Goal: Information Seeking & Learning: Compare options

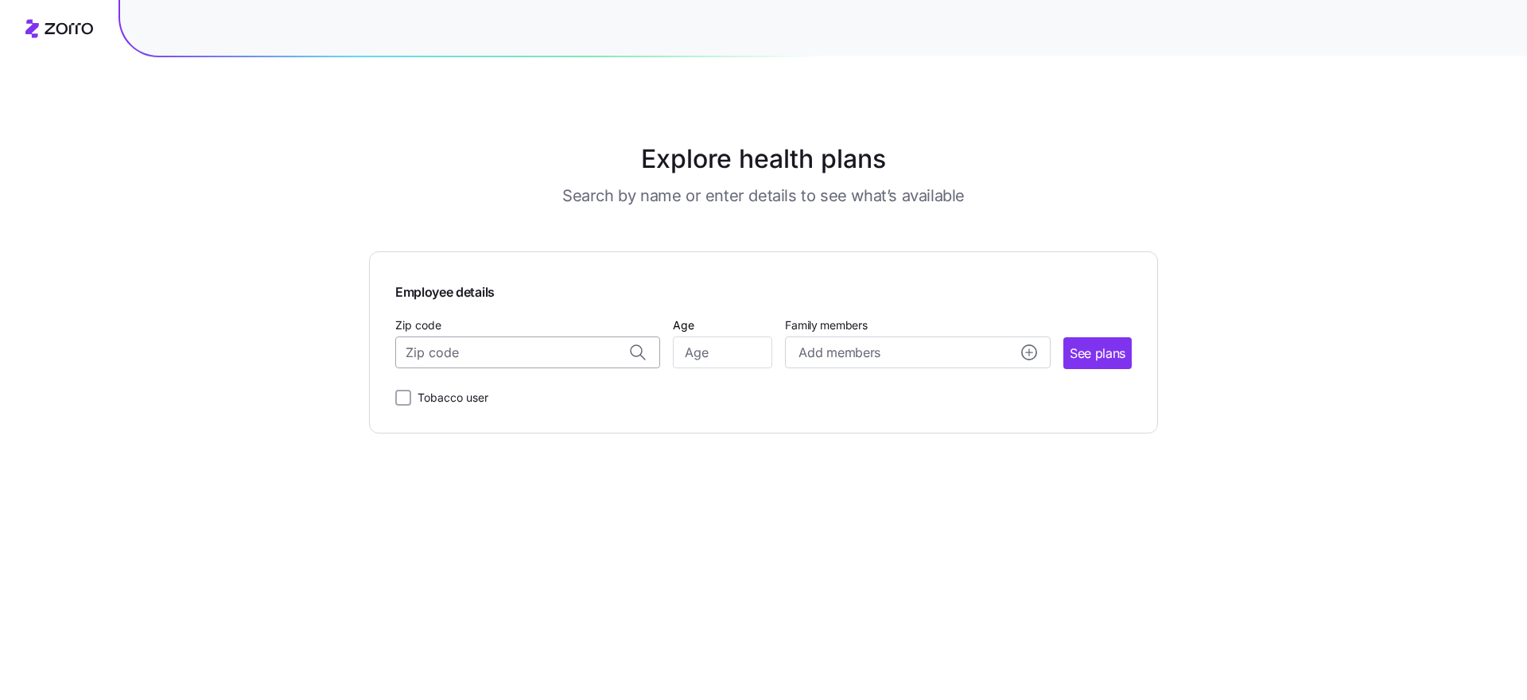
click at [497, 357] on input "Zip code" at bounding box center [527, 352] width 265 height 32
type input "10583"
click at [713, 361] on input "Age" at bounding box center [722, 352] width 99 height 32
type input "54"
click at [1101, 356] on span "See plans" at bounding box center [1098, 354] width 56 height 20
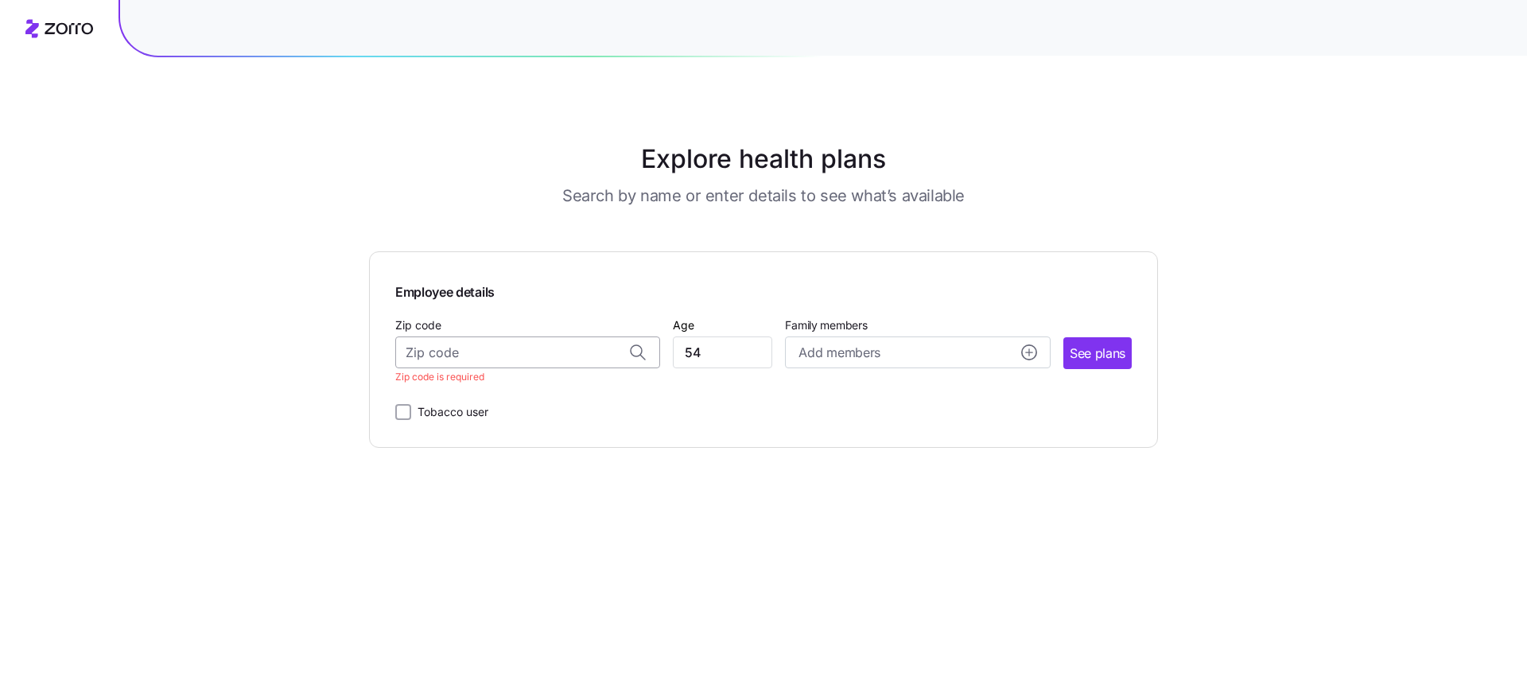
click at [532, 352] on input "Zip code" at bounding box center [527, 352] width 265 height 32
type input "10583"
click at [1082, 358] on span "See plans" at bounding box center [1098, 354] width 56 height 20
click at [464, 361] on input "Zip code" at bounding box center [527, 352] width 265 height 32
click at [511, 400] on span "10016, [US_STATE][GEOGRAPHIC_DATA], [GEOGRAPHIC_DATA]" at bounding box center [525, 394] width 223 height 20
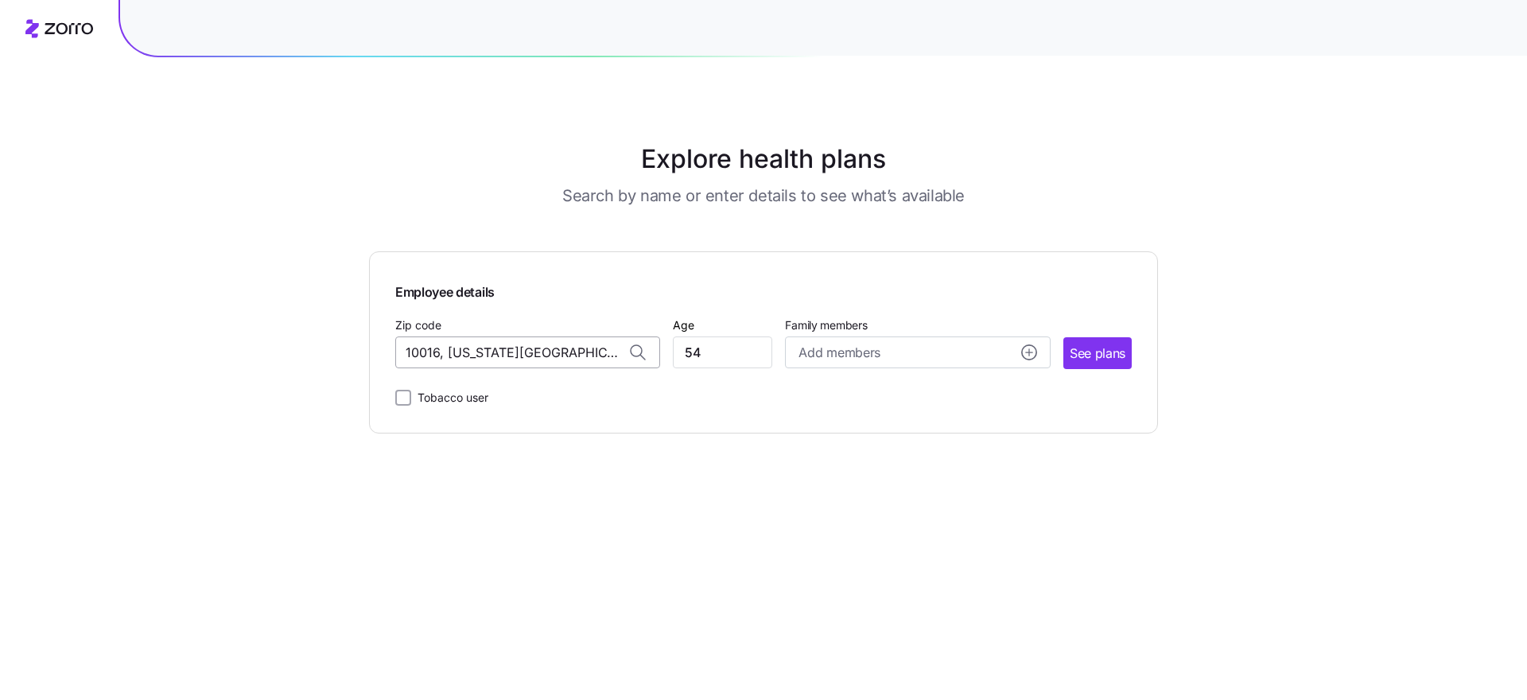
drag, startPoint x: 583, startPoint y: 356, endPoint x: 403, endPoint y: 352, distance: 179.8
click at [403, 352] on input "10016, [US_STATE][GEOGRAPHIC_DATA], [GEOGRAPHIC_DATA]" at bounding box center [527, 352] width 265 height 32
click at [496, 391] on span "10583, [GEOGRAPHIC_DATA], [GEOGRAPHIC_DATA]" at bounding box center [525, 394] width 223 height 20
type input "10583, [GEOGRAPHIC_DATA], [GEOGRAPHIC_DATA]"
click at [1094, 355] on span "See plans" at bounding box center [1098, 354] width 56 height 20
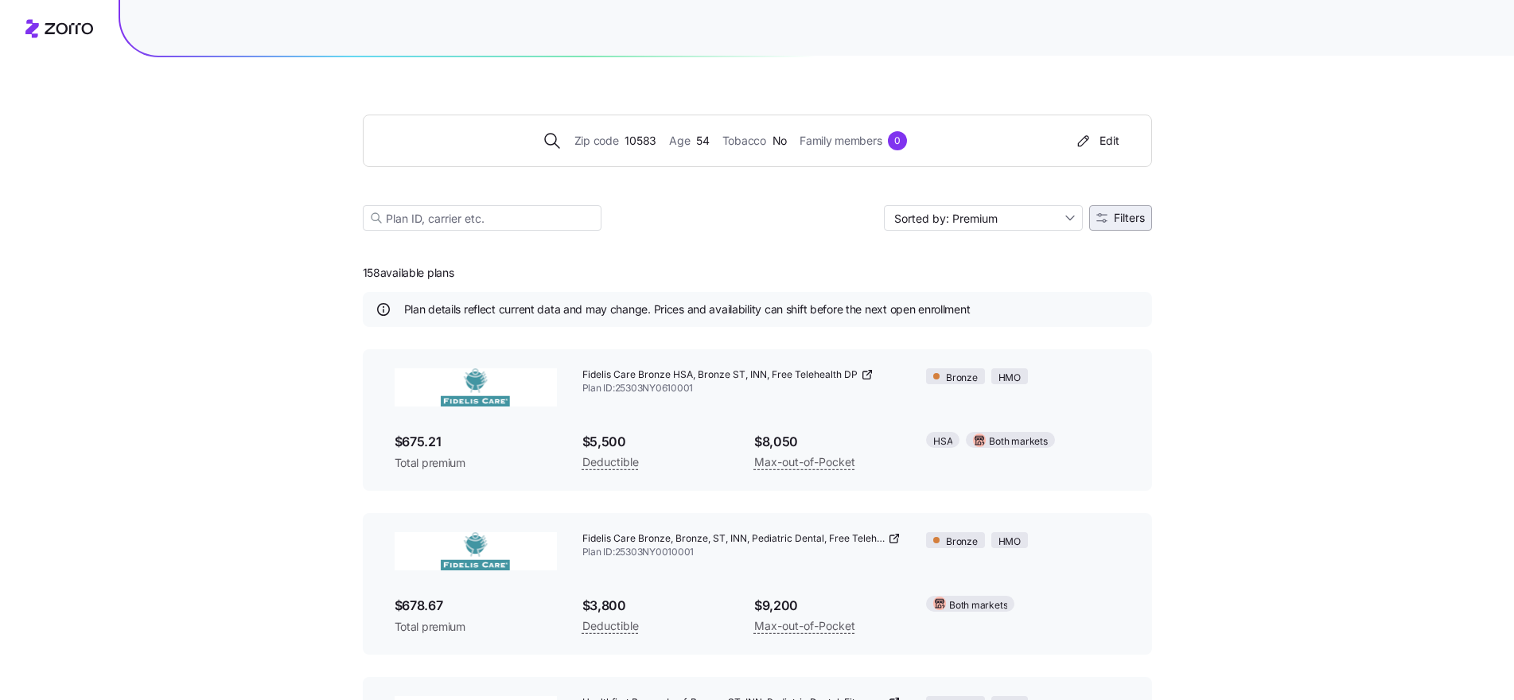
click at [1128, 220] on span "Filters" at bounding box center [1129, 217] width 31 height 11
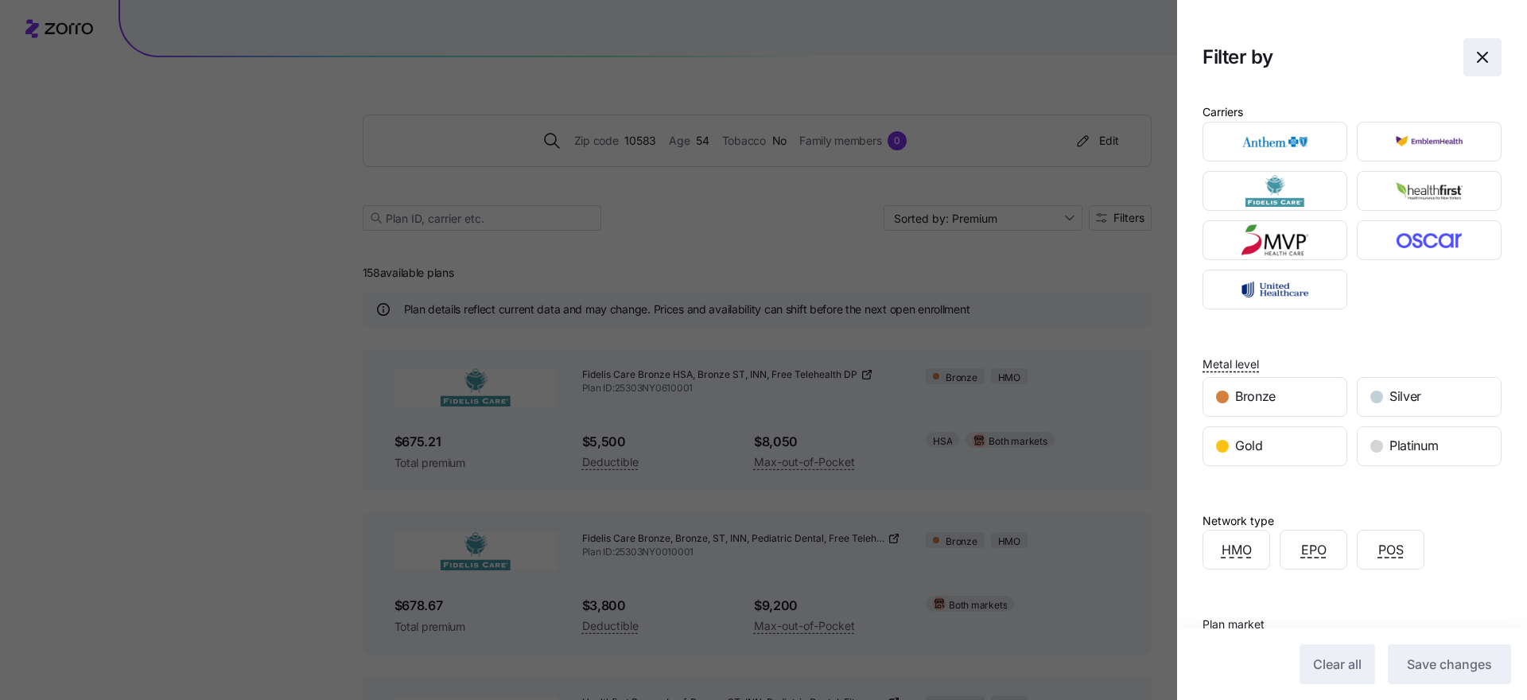
click at [1475, 56] on icon "button" at bounding box center [1482, 57] width 19 height 19
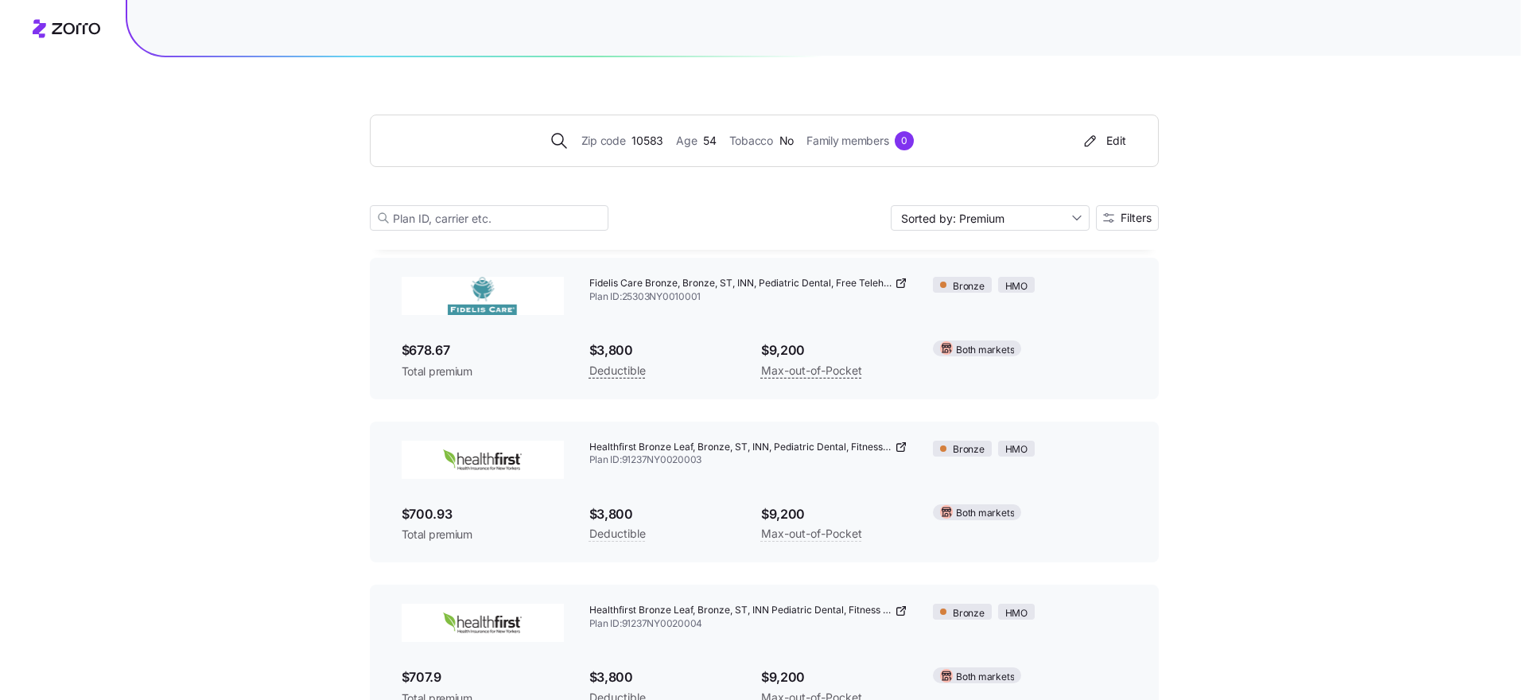
scroll to position [274, 0]
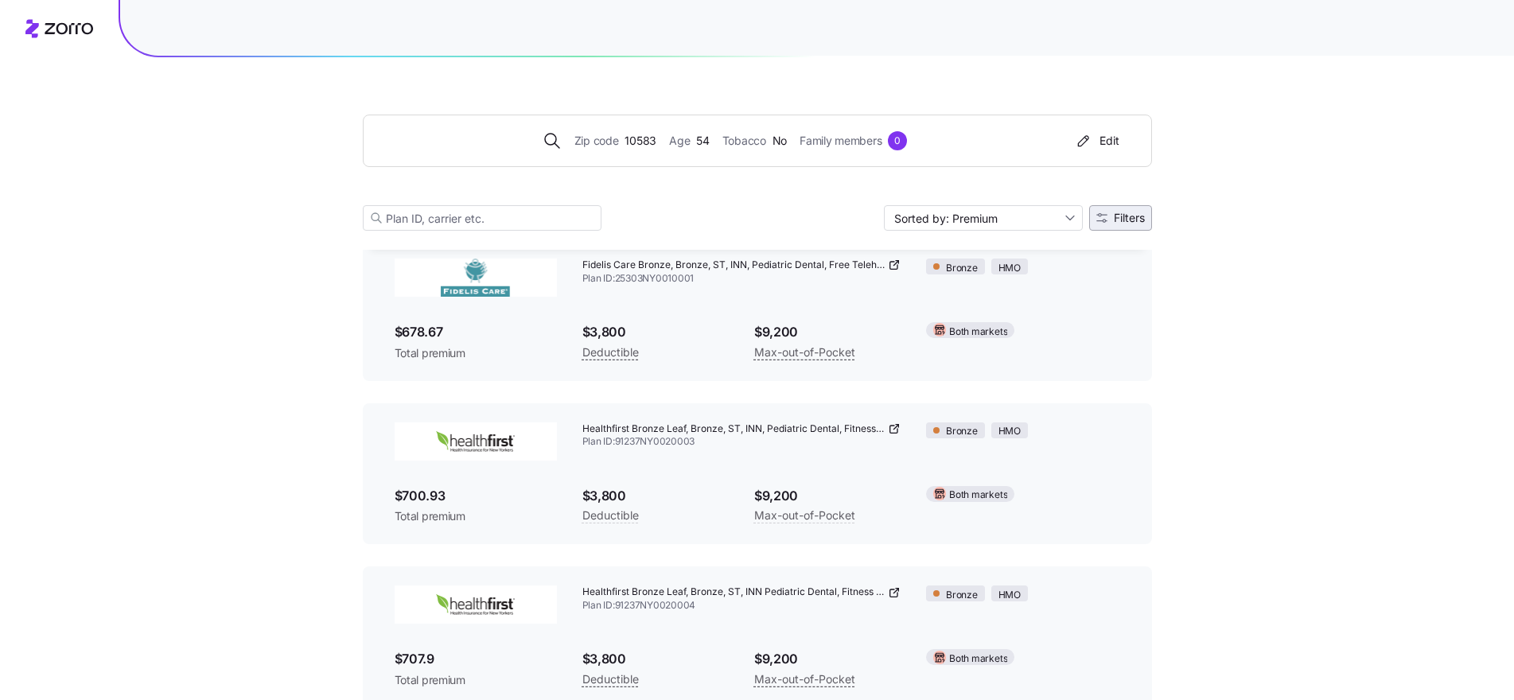
click at [1139, 209] on button "Filters" at bounding box center [1120, 217] width 63 height 25
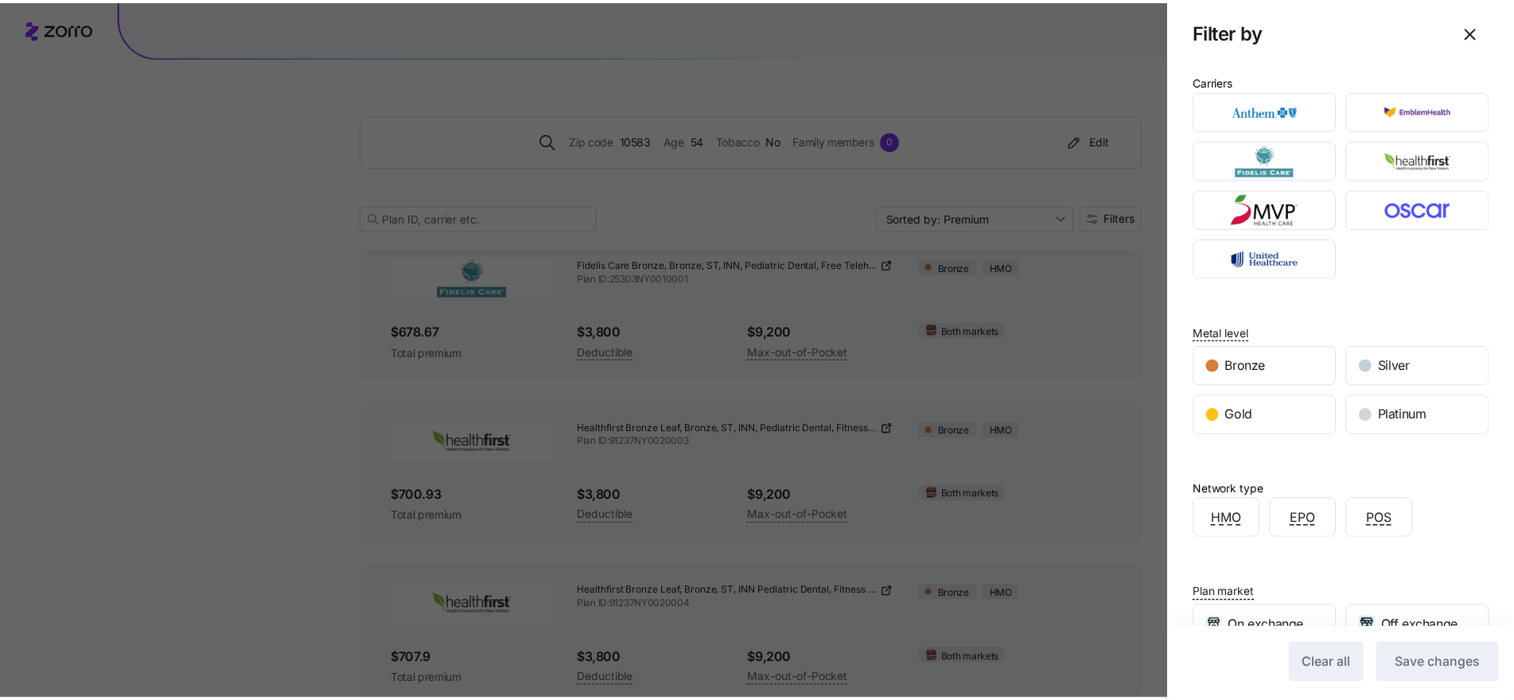
scroll to position [0, 0]
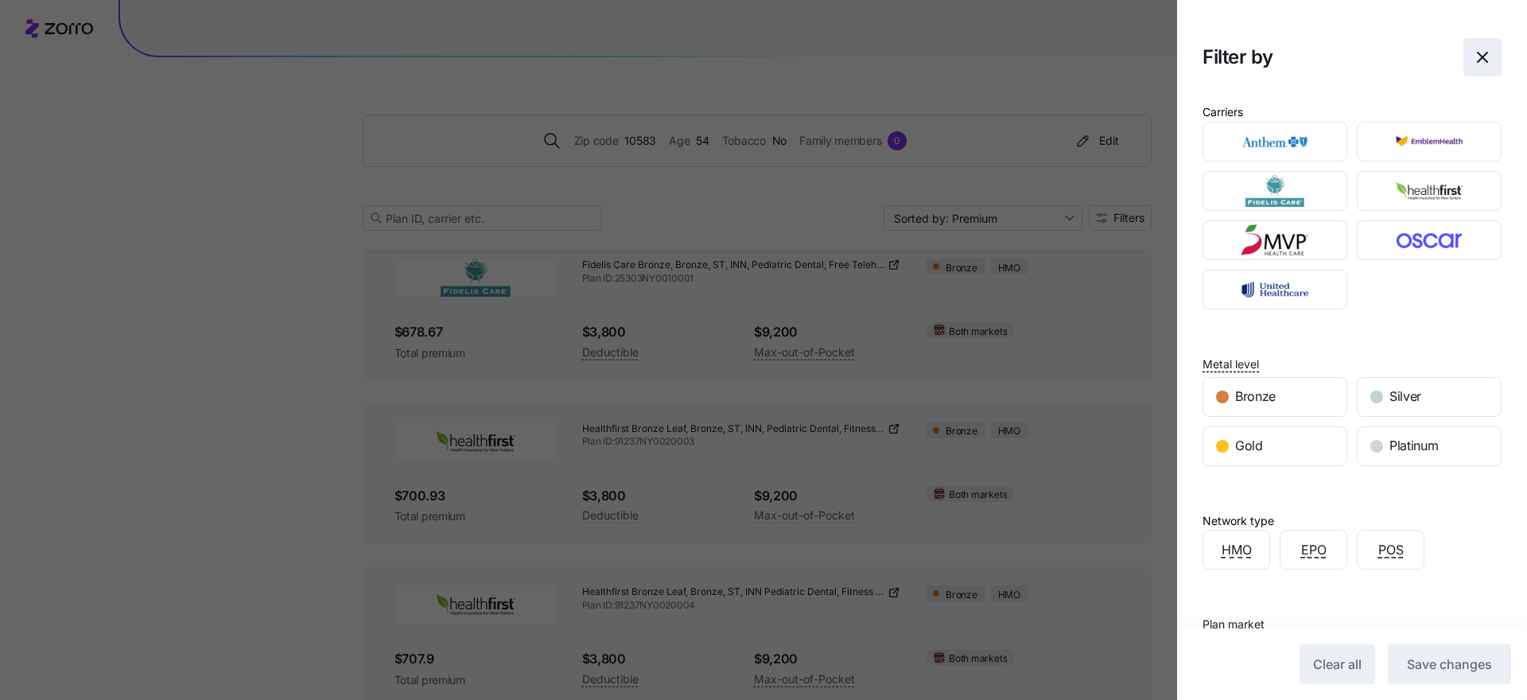
click at [1474, 56] on icon "button" at bounding box center [1482, 57] width 19 height 19
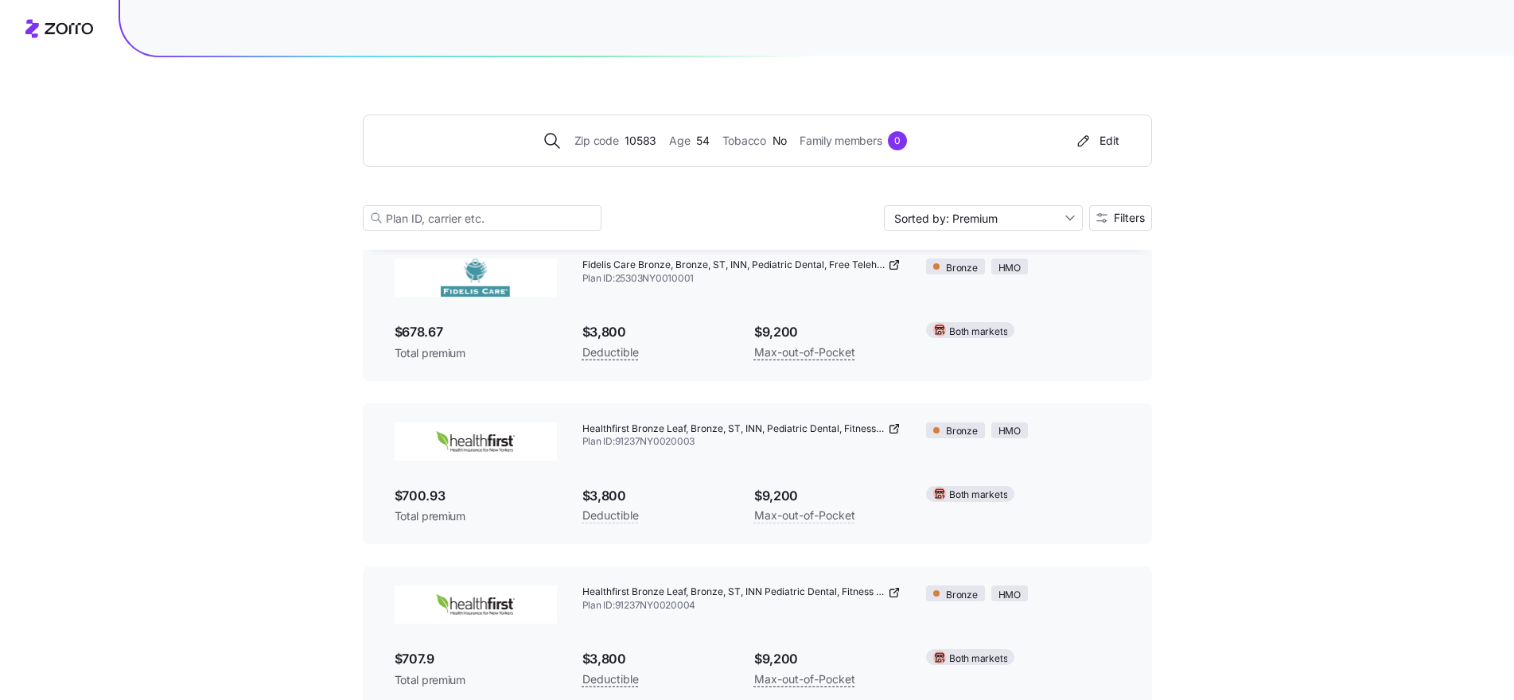
drag, startPoint x: 1513, startPoint y: 100, endPoint x: 1525, endPoint y: 165, distance: 65.5
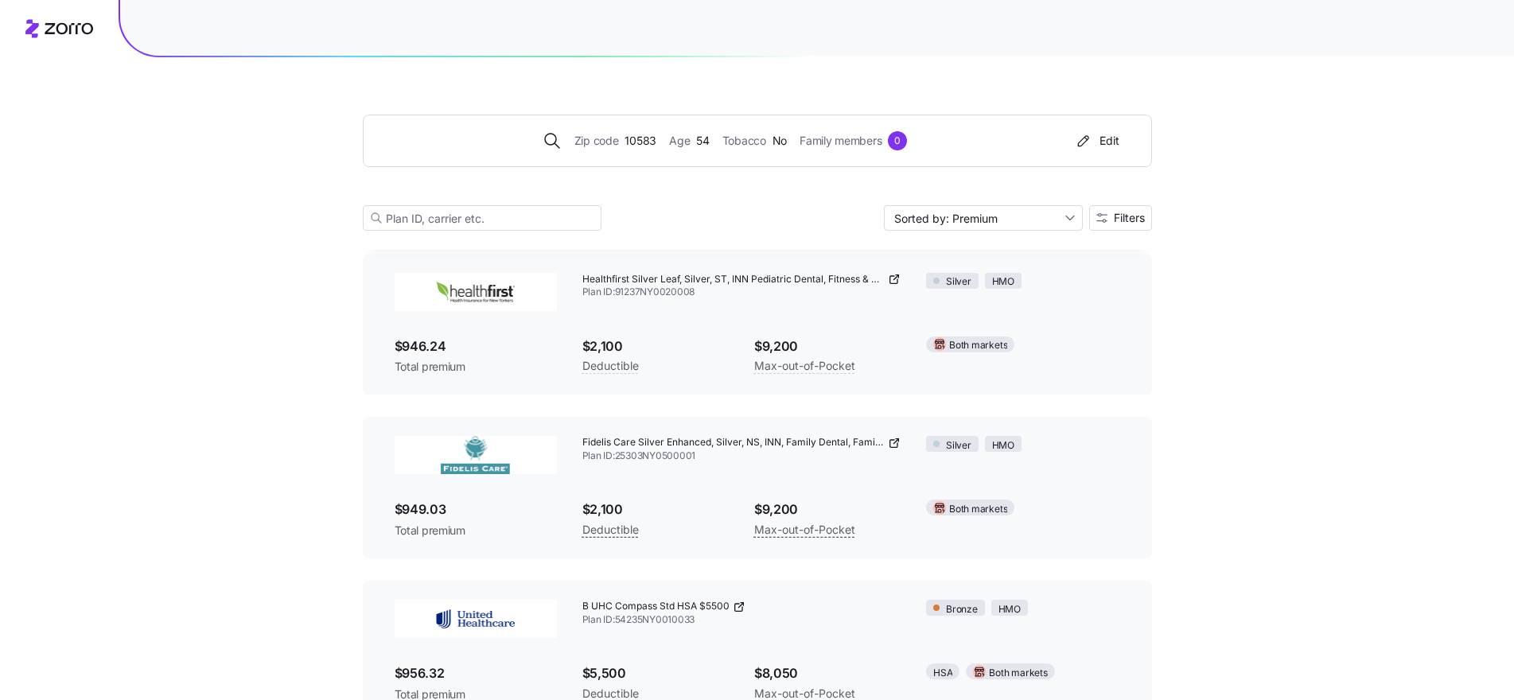
scroll to position [7027, 0]
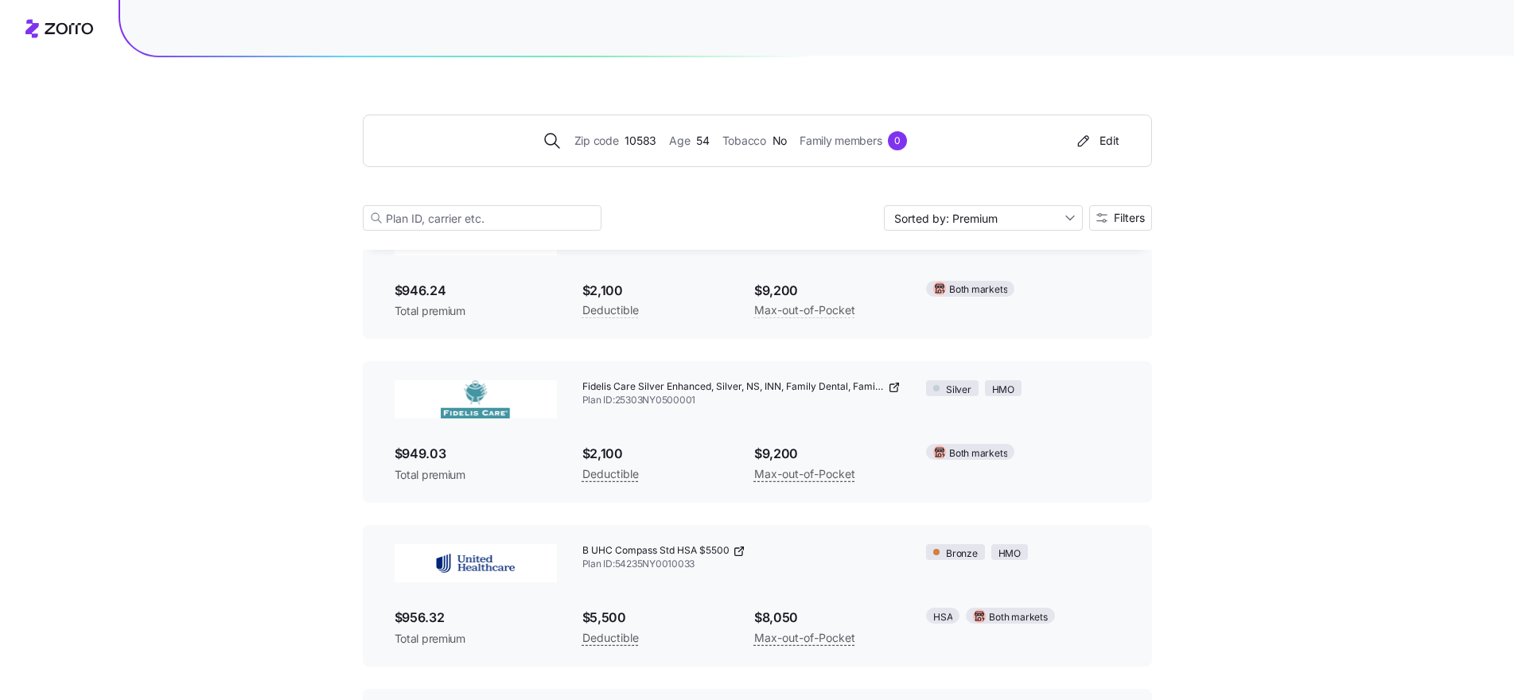
click at [463, 553] on img at bounding box center [476, 563] width 162 height 38
click at [619, 553] on span "B UHC Compass Std HSA $5500" at bounding box center [655, 551] width 147 height 14
click at [739, 553] on icon at bounding box center [739, 551] width 13 height 13
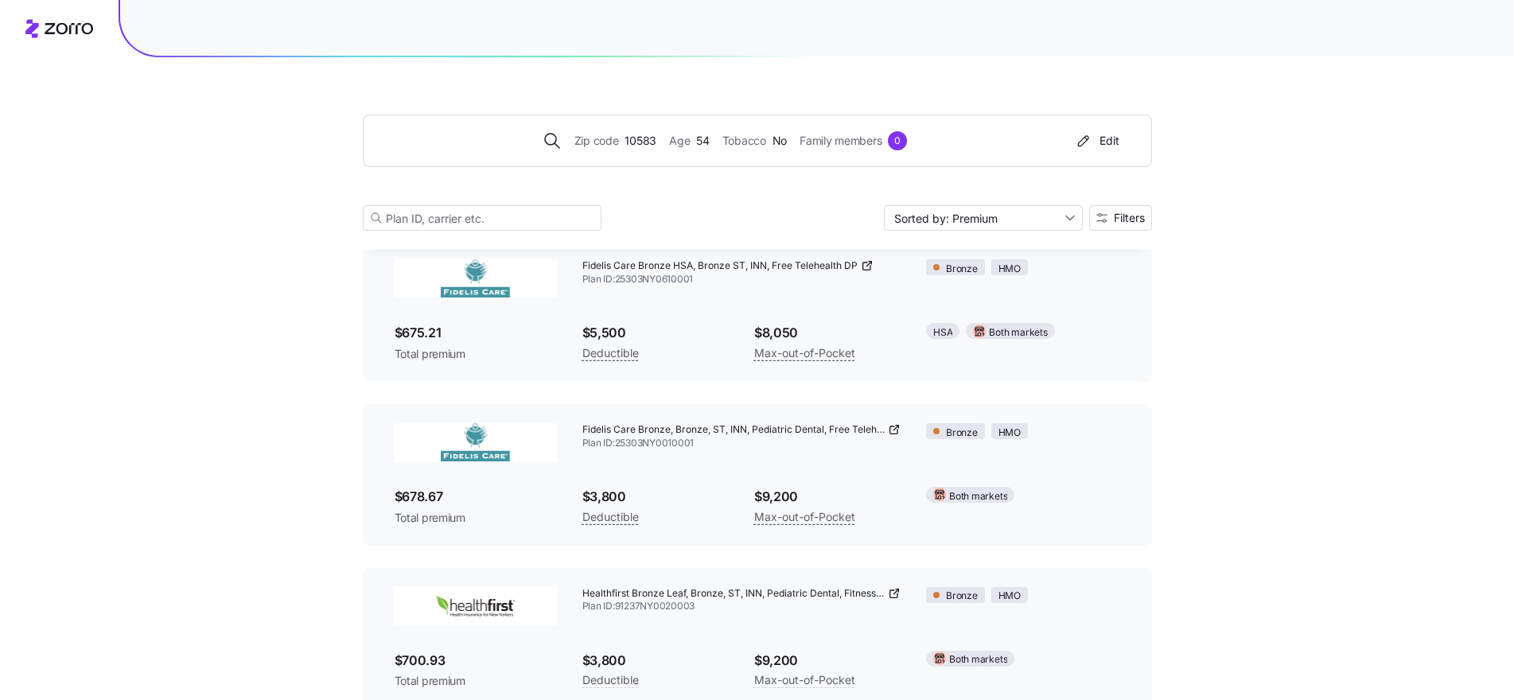
scroll to position [0, 0]
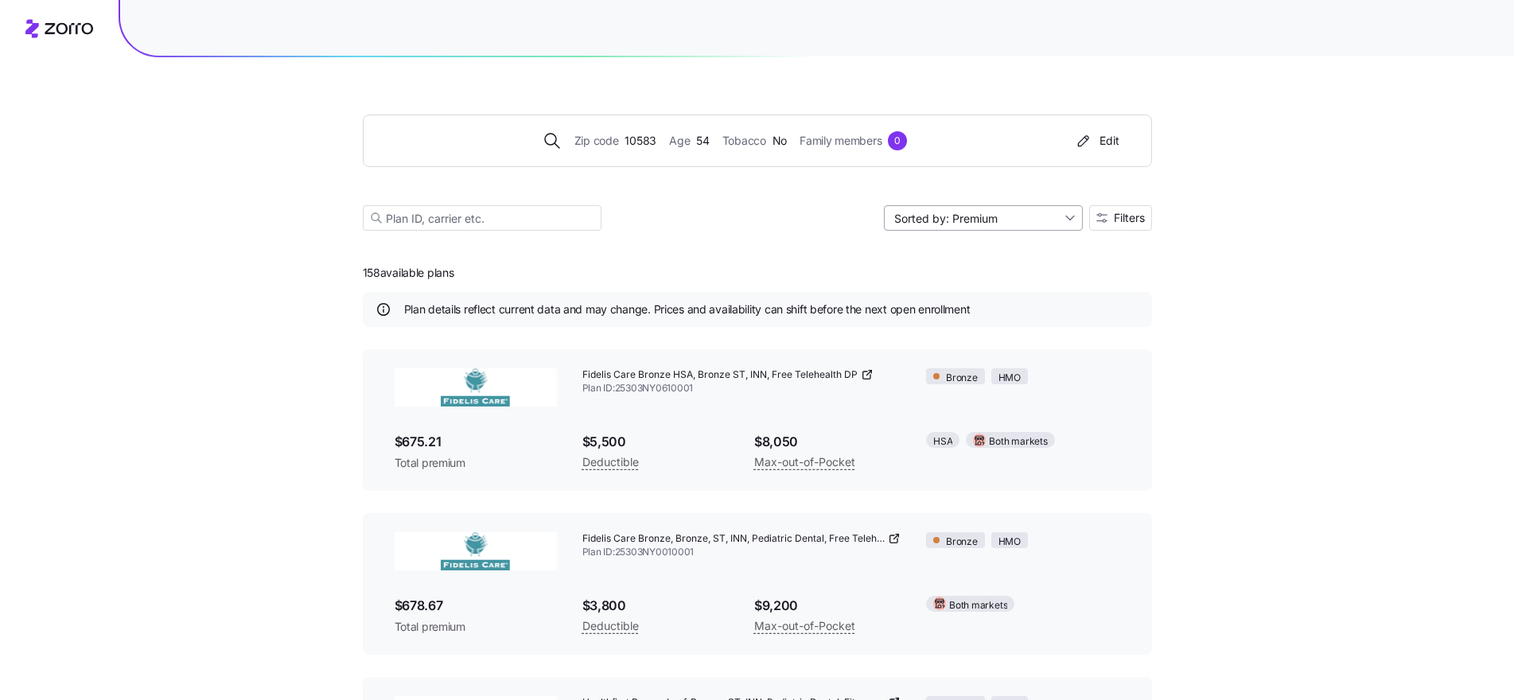
click at [1075, 220] on input "Sorted by: Premium" at bounding box center [983, 217] width 199 height 25
click at [435, 217] on input at bounding box center [482, 217] width 239 height 25
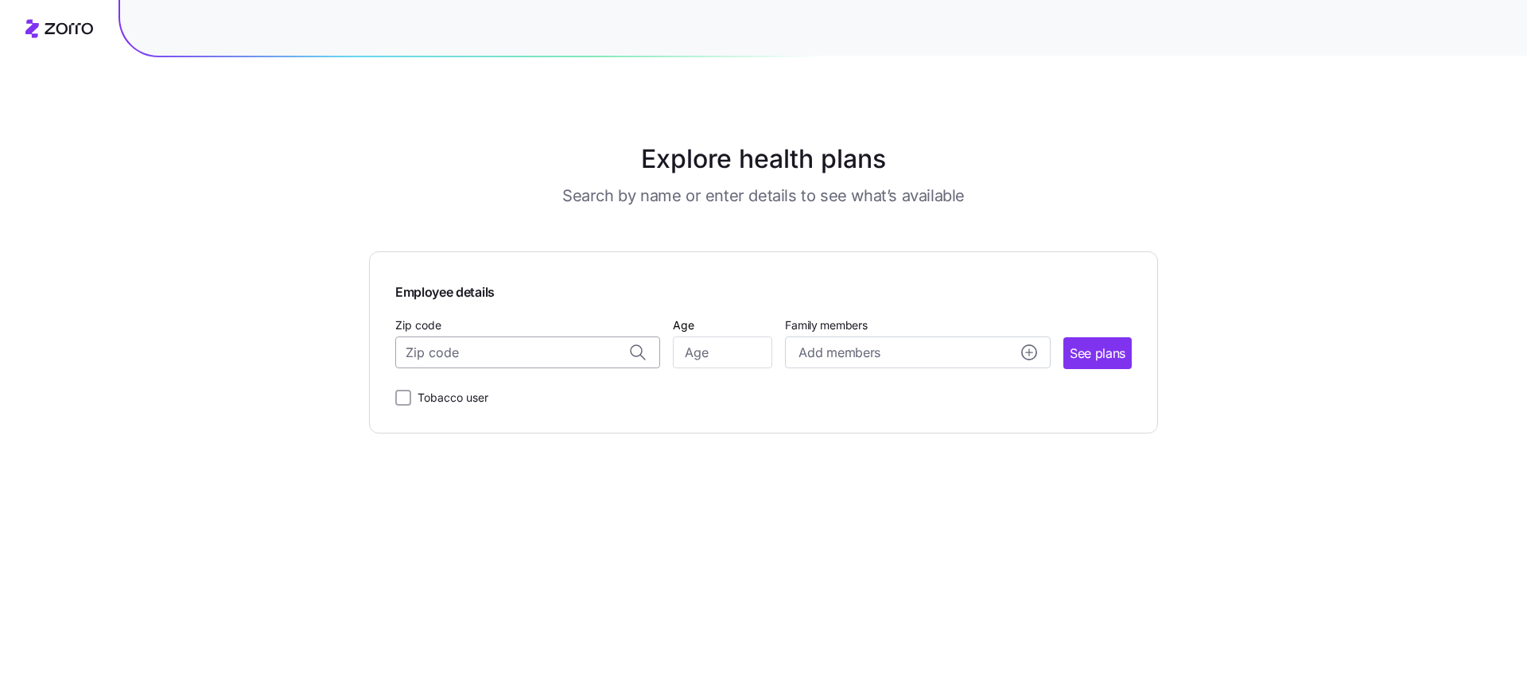
click at [454, 358] on input "Zip code" at bounding box center [527, 352] width 265 height 32
click at [498, 395] on span "10016, [US_STATE][GEOGRAPHIC_DATA], [GEOGRAPHIC_DATA]" at bounding box center [525, 394] width 223 height 20
type input "10016, [US_STATE][GEOGRAPHIC_DATA], [GEOGRAPHIC_DATA]"
click at [718, 348] on input "Age" at bounding box center [722, 352] width 99 height 32
type input "54"
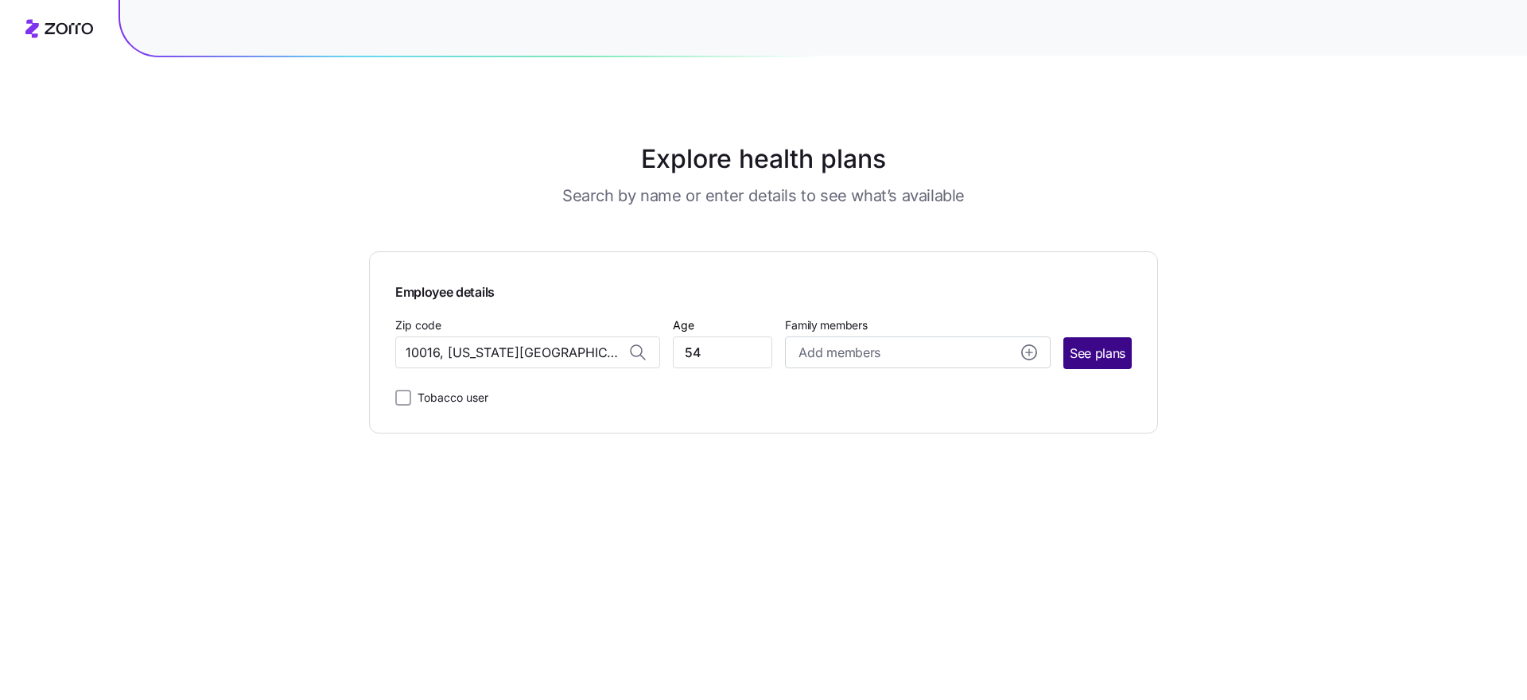
click at [1108, 358] on span "See plans" at bounding box center [1098, 354] width 56 height 20
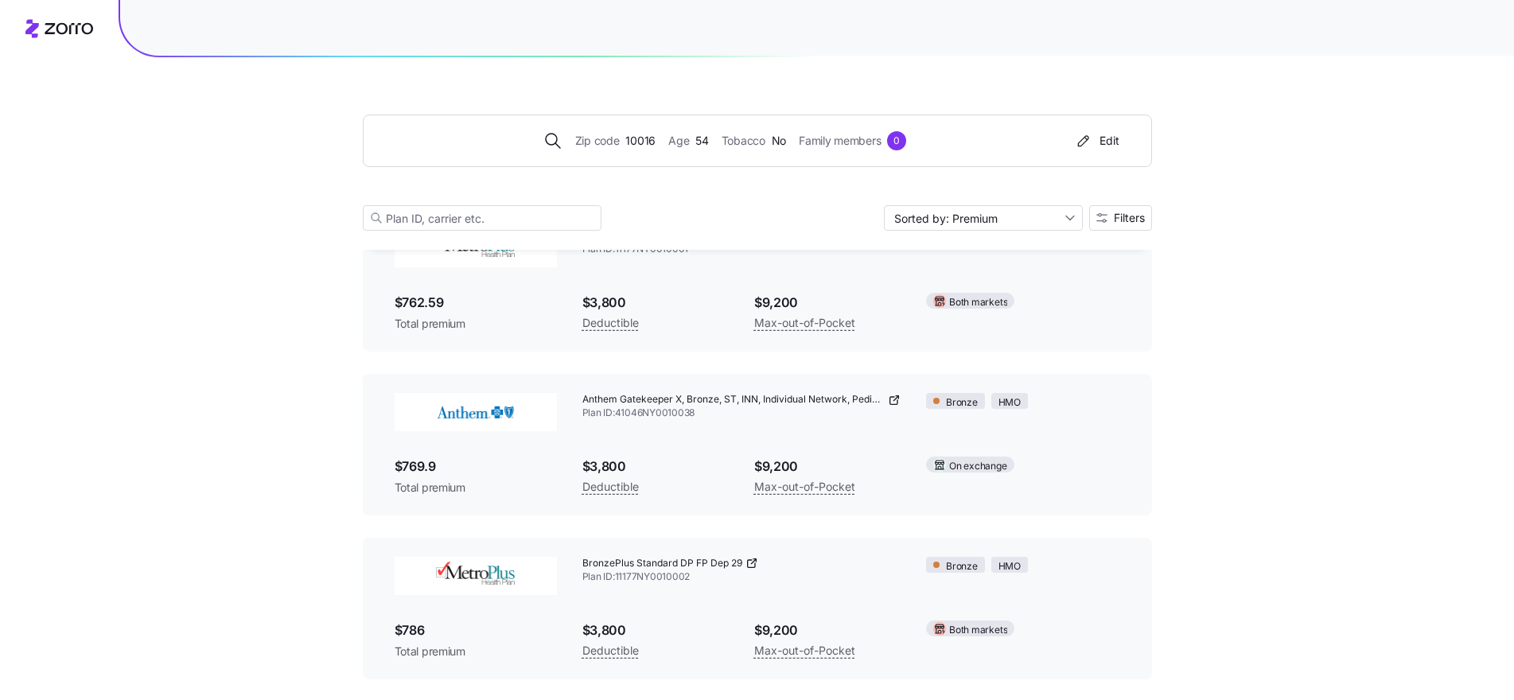
scroll to position [1452, 0]
click at [891, 395] on icon at bounding box center [894, 397] width 13 height 13
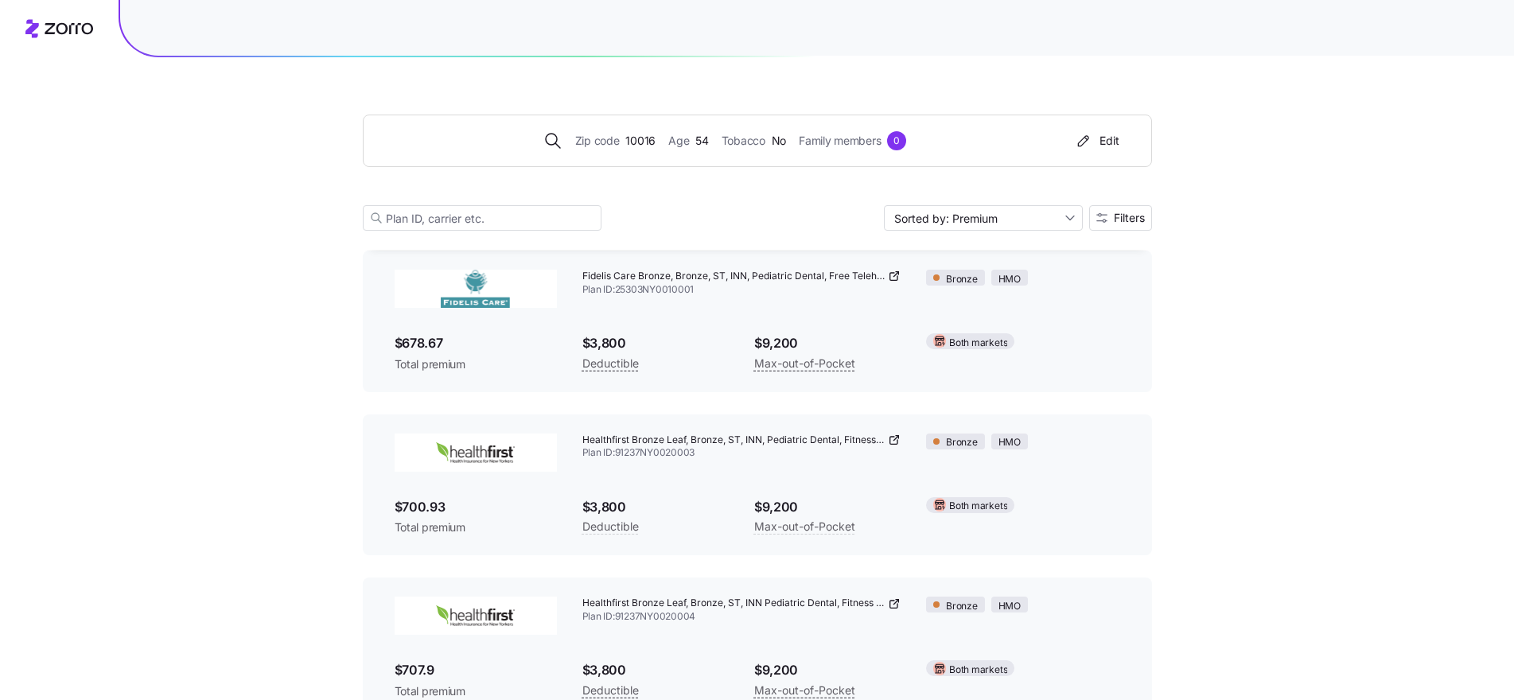
scroll to position [0, 0]
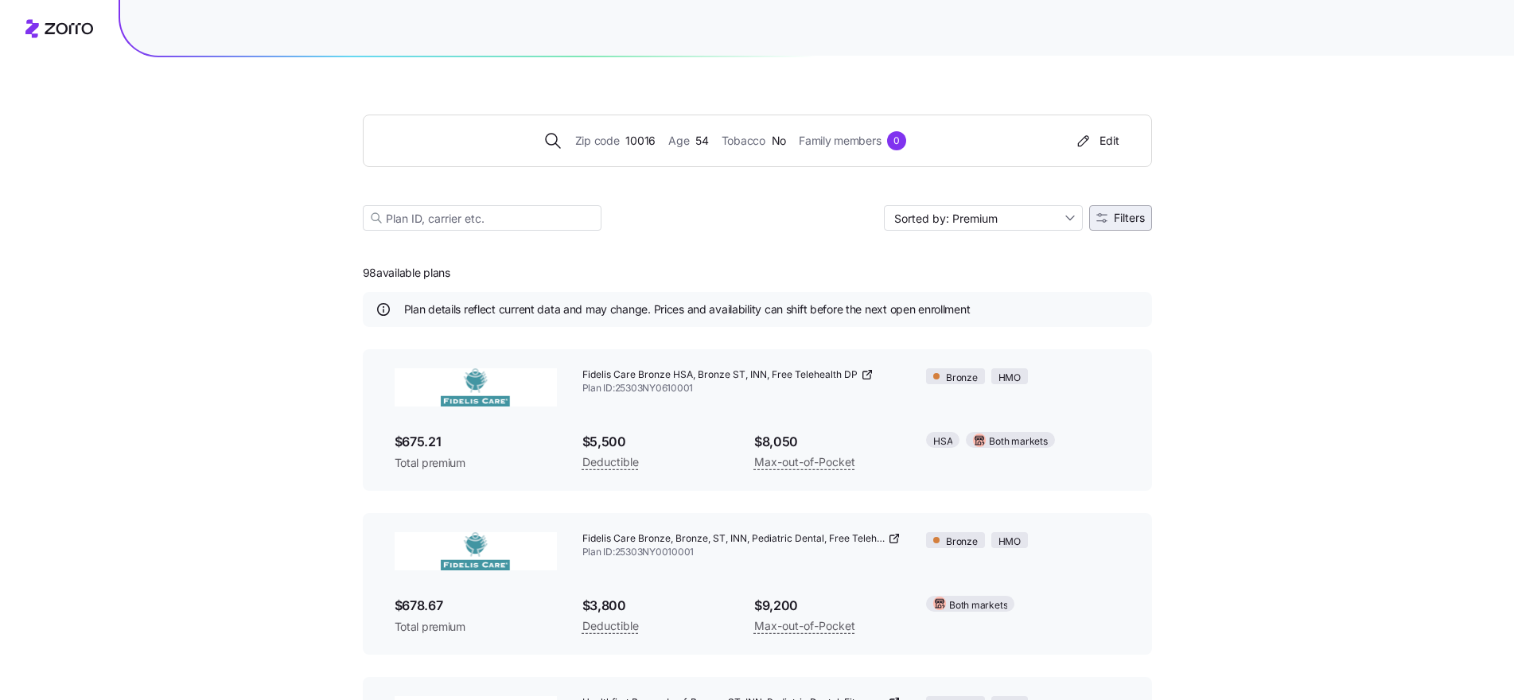
click at [1129, 211] on button "Filters" at bounding box center [1120, 217] width 63 height 25
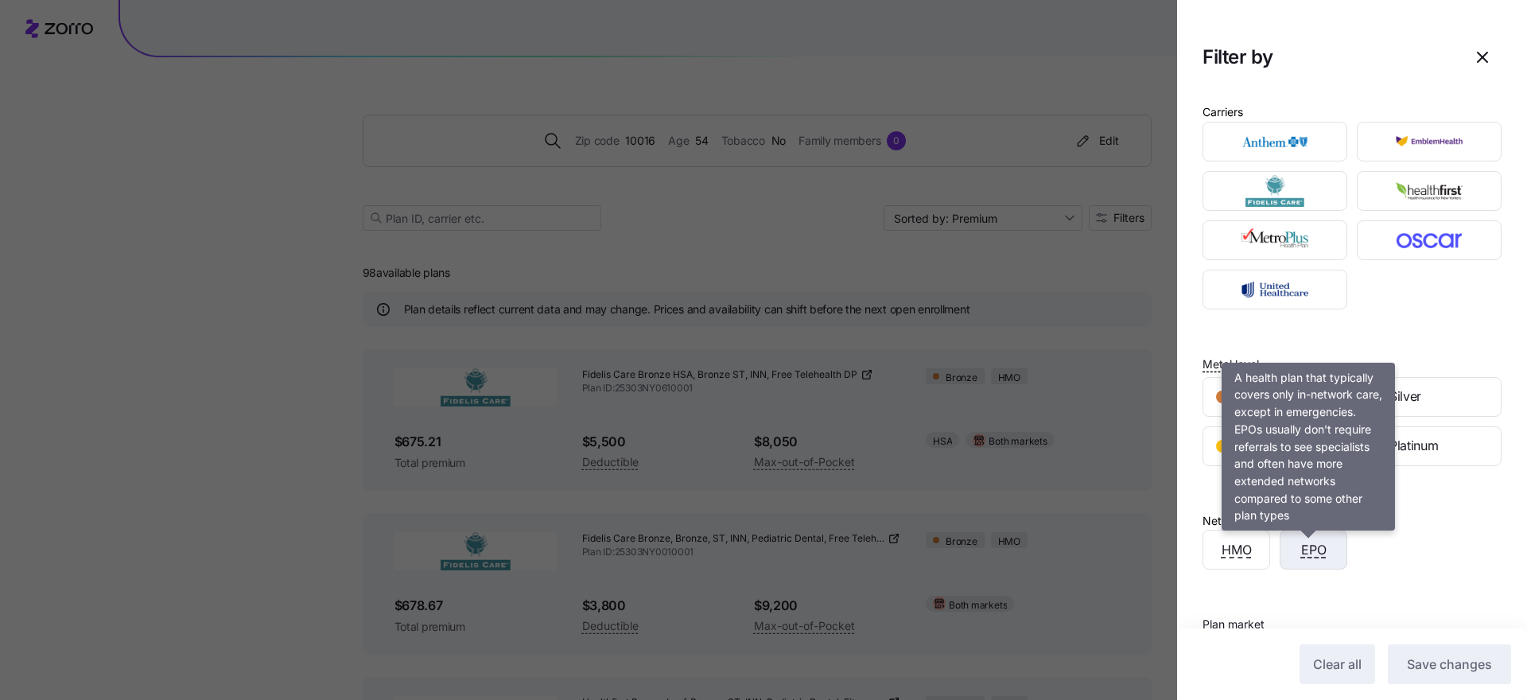
click at [1317, 550] on span "EPO" at bounding box center [1313, 550] width 25 height 20
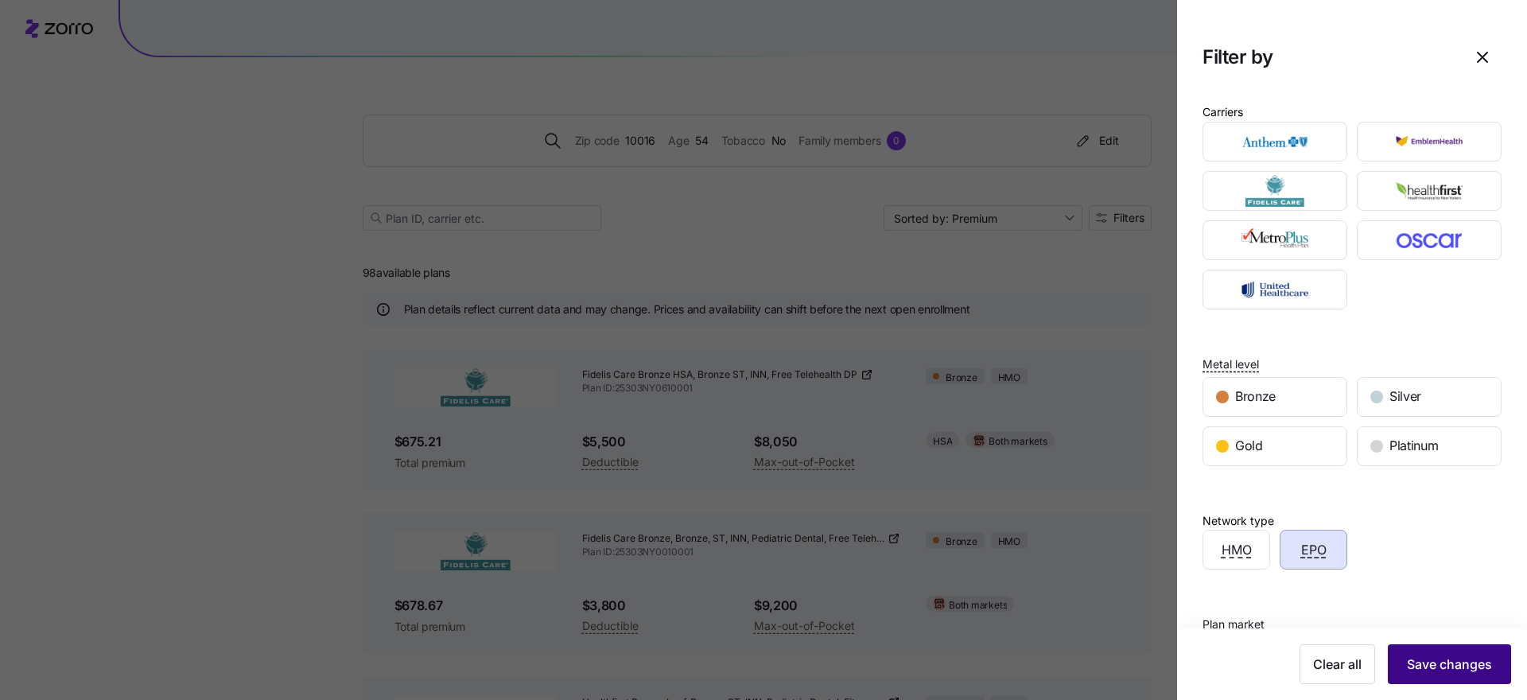
click at [1454, 668] on span "Save changes" at bounding box center [1449, 664] width 85 height 19
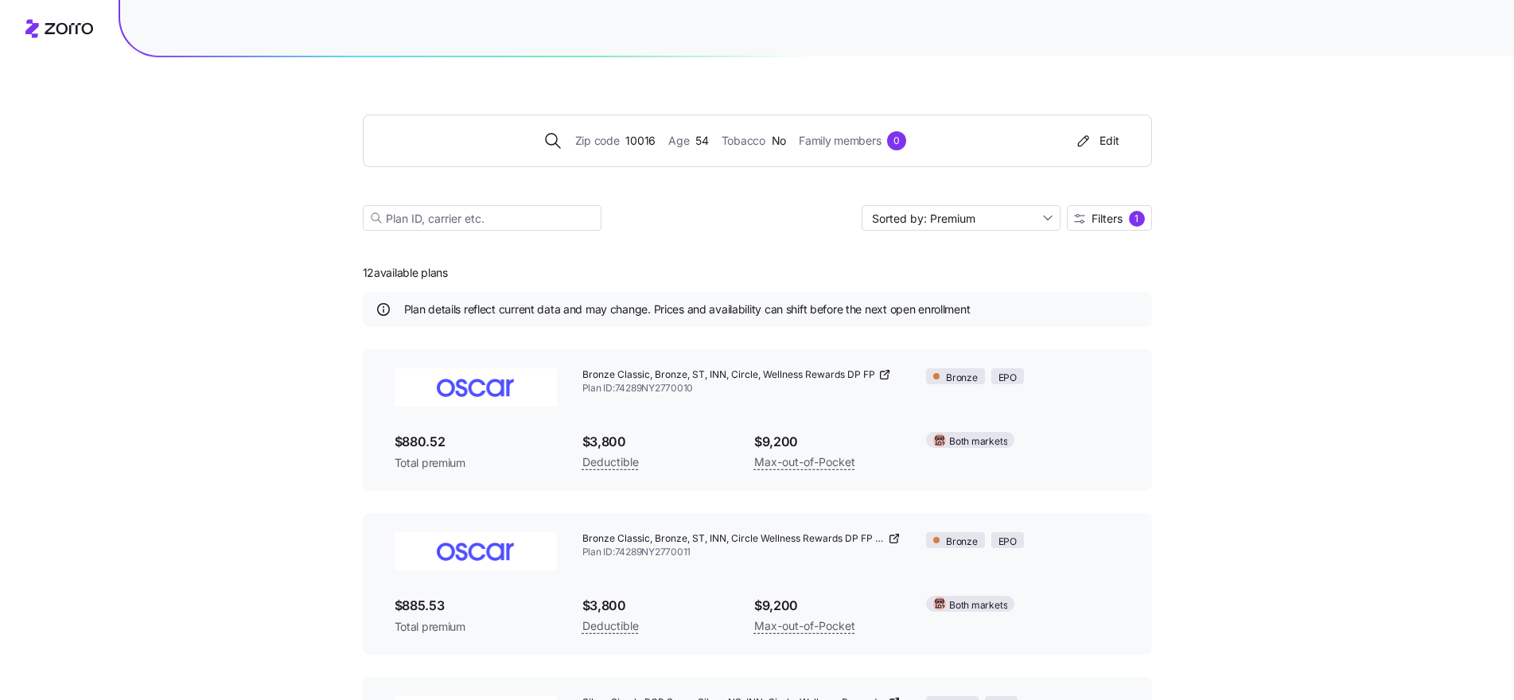
click at [883, 374] on icon at bounding box center [884, 374] width 13 height 13
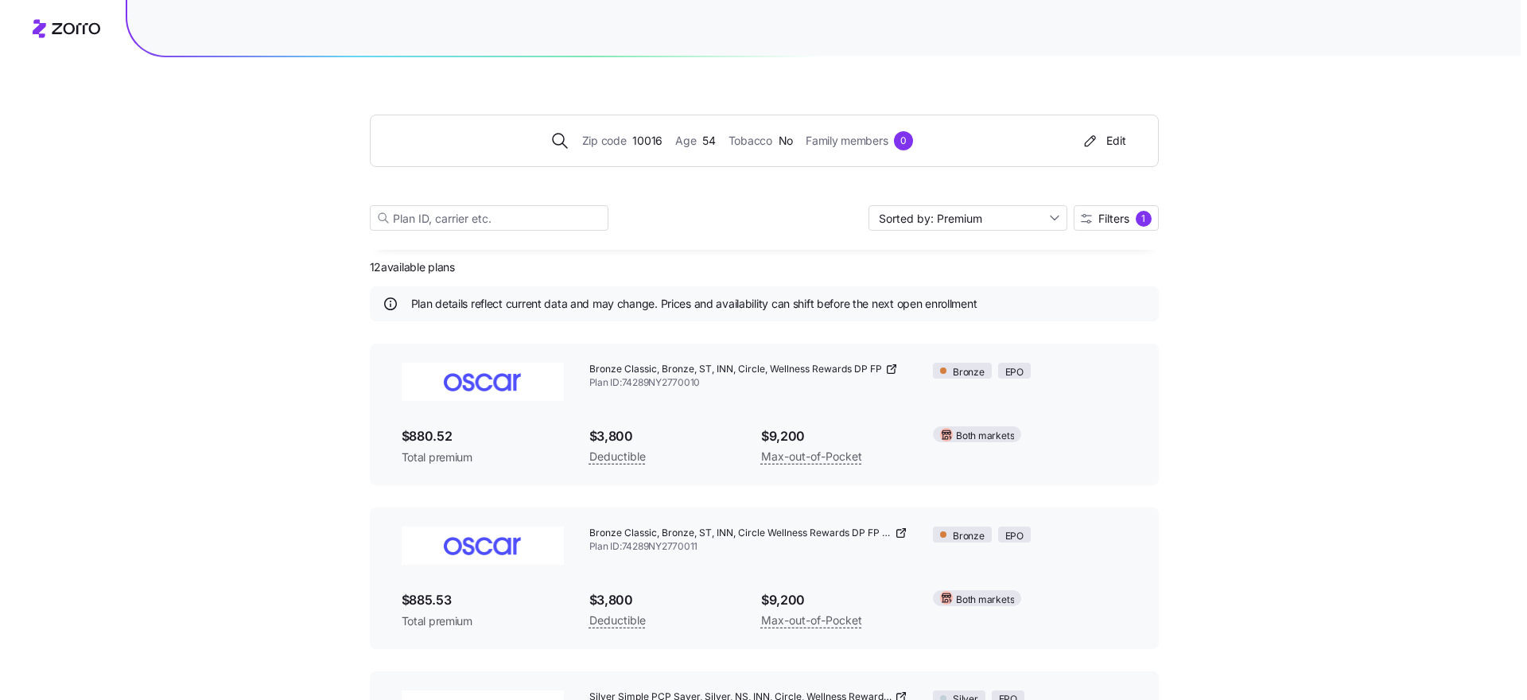
scroll to position [17, 0]
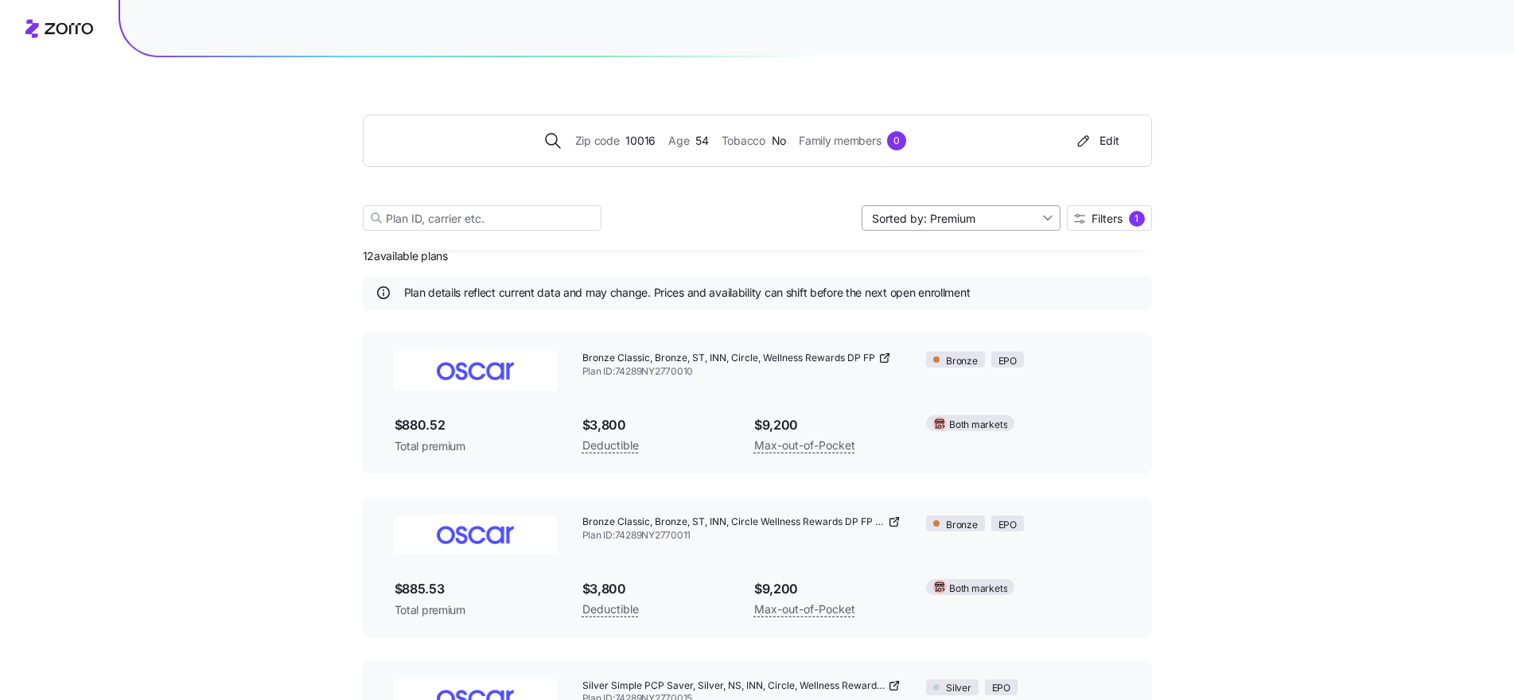
click at [1046, 215] on input "Sorted by: Premium" at bounding box center [960, 217] width 199 height 25
click at [1129, 220] on div "1" at bounding box center [1137, 219] width 16 height 16
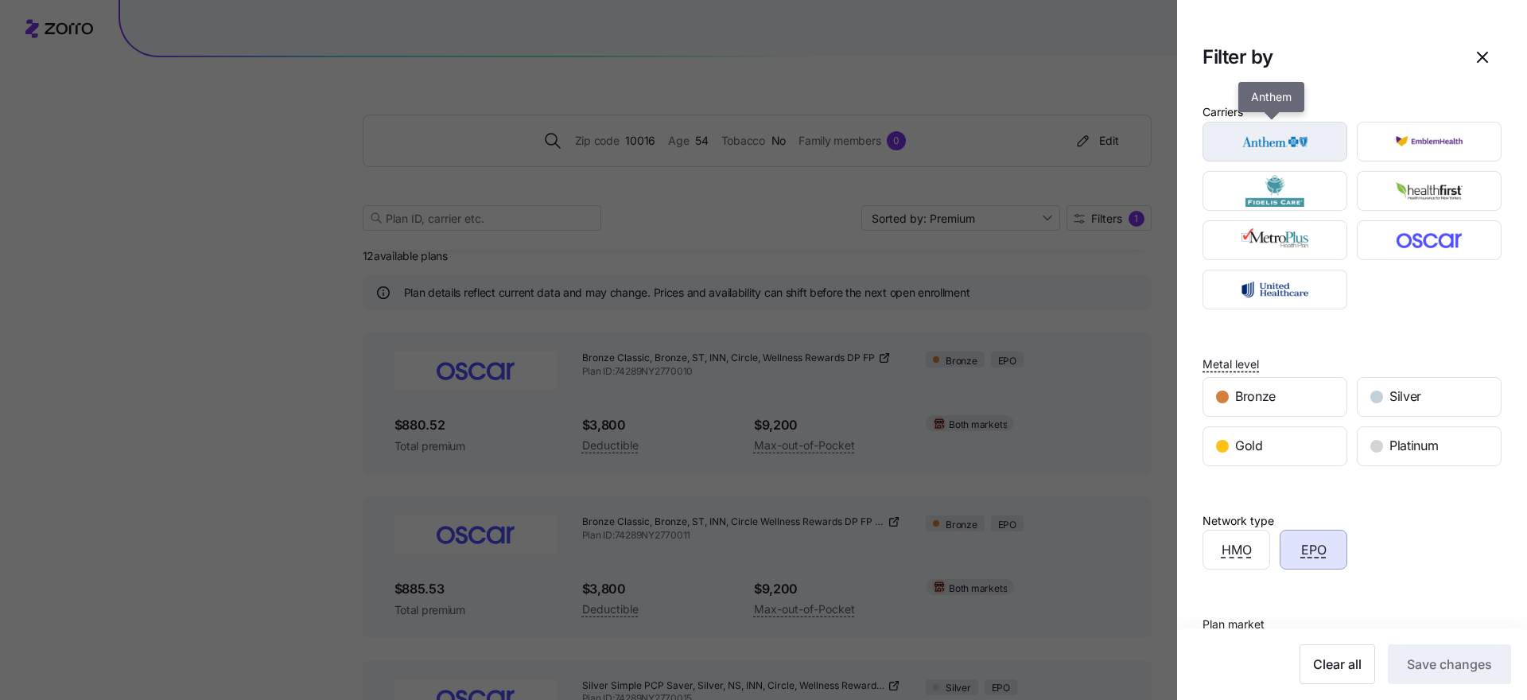
click at [1251, 144] on img "button" at bounding box center [1275, 142] width 117 height 32
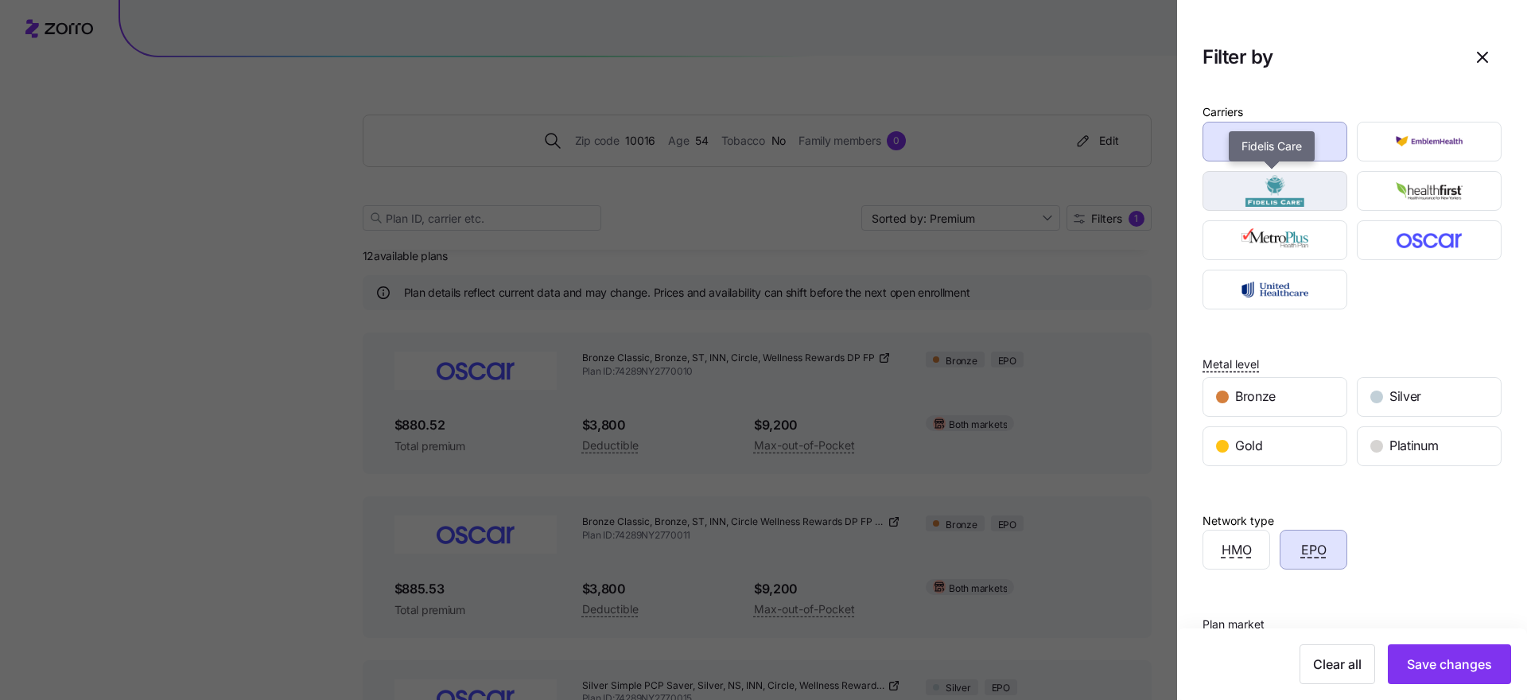
click at [1285, 182] on img "button" at bounding box center [1275, 191] width 117 height 32
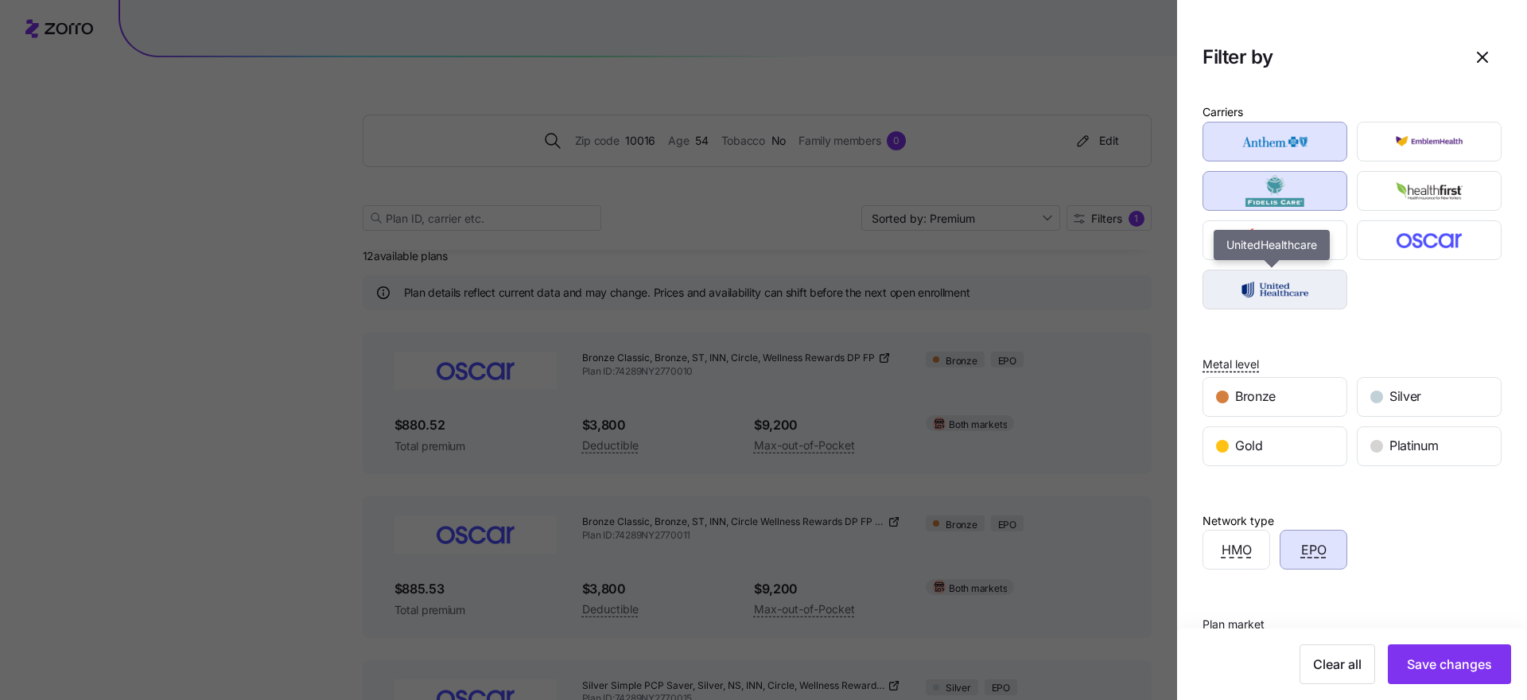
click at [1288, 290] on img "button" at bounding box center [1275, 290] width 117 height 32
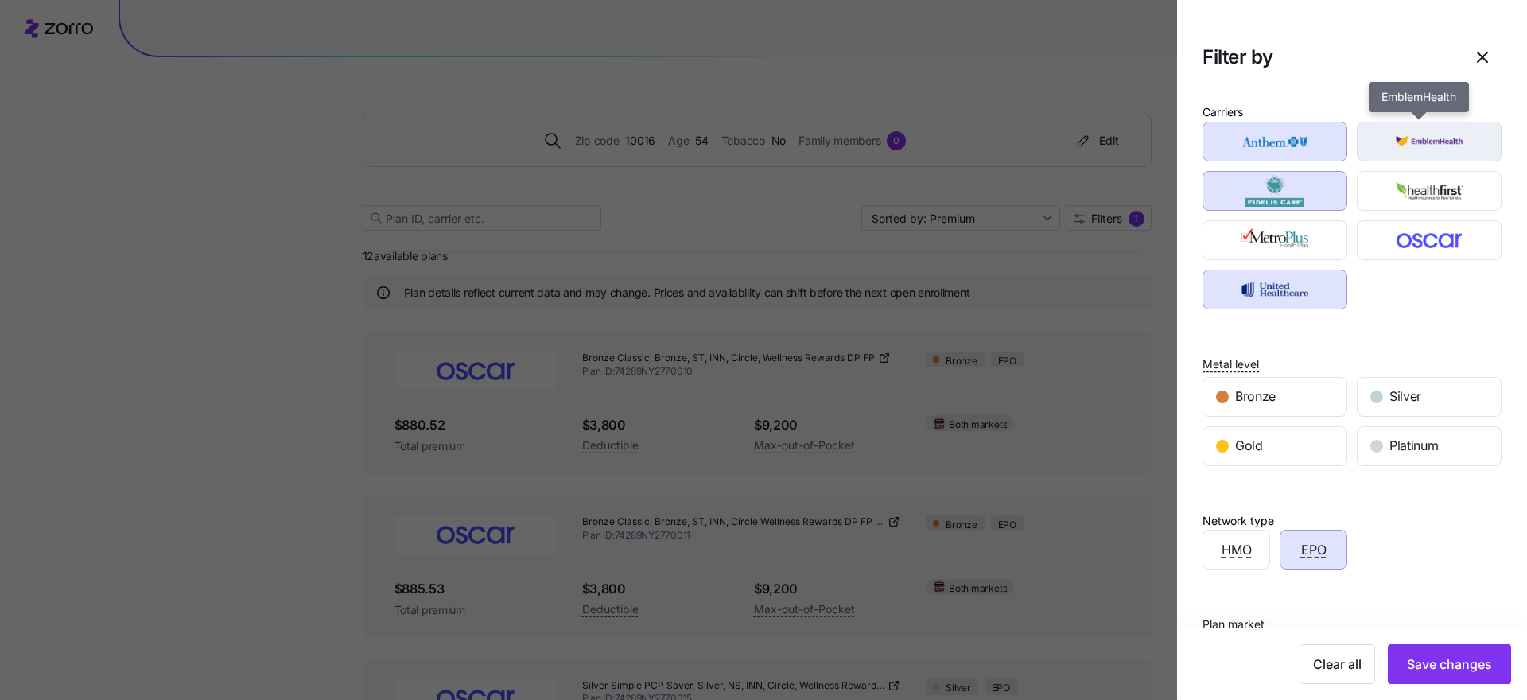
click at [1408, 143] on img "button" at bounding box center [1429, 142] width 117 height 32
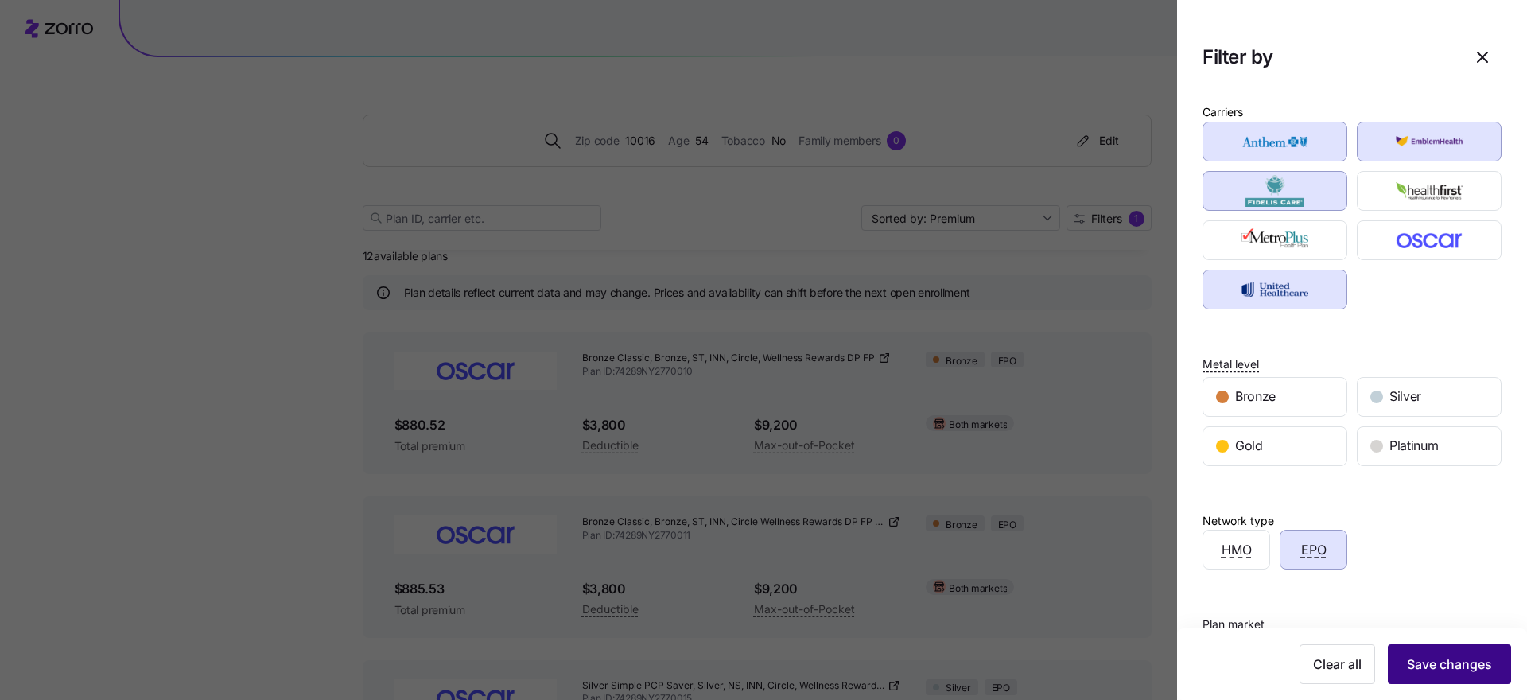
click at [1448, 667] on span "Save changes" at bounding box center [1449, 664] width 85 height 19
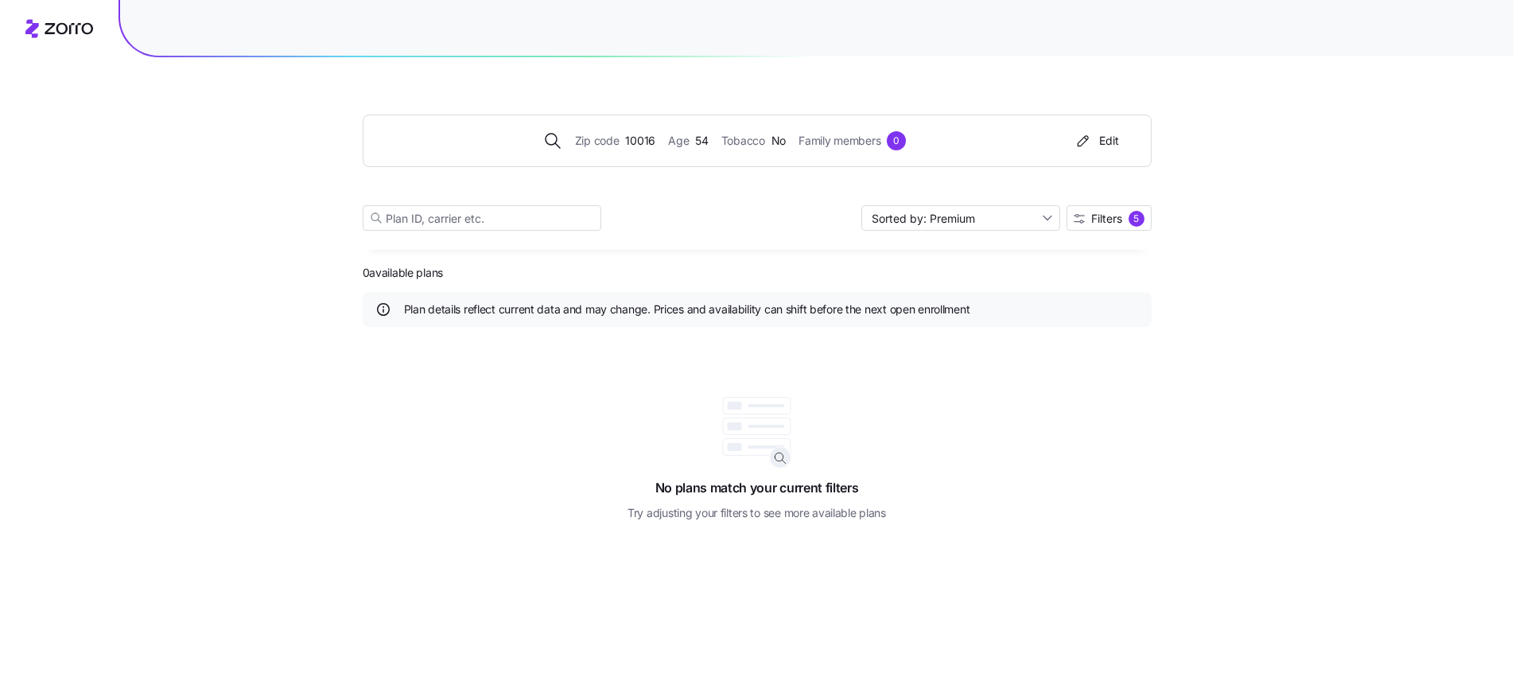
scroll to position [0, 0]
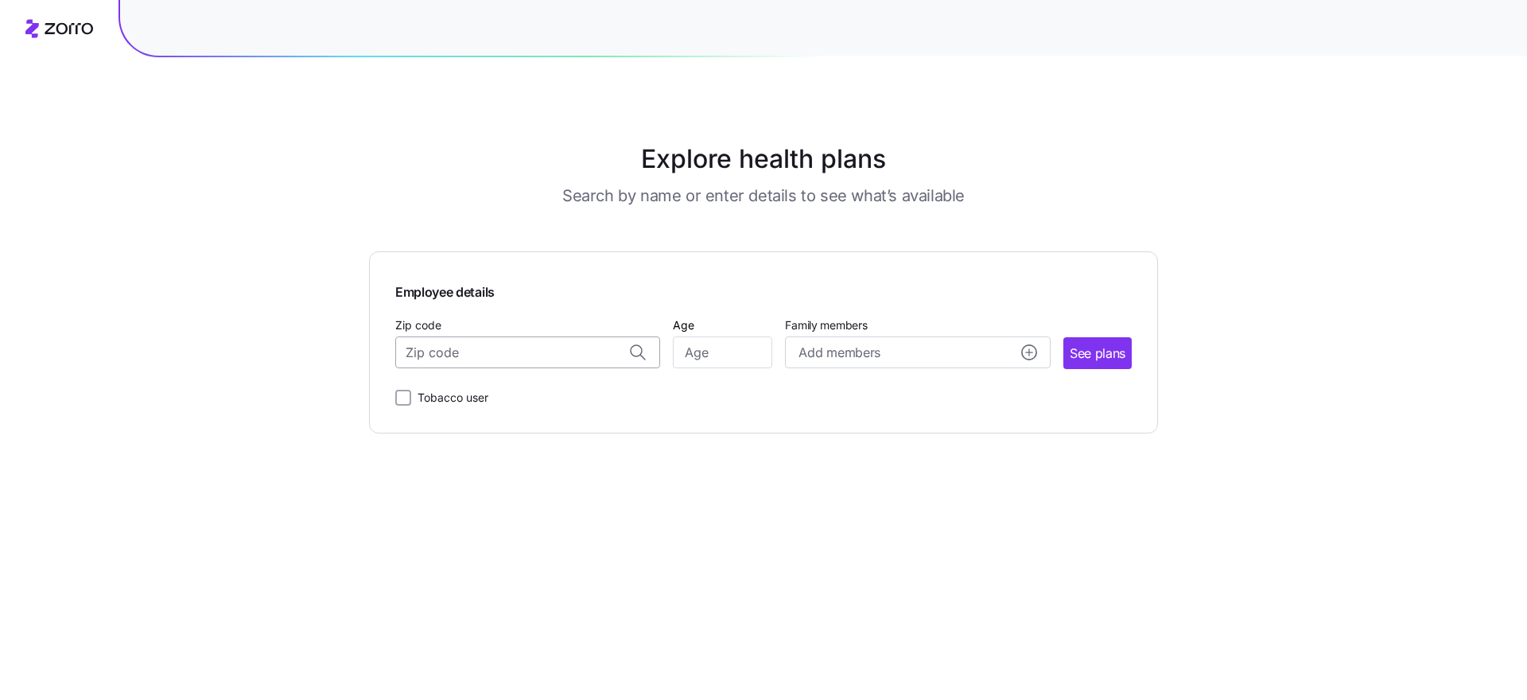
click at [482, 354] on input "Zip code" at bounding box center [527, 352] width 265 height 32
click at [488, 396] on span "10583, [GEOGRAPHIC_DATA], [GEOGRAPHIC_DATA]" at bounding box center [525, 394] width 223 height 20
type input "10583, [GEOGRAPHIC_DATA], [GEOGRAPHIC_DATA]"
click at [712, 360] on input "Age" at bounding box center [722, 352] width 99 height 32
type input "54"
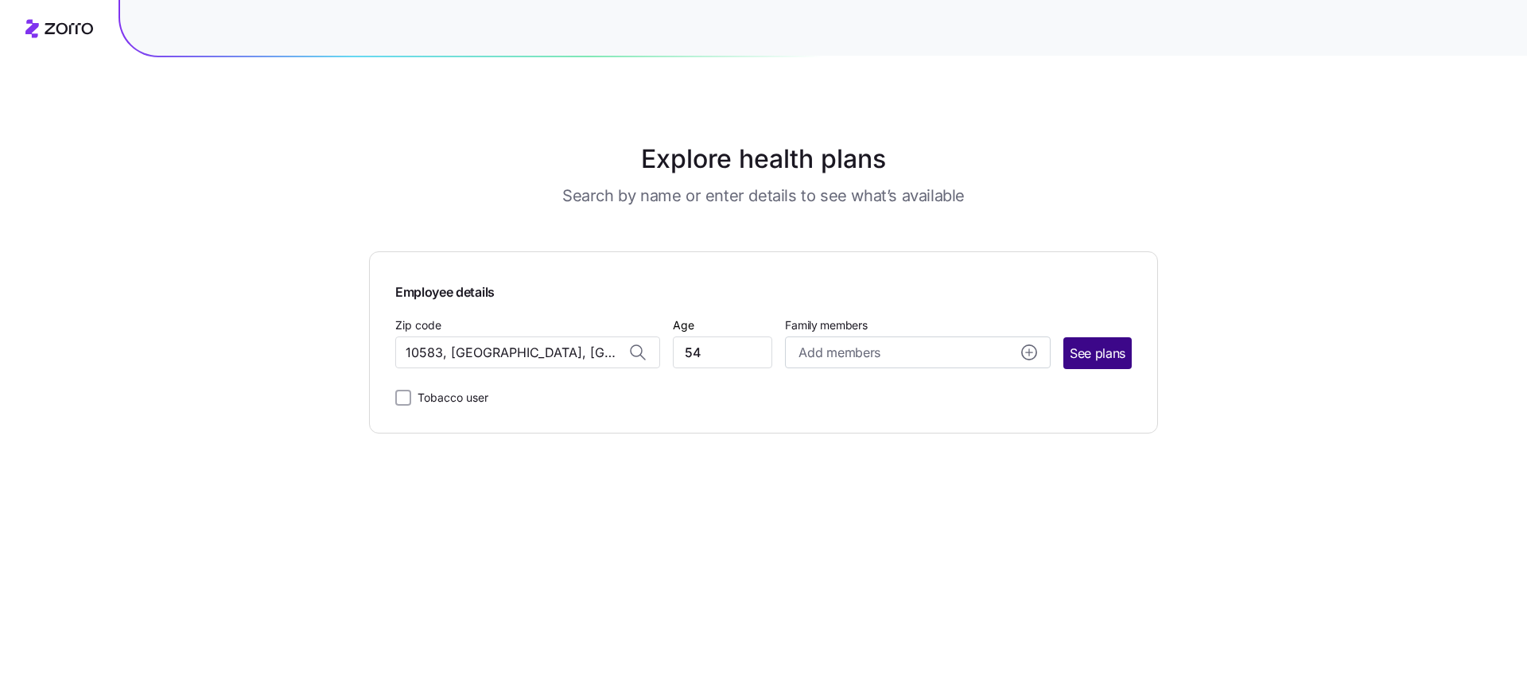
click at [1093, 359] on span "See plans" at bounding box center [1098, 354] width 56 height 20
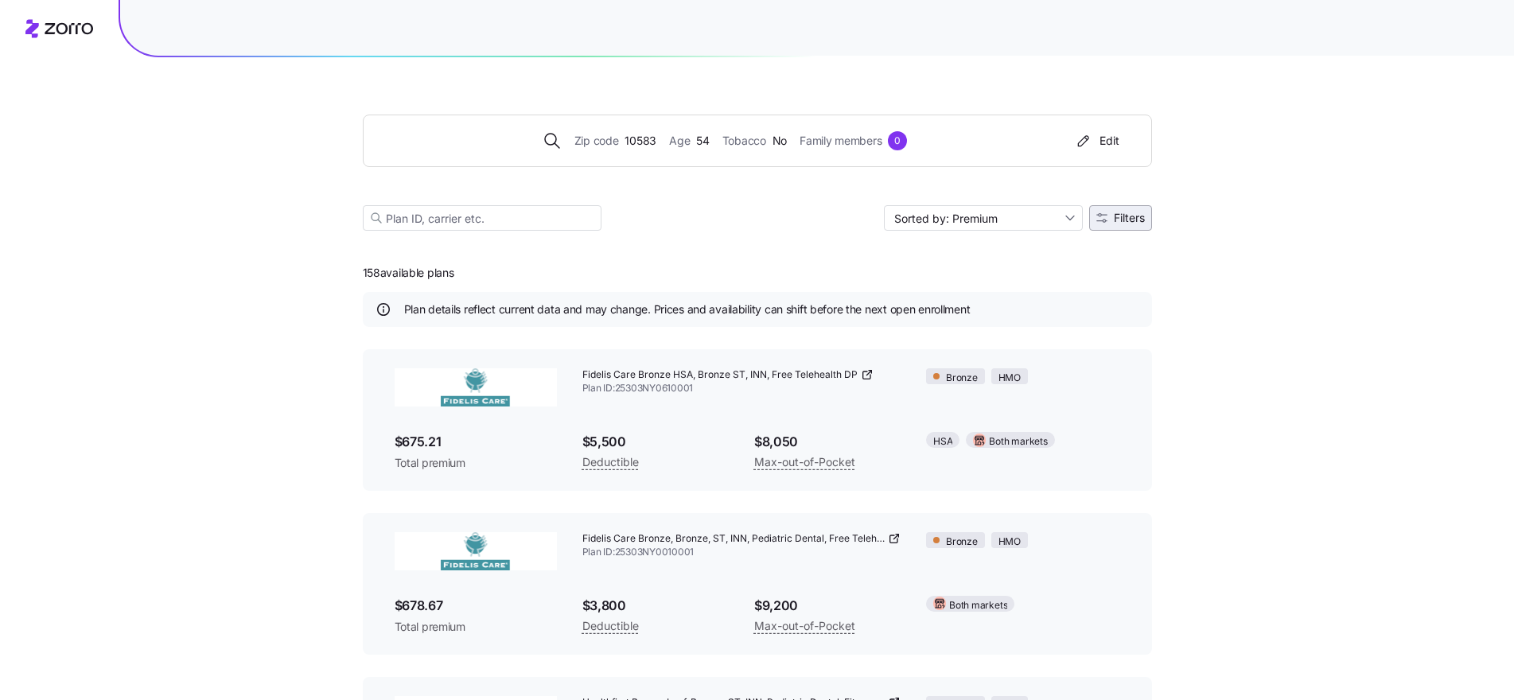
click at [1135, 216] on span "Filters" at bounding box center [1129, 217] width 31 height 11
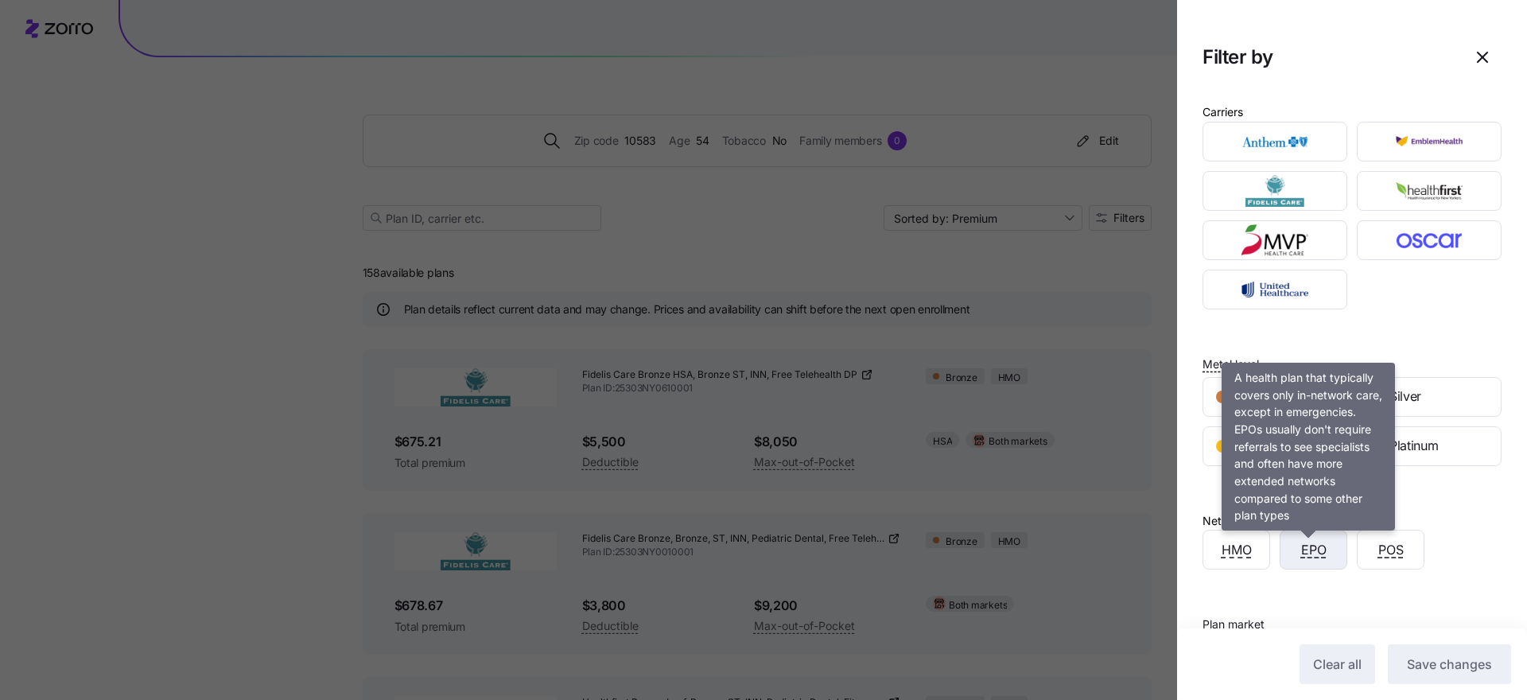
click at [1316, 555] on span "EPO" at bounding box center [1313, 550] width 25 height 20
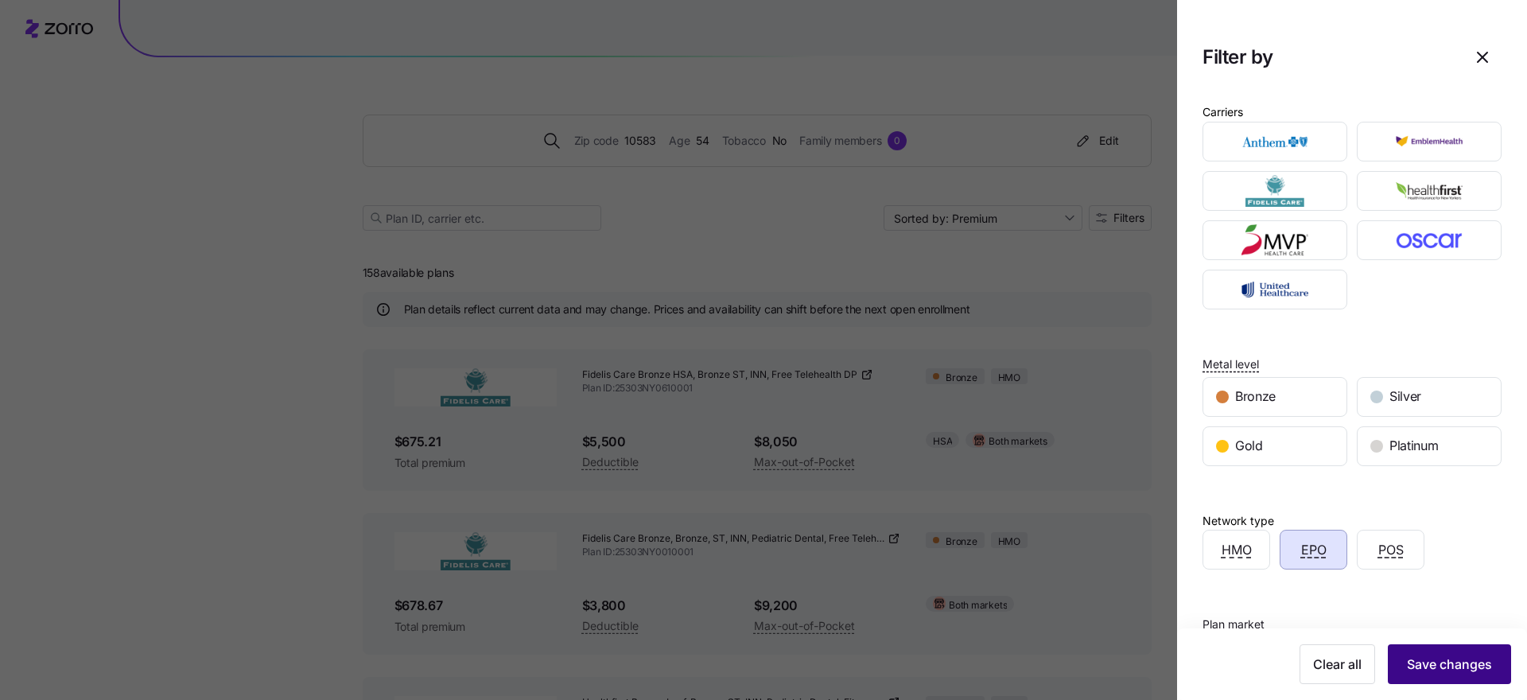
click at [1407, 665] on span "Save changes" at bounding box center [1449, 664] width 85 height 19
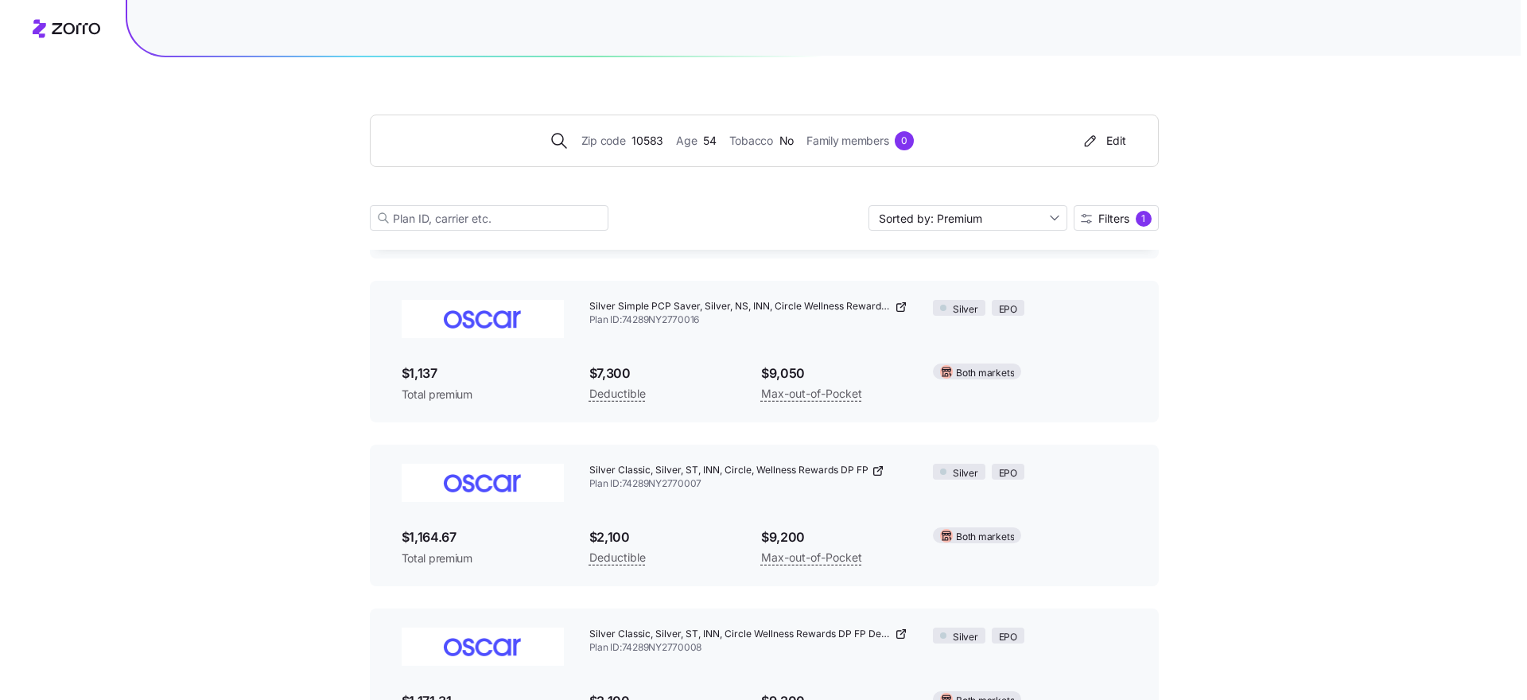
scroll to position [548, 0]
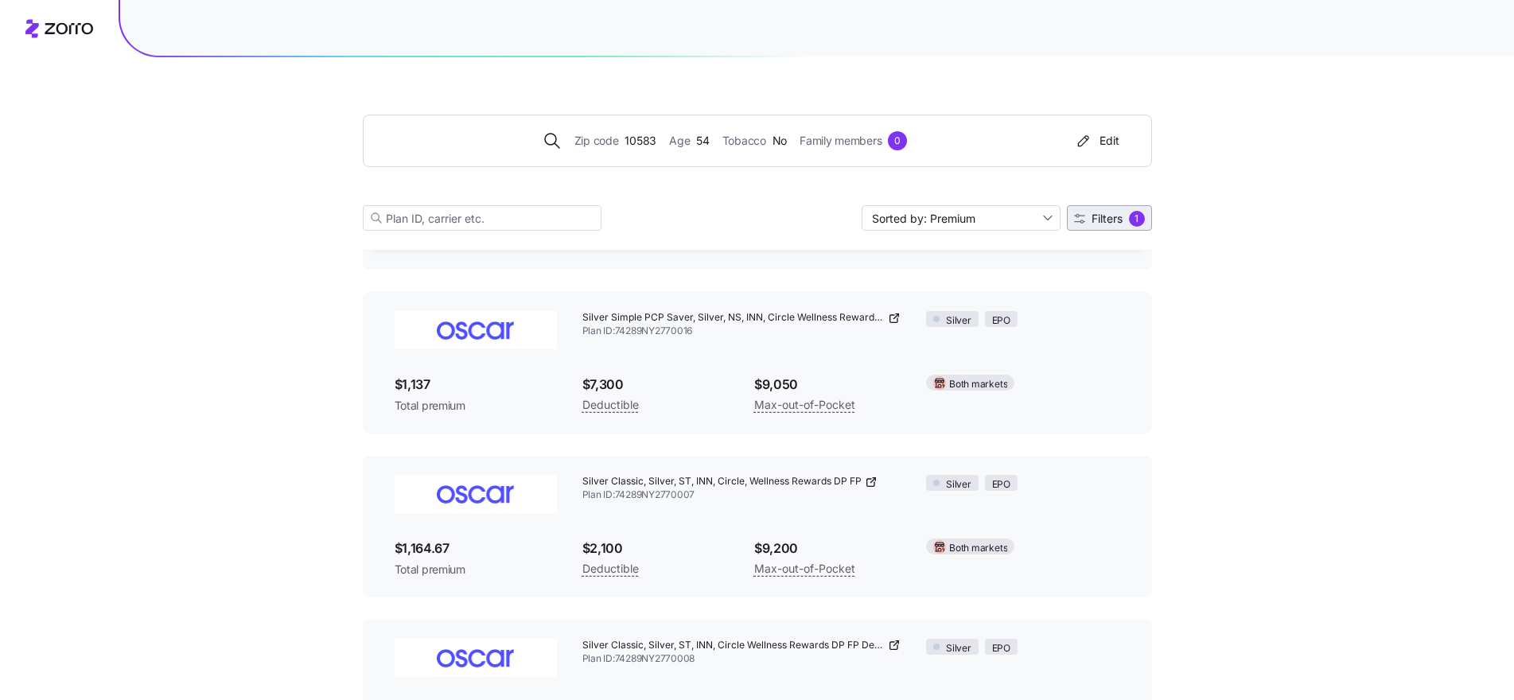
click at [1129, 220] on span "1" at bounding box center [1137, 219] width 16 height 16
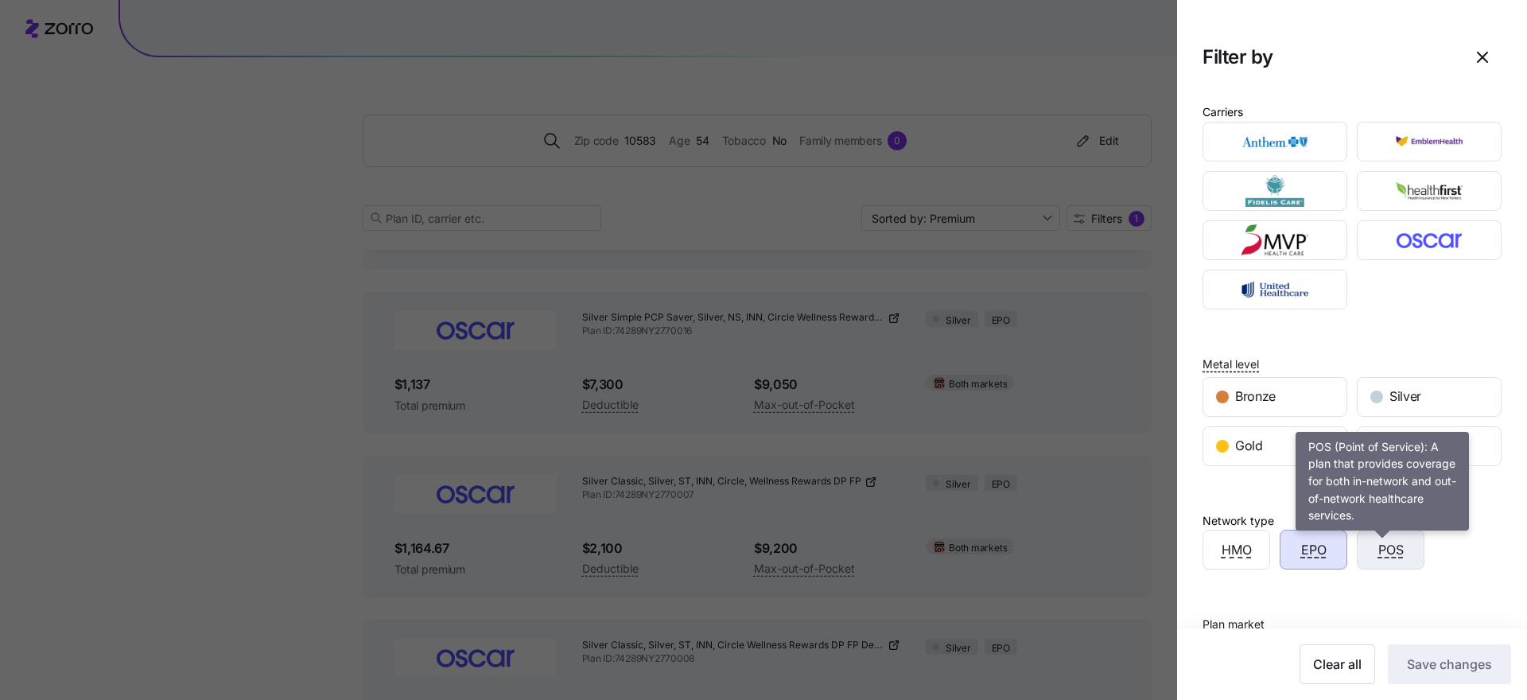
click at [1378, 552] on span "POS" at bounding box center [1390, 550] width 25 height 20
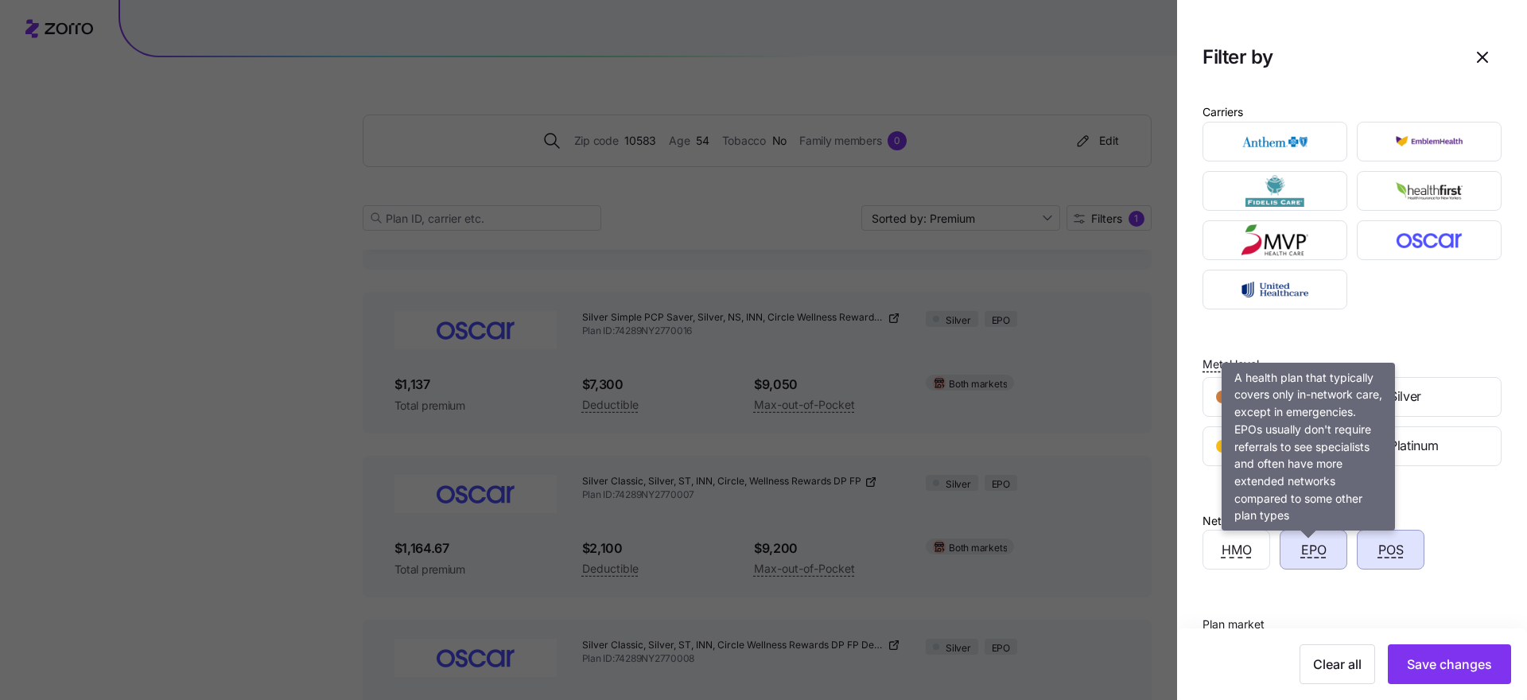
click at [1319, 556] on span "EPO" at bounding box center [1313, 550] width 25 height 20
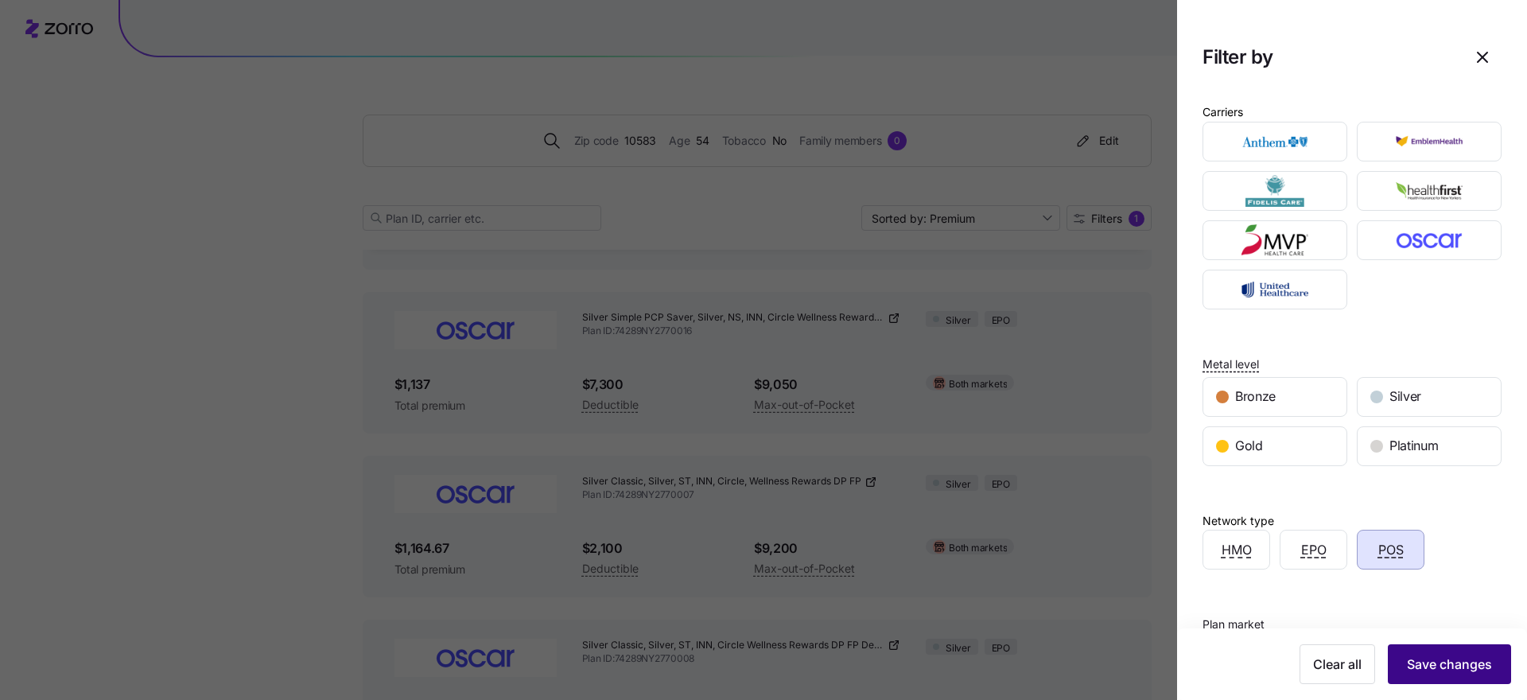
click at [1446, 666] on span "Save changes" at bounding box center [1449, 664] width 85 height 19
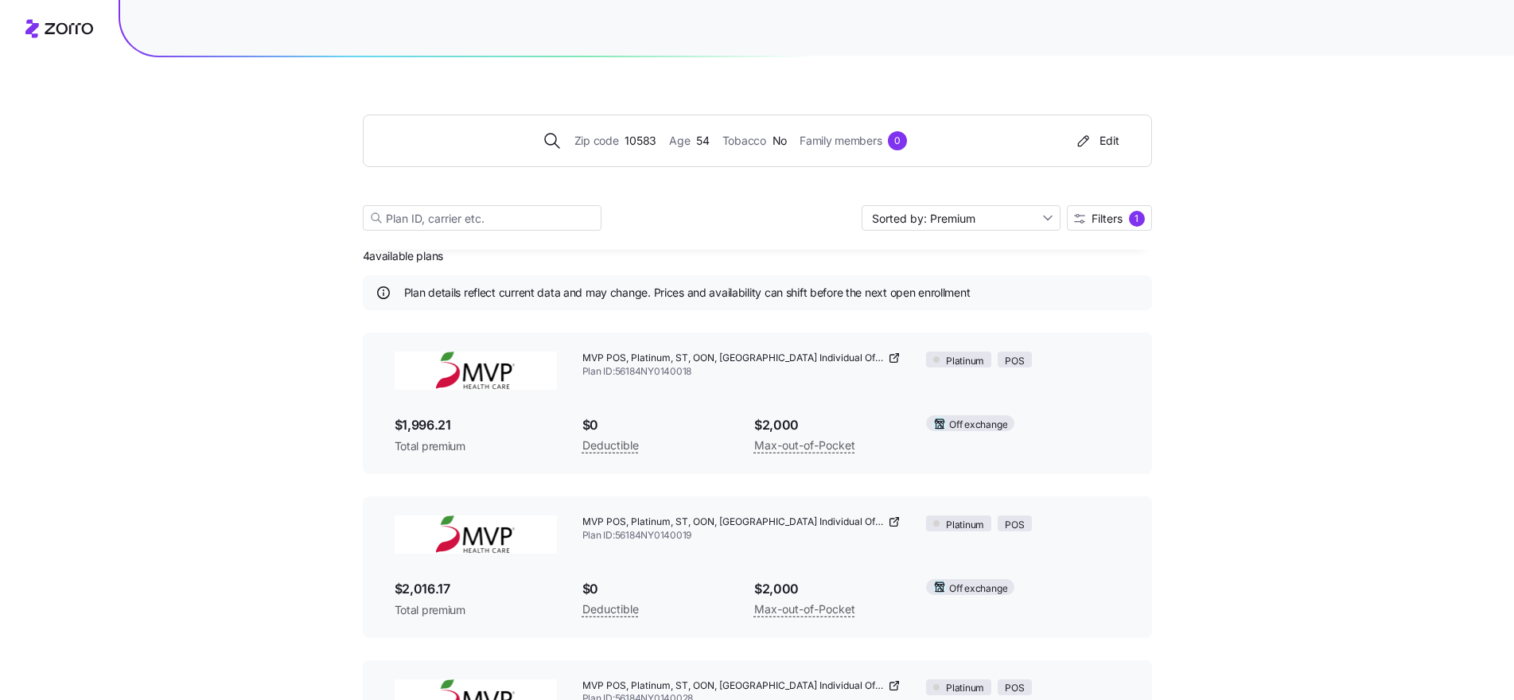
scroll to position [0, 0]
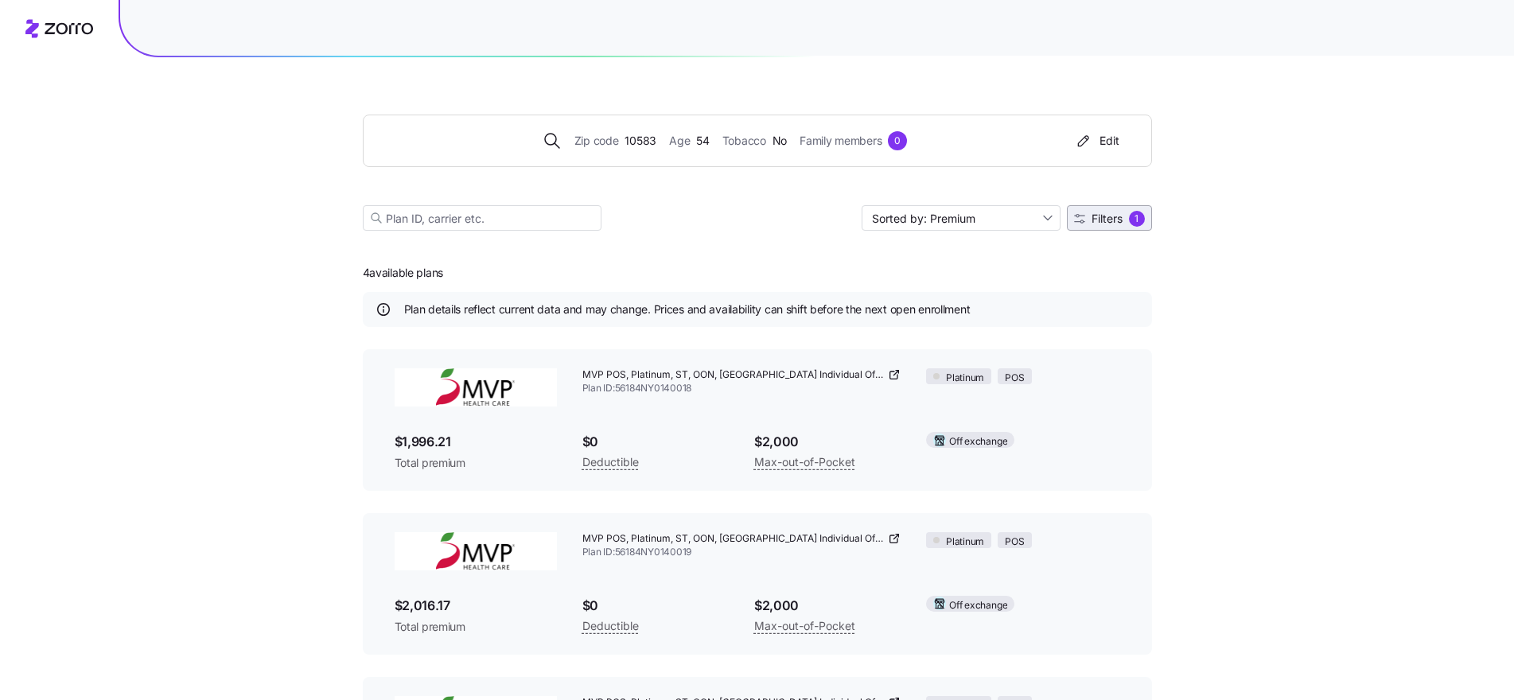
click at [1101, 224] on span "Filters" at bounding box center [1106, 218] width 31 height 11
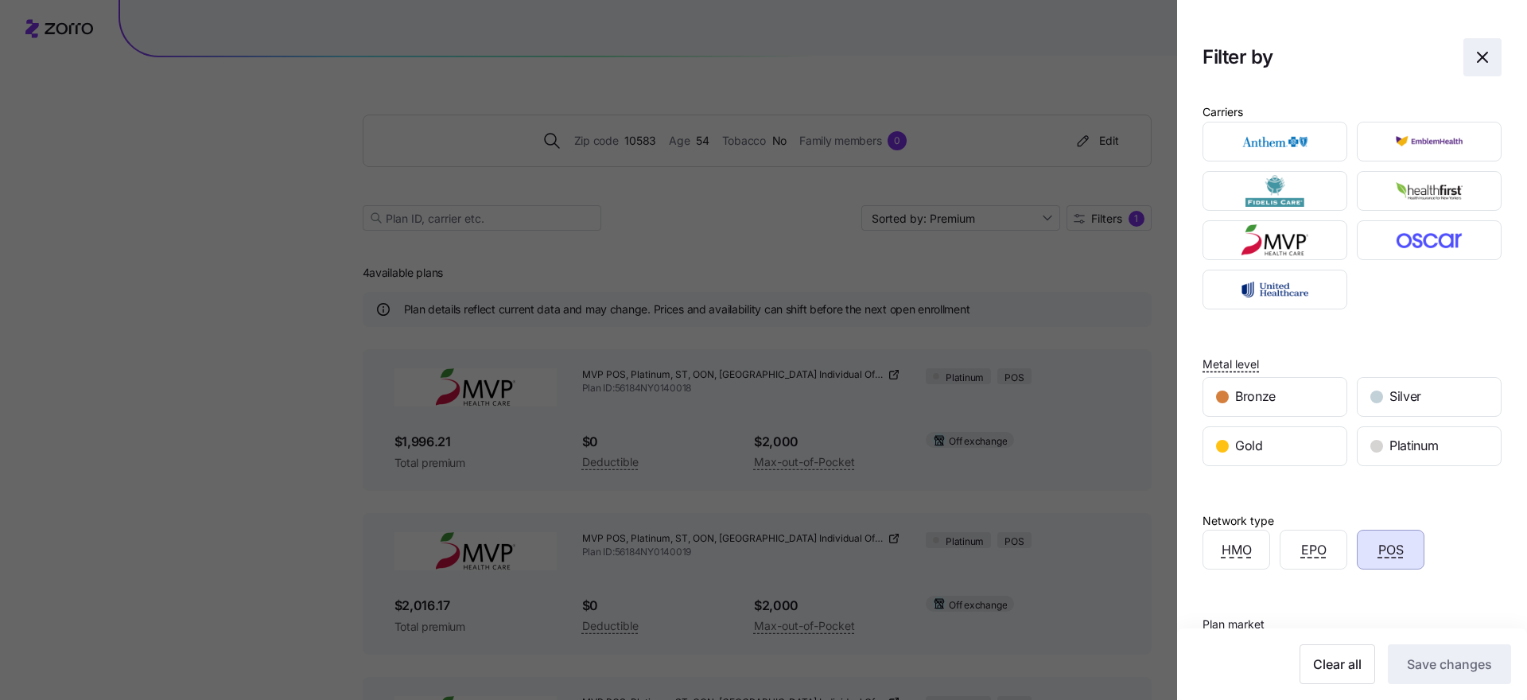
click at [1478, 60] on icon "button" at bounding box center [1483, 57] width 10 height 10
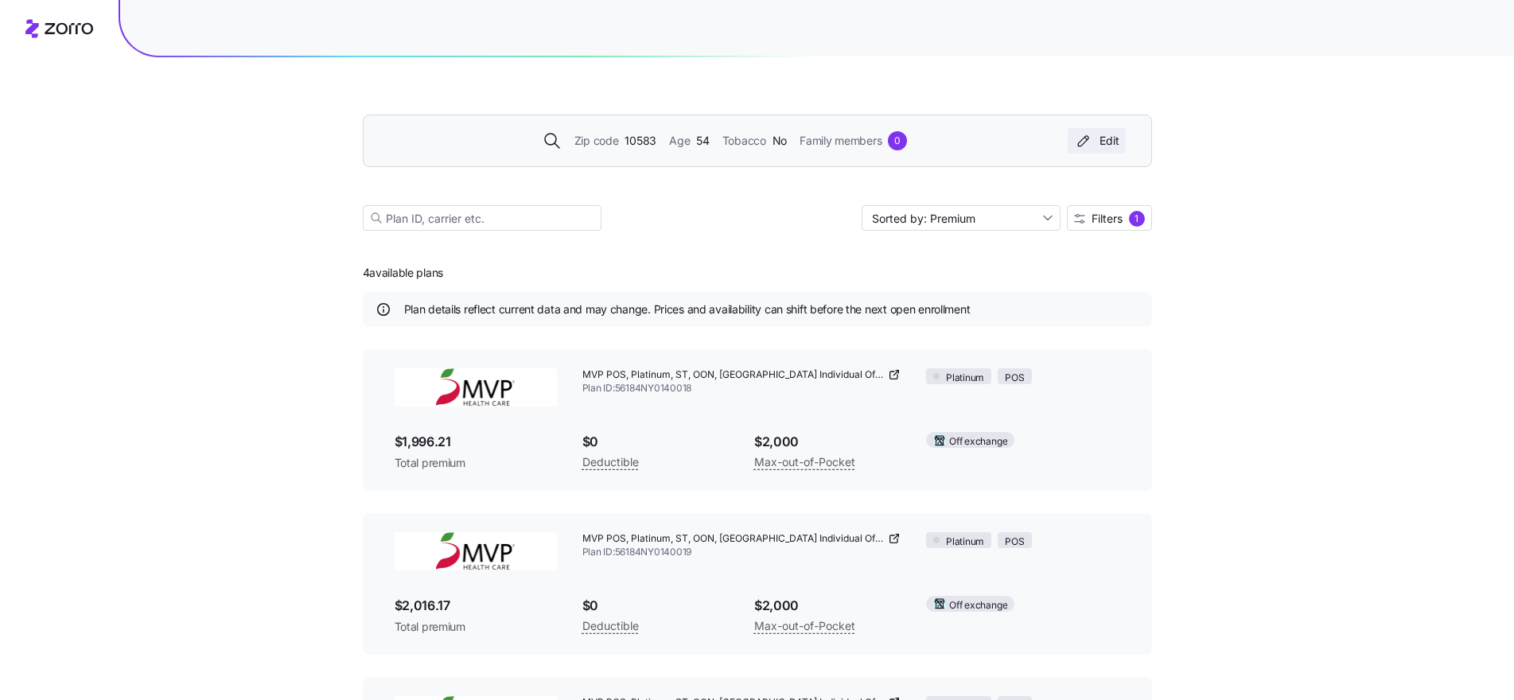
click at [1110, 142] on div "Edit" at bounding box center [1096, 141] width 45 height 16
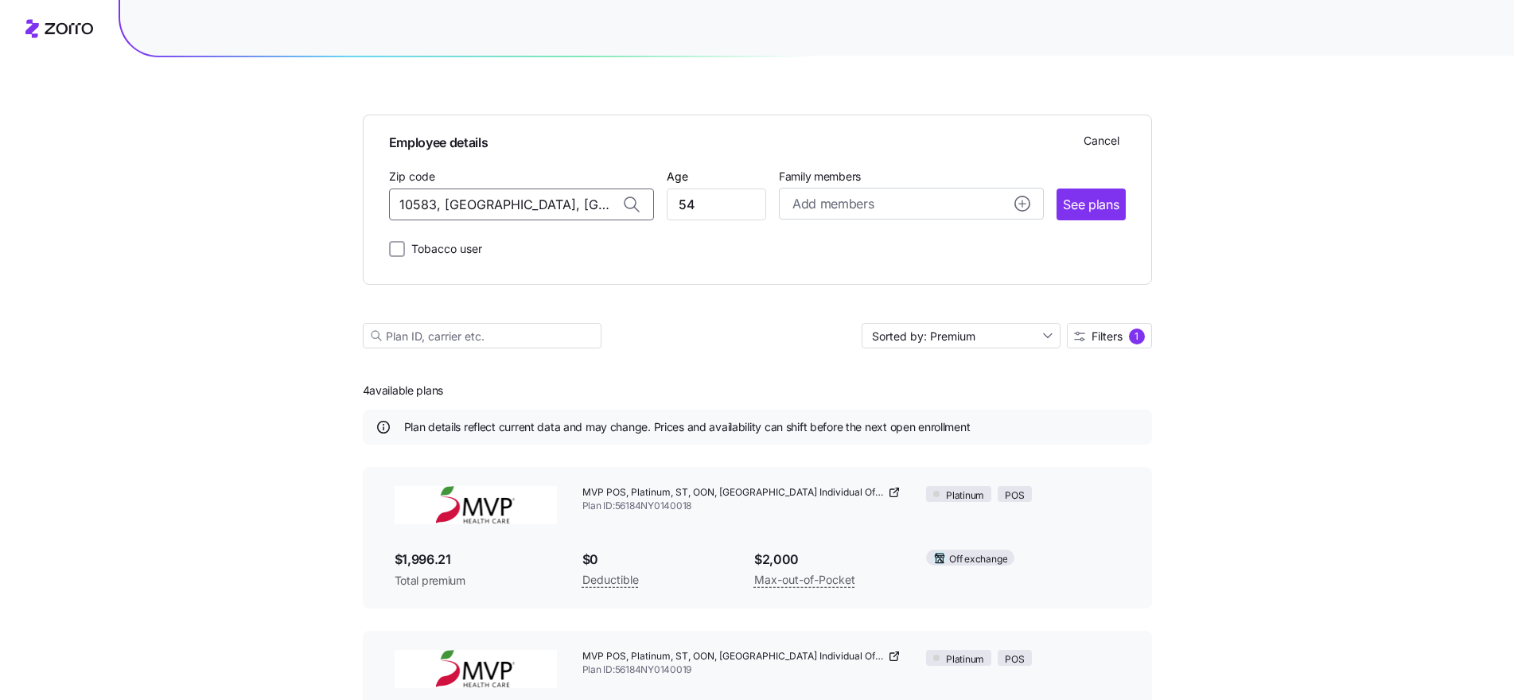
drag, startPoint x: 594, startPoint y: 202, endPoint x: 375, endPoint y: 200, distance: 219.5
click at [375, 200] on div "Employee details Cancel Zip code 10583, Westchester County, NY Age 54 Family me…" at bounding box center [757, 200] width 789 height 170
type input "10583, [GEOGRAPHIC_DATA], [GEOGRAPHIC_DATA]"
drag, startPoint x: 708, startPoint y: 202, endPoint x: 670, endPoint y: 206, distance: 38.4
click at [670, 206] on input "54" at bounding box center [716, 205] width 99 height 32
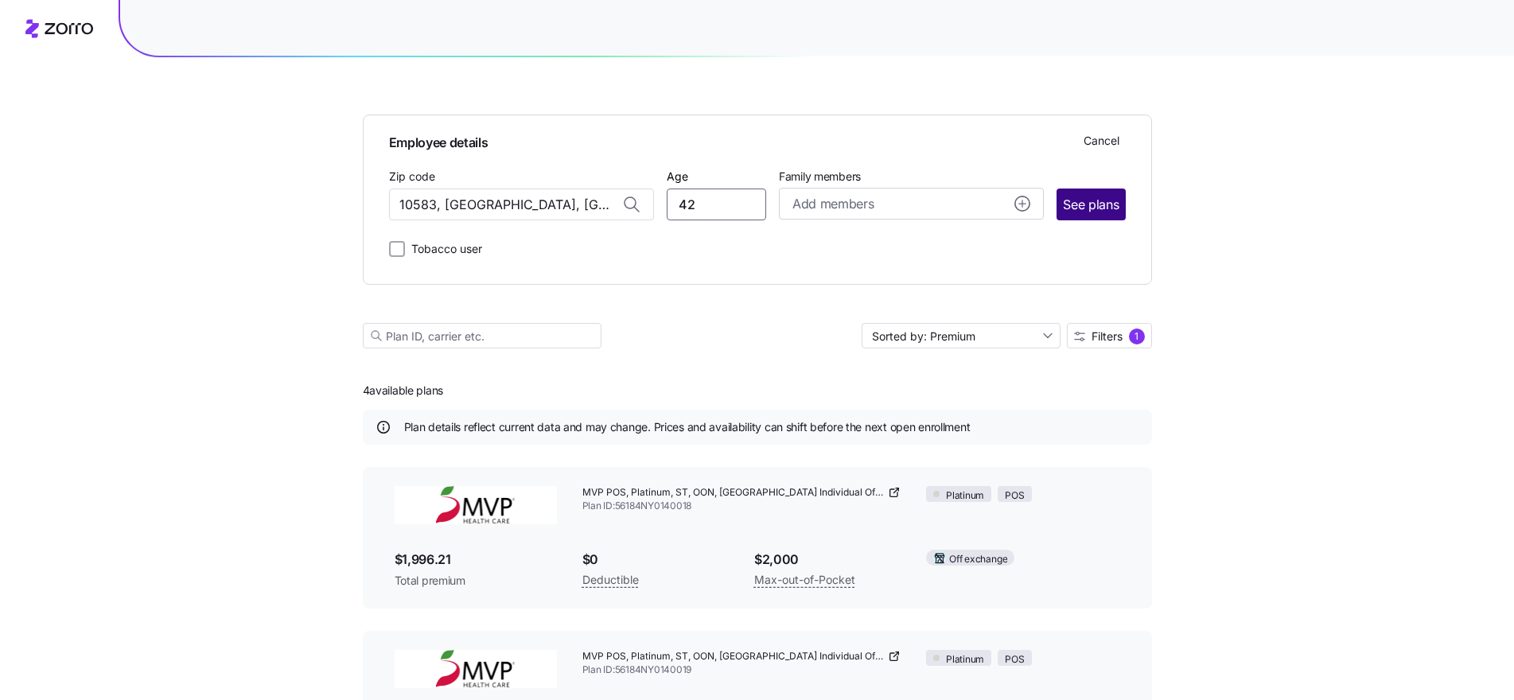
type input "42"
click at [1089, 202] on span "See plans" at bounding box center [1091, 205] width 56 height 20
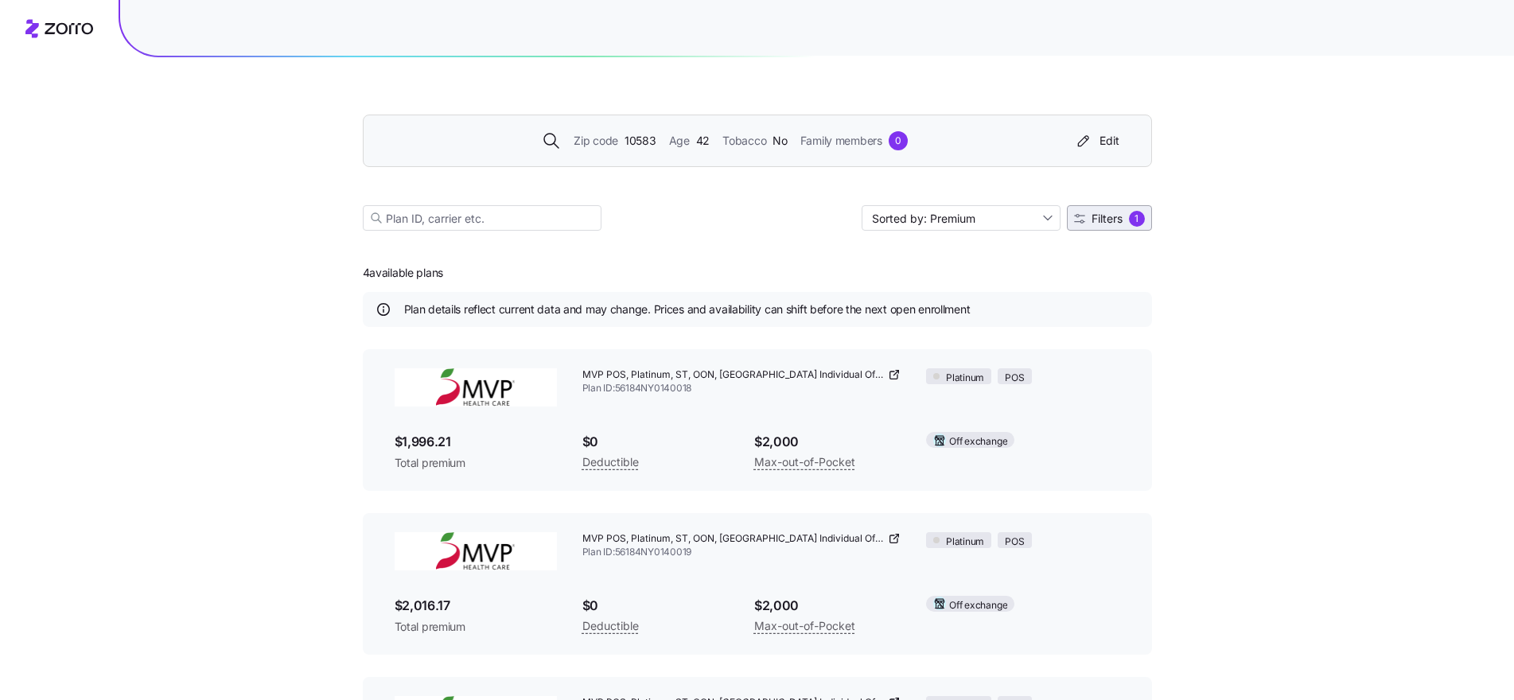
click at [1115, 225] on span "Filters 1" at bounding box center [1109, 219] width 71 height 16
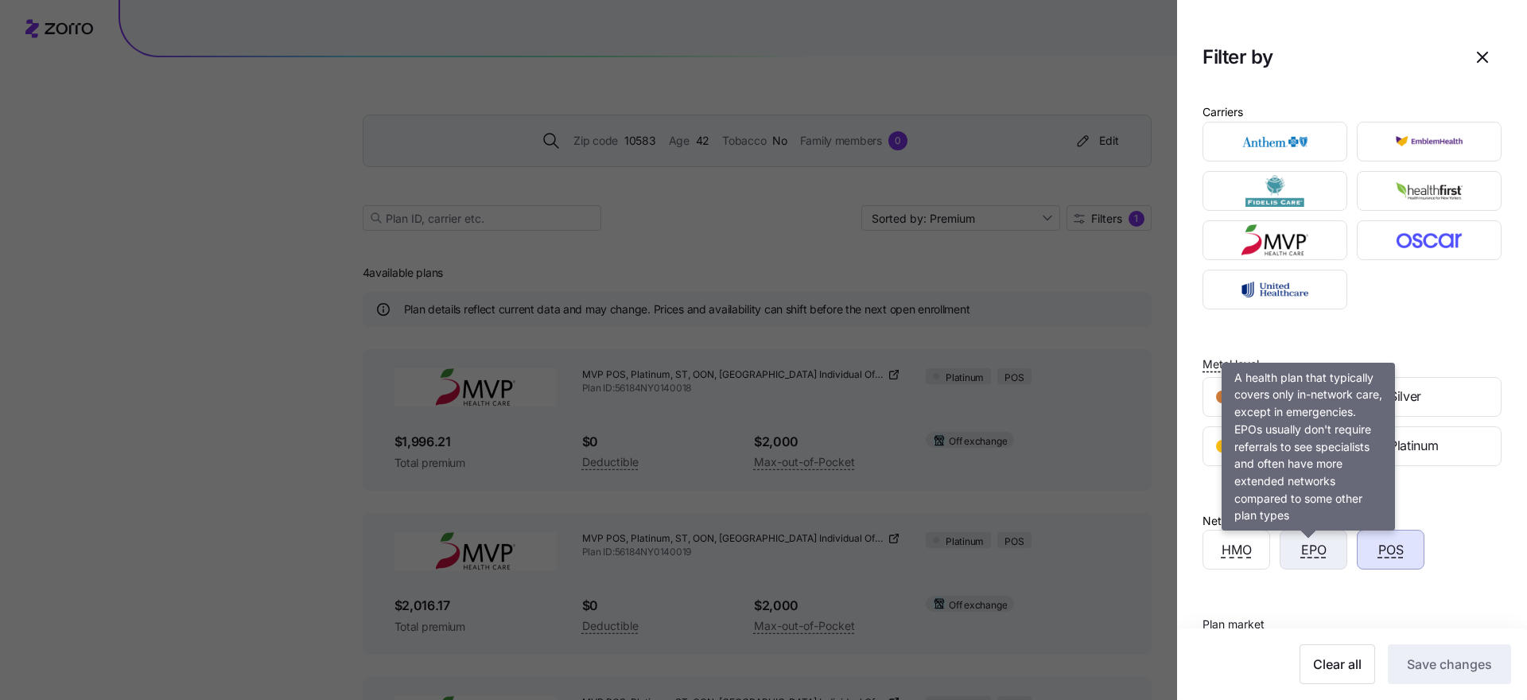
click at [1306, 552] on span "EPO" at bounding box center [1313, 550] width 25 height 20
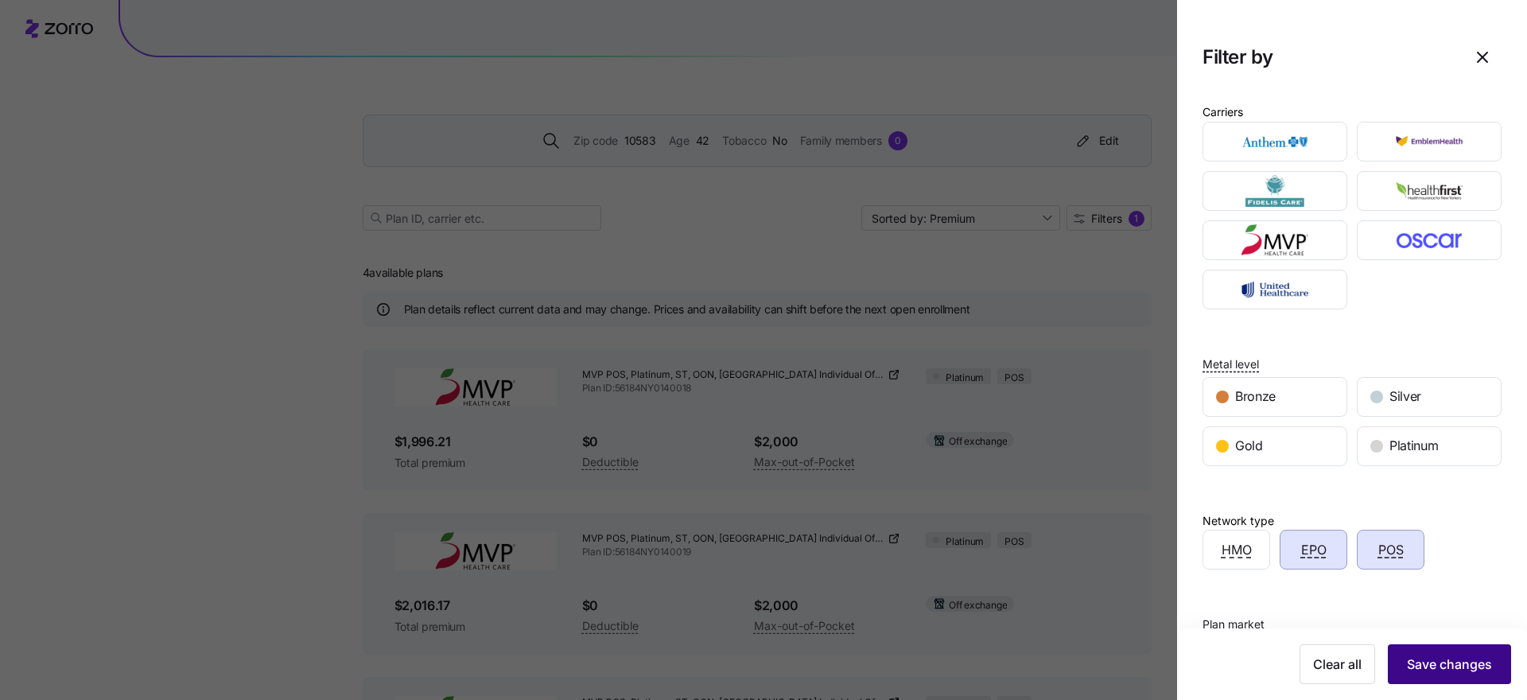
click at [1436, 668] on span "Save changes" at bounding box center [1449, 664] width 85 height 19
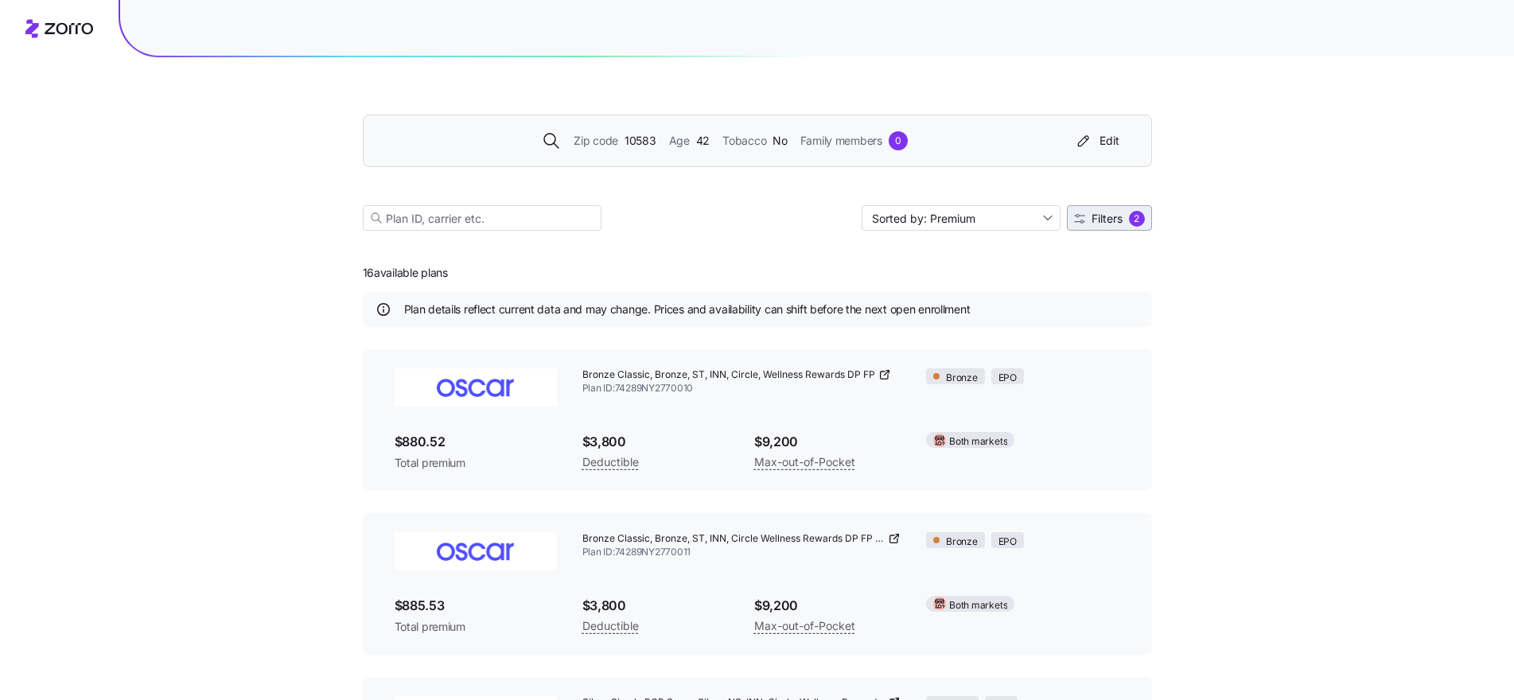
click at [1106, 223] on span "Filters" at bounding box center [1106, 218] width 31 height 11
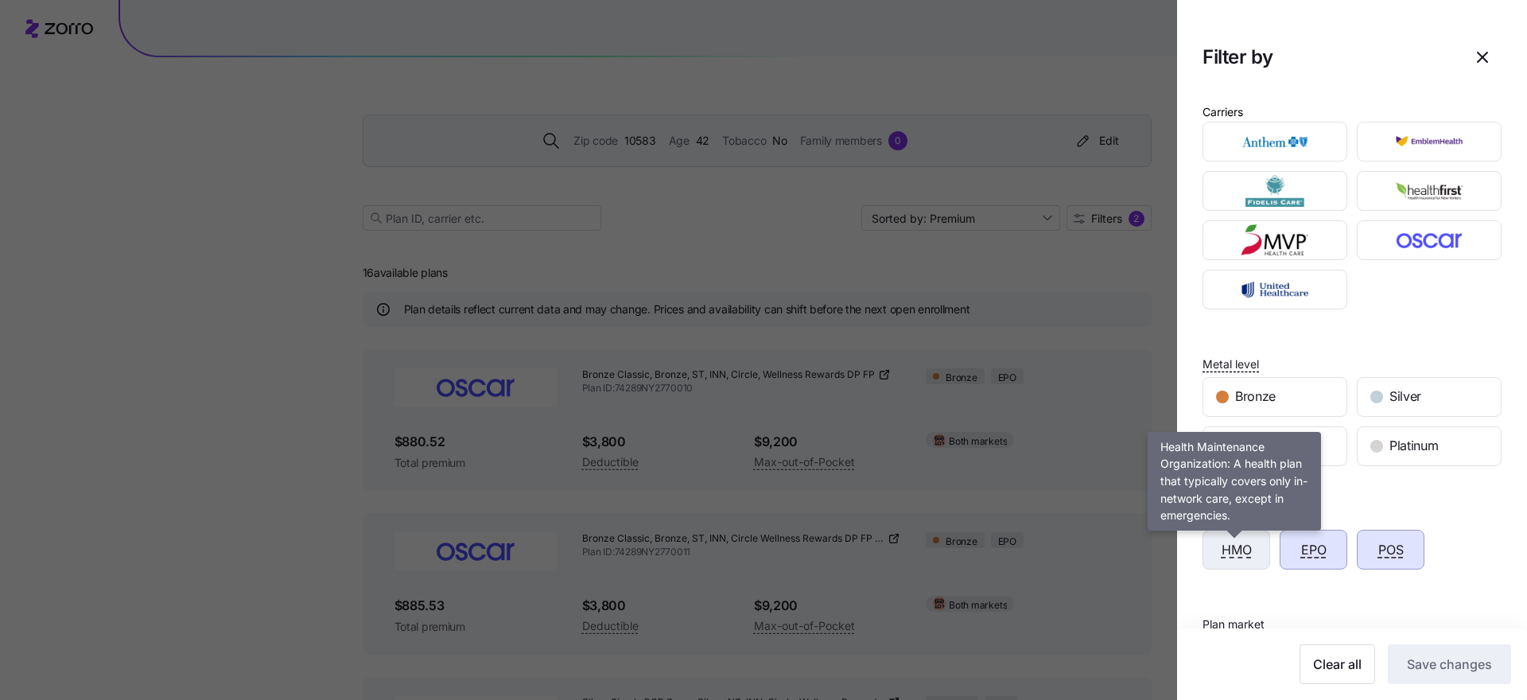
click at [1238, 553] on span "HMO" at bounding box center [1237, 550] width 30 height 20
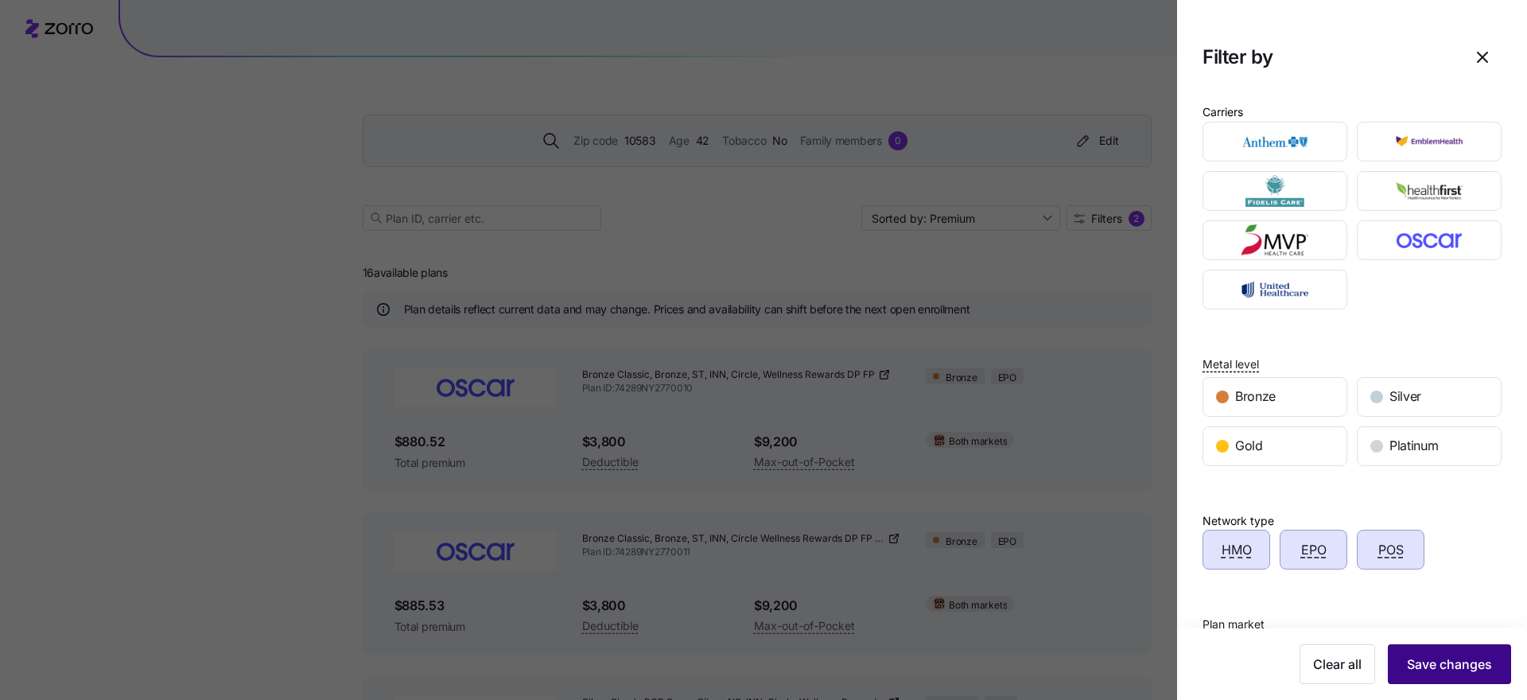
click at [1437, 657] on span "Save changes" at bounding box center [1449, 664] width 85 height 19
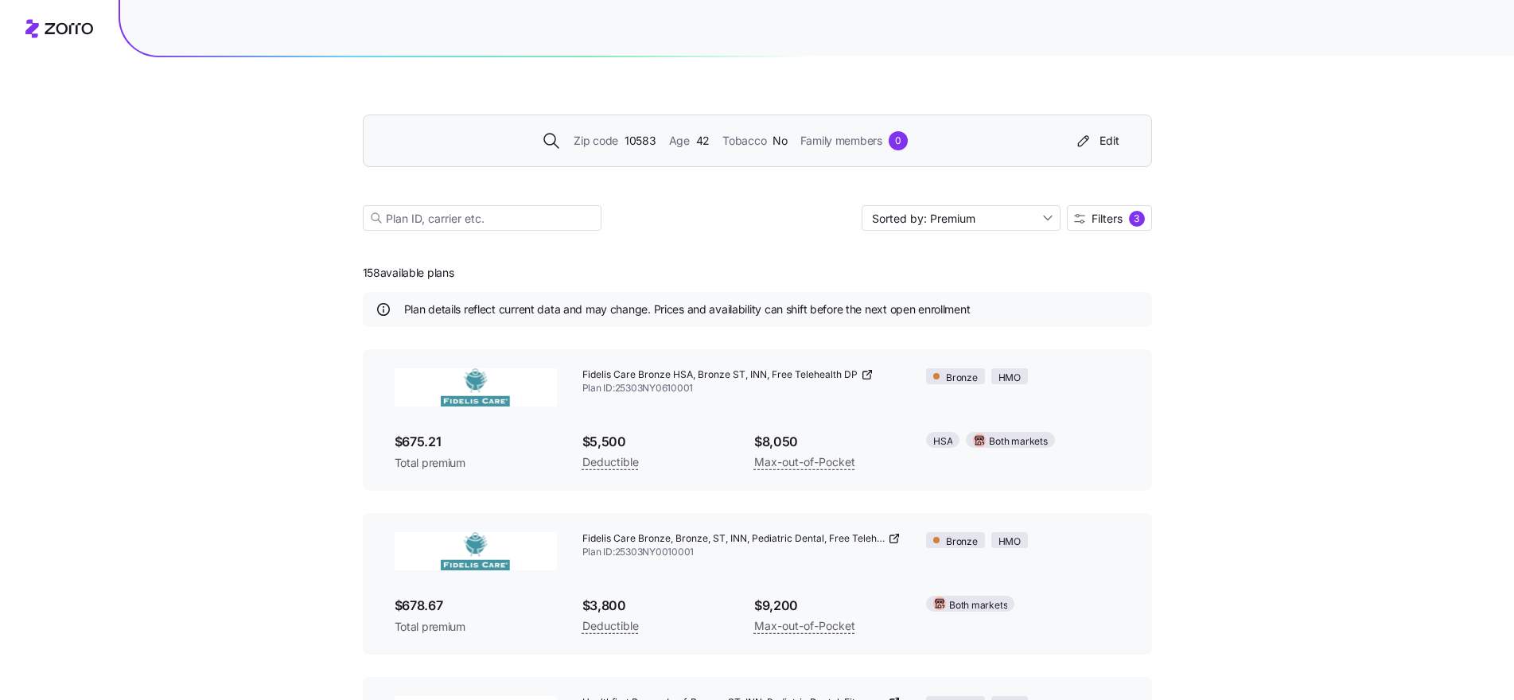
click at [864, 376] on icon at bounding box center [867, 374] width 13 height 13
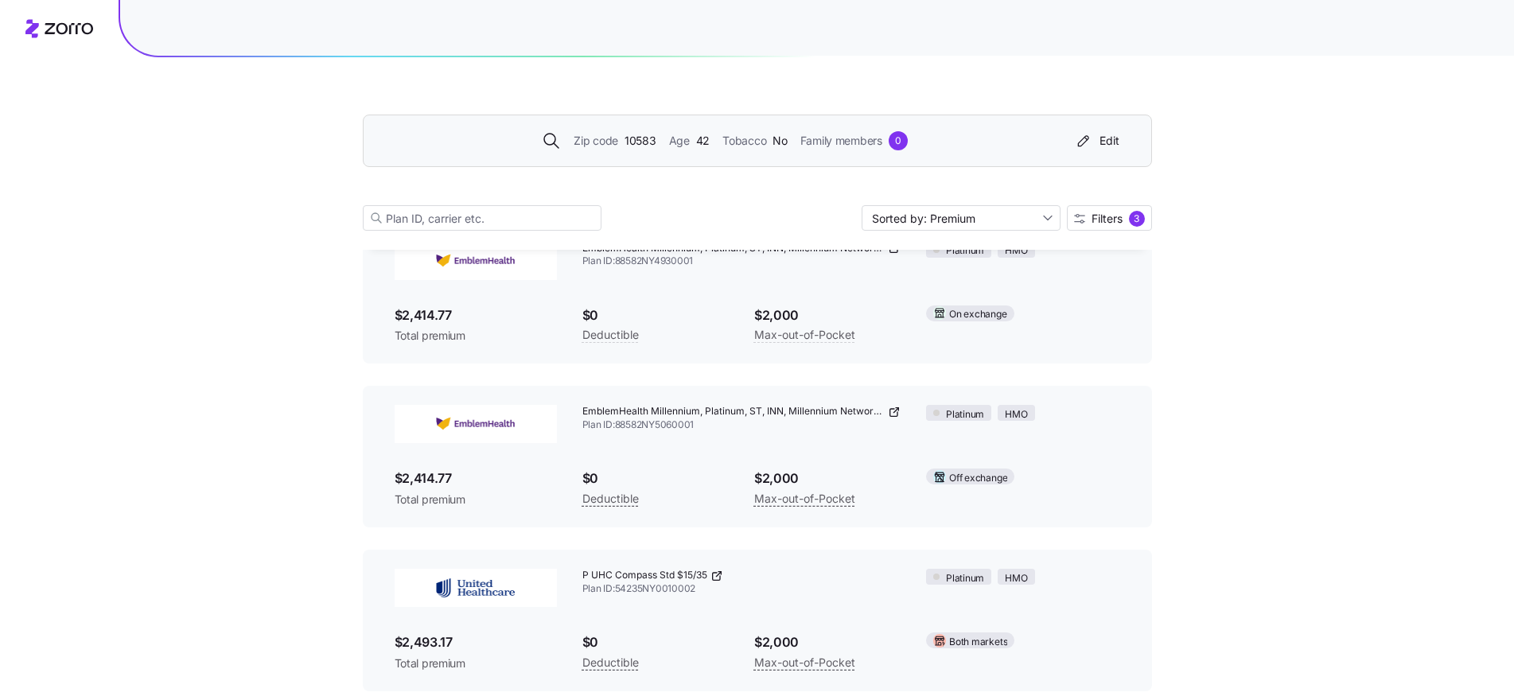
scroll to position [25513, 0]
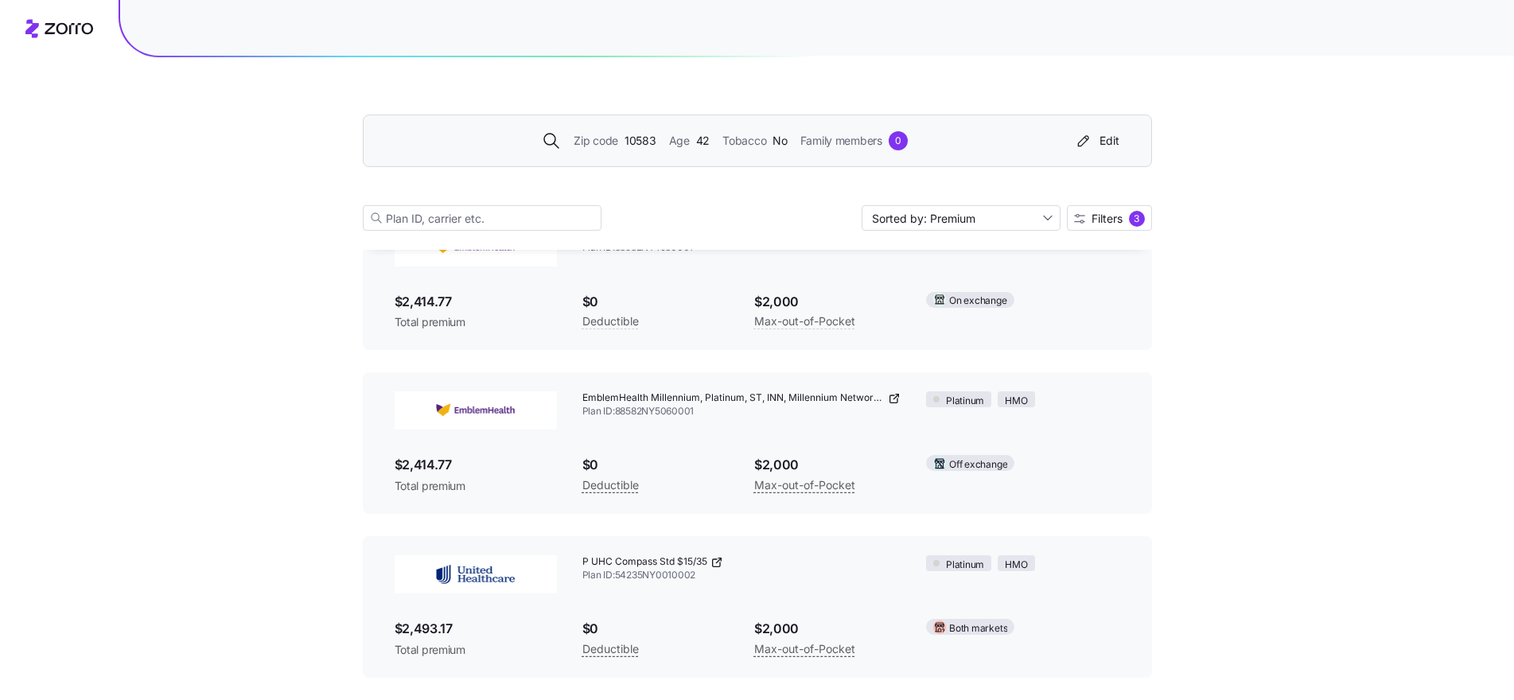
click at [714, 565] on icon at bounding box center [716, 562] width 13 height 13
click at [1113, 140] on div "Edit" at bounding box center [1096, 141] width 45 height 16
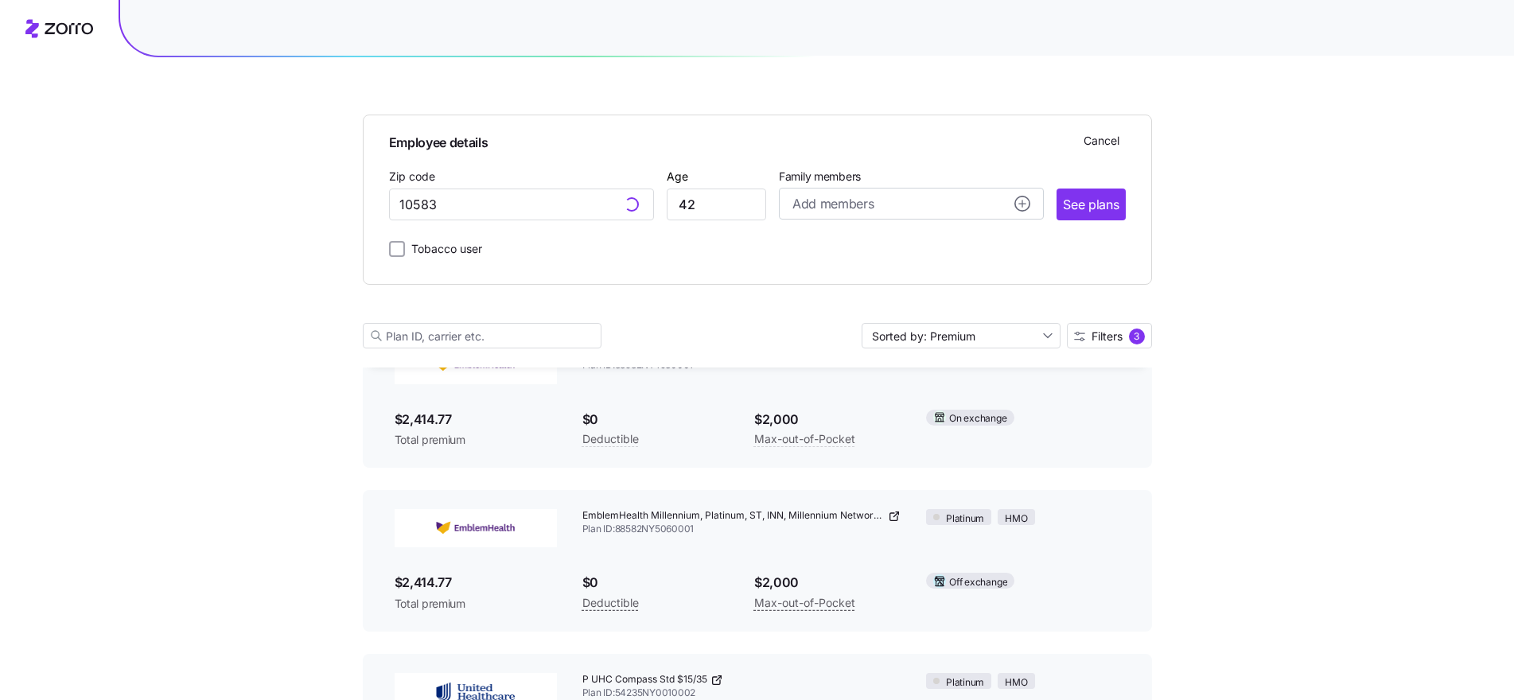
scroll to position [25631, 0]
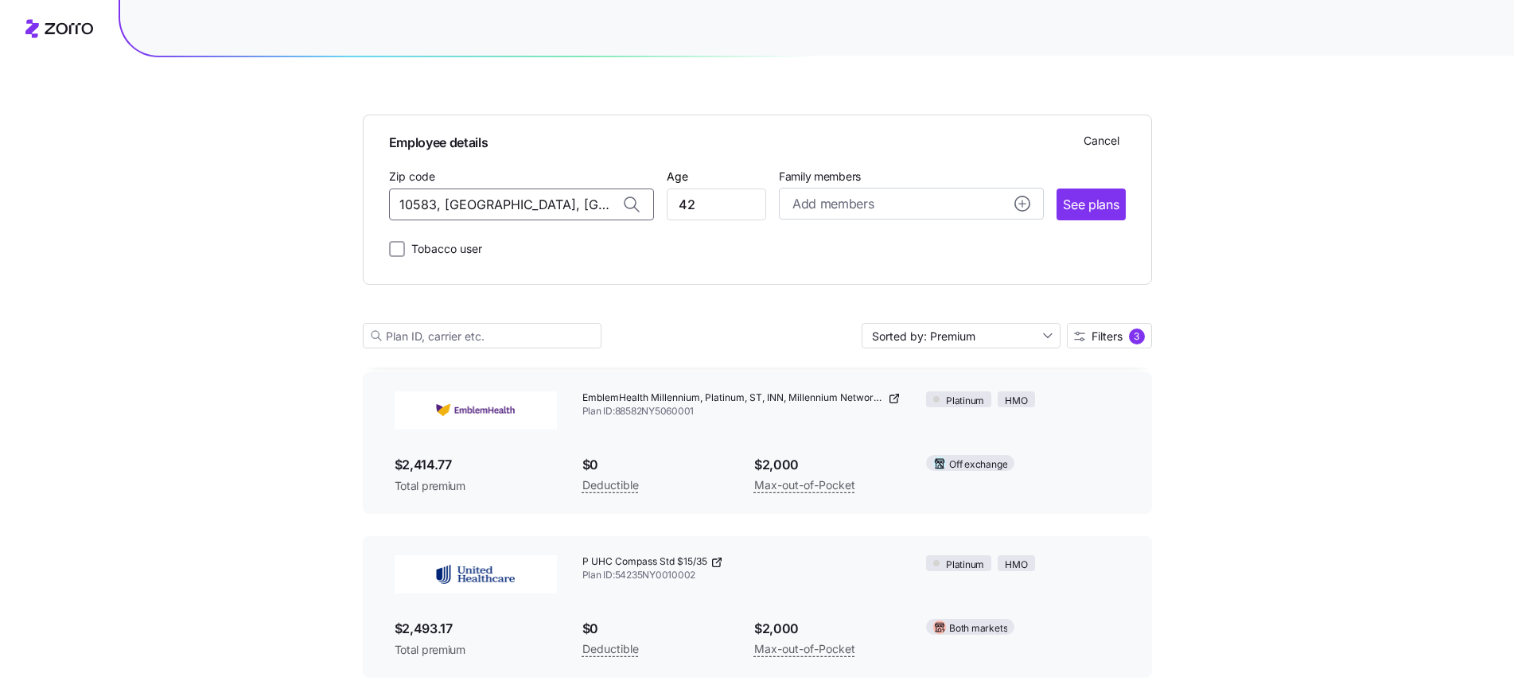
drag, startPoint x: 596, startPoint y: 196, endPoint x: 372, endPoint y: 200, distance: 223.5
click at [372, 200] on div "Employee details Cancel Zip code 10583, Westchester County, NY Age 42 Family me…" at bounding box center [757, 200] width 789 height 170
click at [477, 250] on span "10016, [US_STATE][GEOGRAPHIC_DATA], [GEOGRAPHIC_DATA]" at bounding box center [517, 246] width 223 height 20
type input "10016, [US_STATE][GEOGRAPHIC_DATA], [GEOGRAPHIC_DATA]"
click at [675, 212] on input "42" at bounding box center [716, 205] width 99 height 32
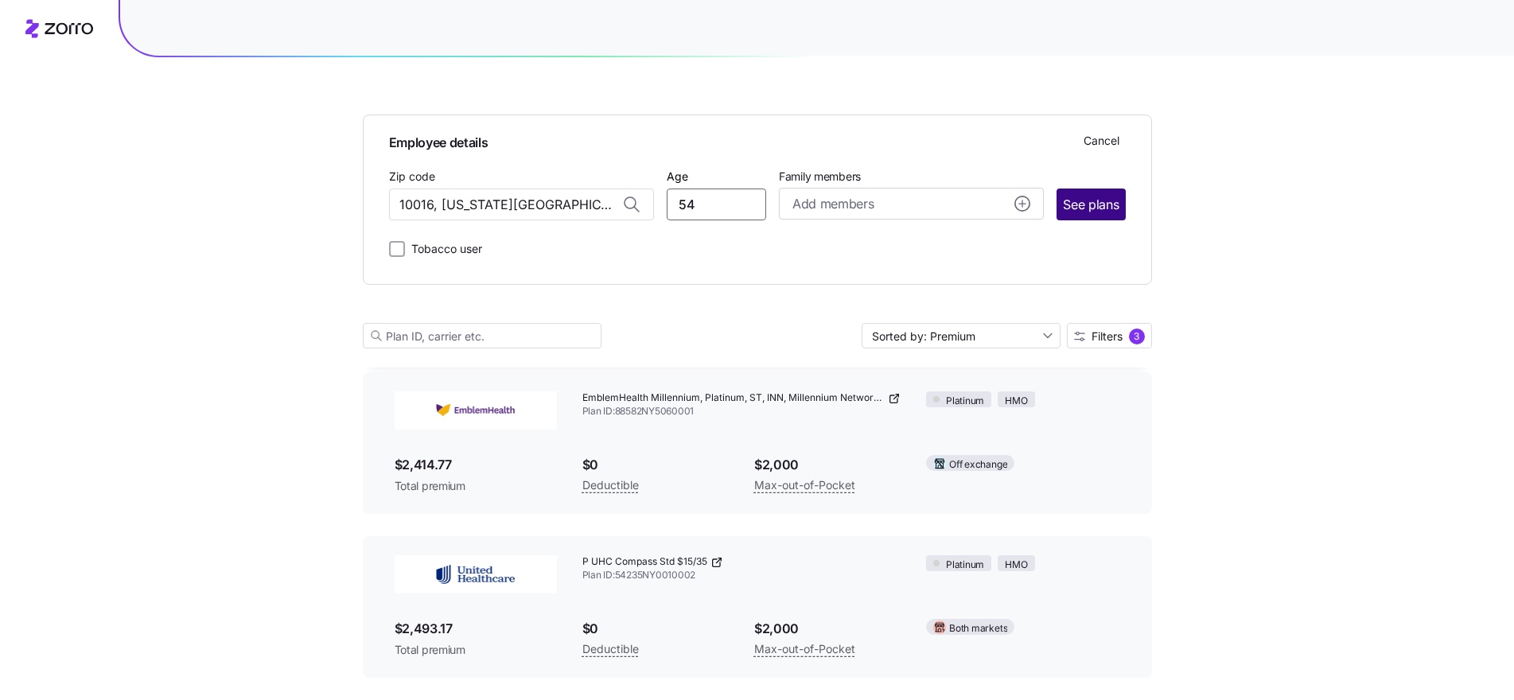
type input "54"
click at [1073, 207] on span "See plans" at bounding box center [1091, 205] width 56 height 20
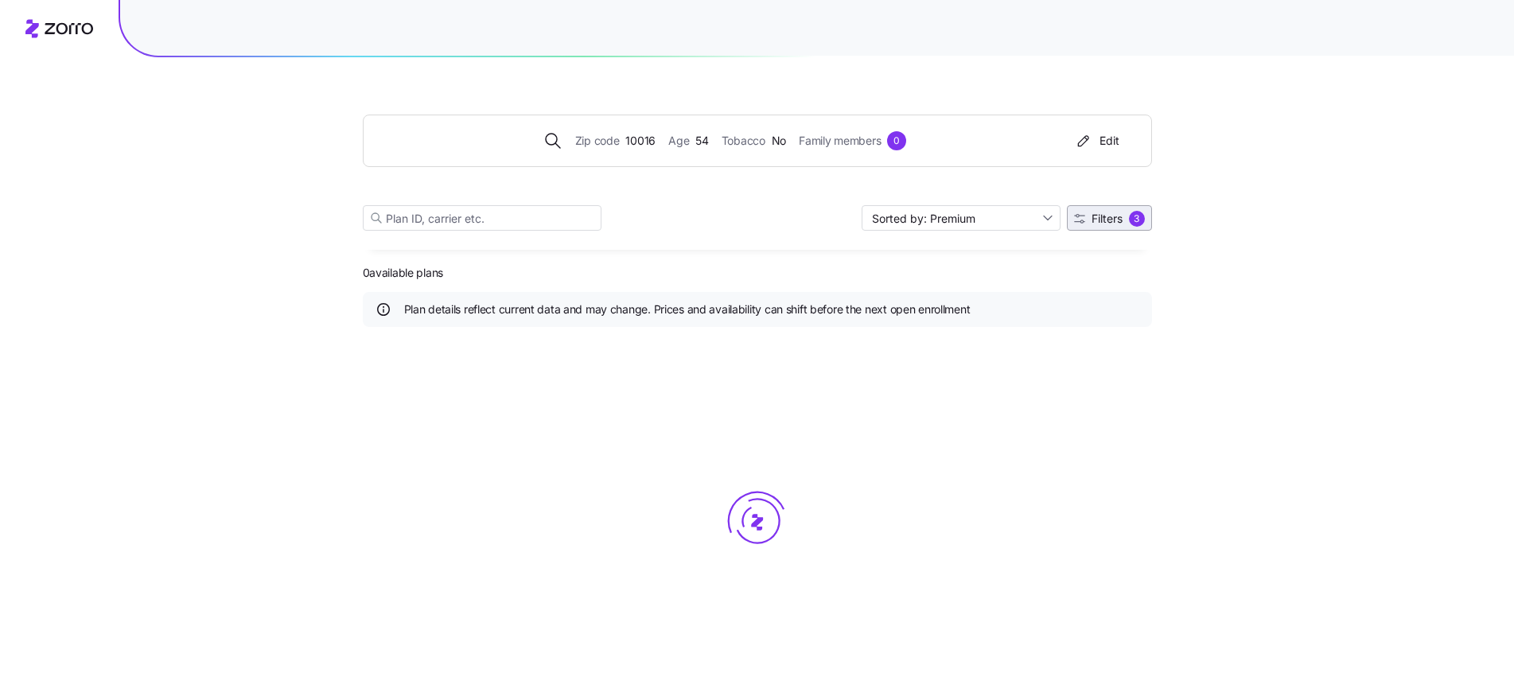
scroll to position [0, 0]
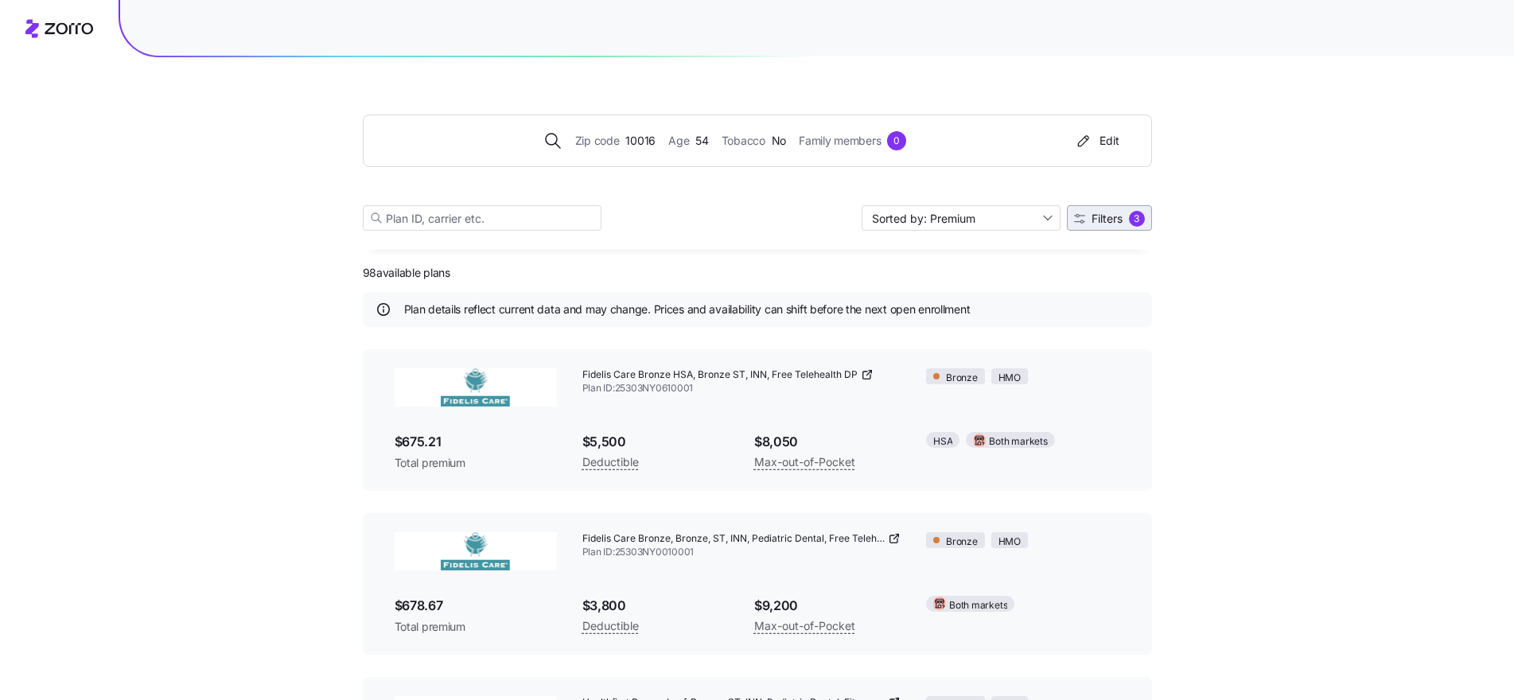
click at [1129, 220] on div "3" at bounding box center [1137, 219] width 16 height 16
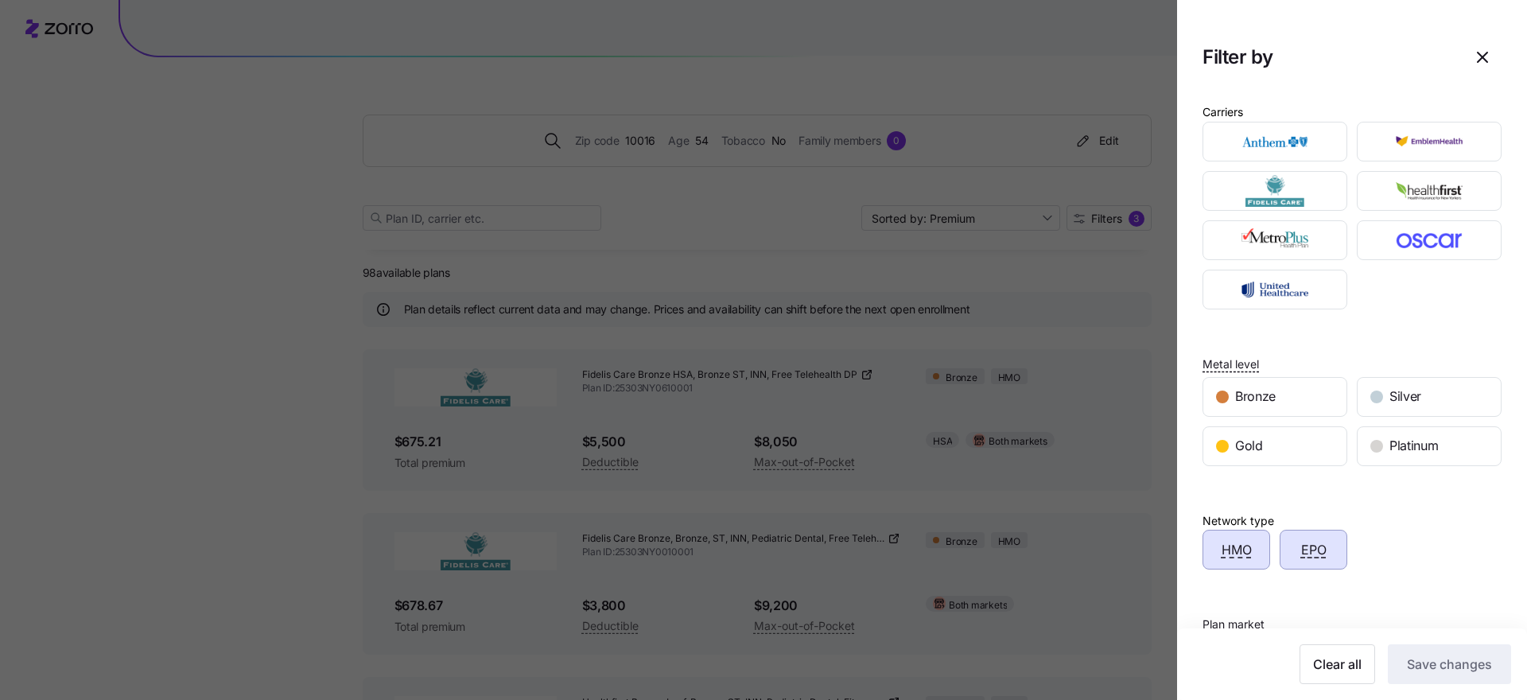
click at [1320, 558] on span "EPO" at bounding box center [1313, 550] width 25 height 20
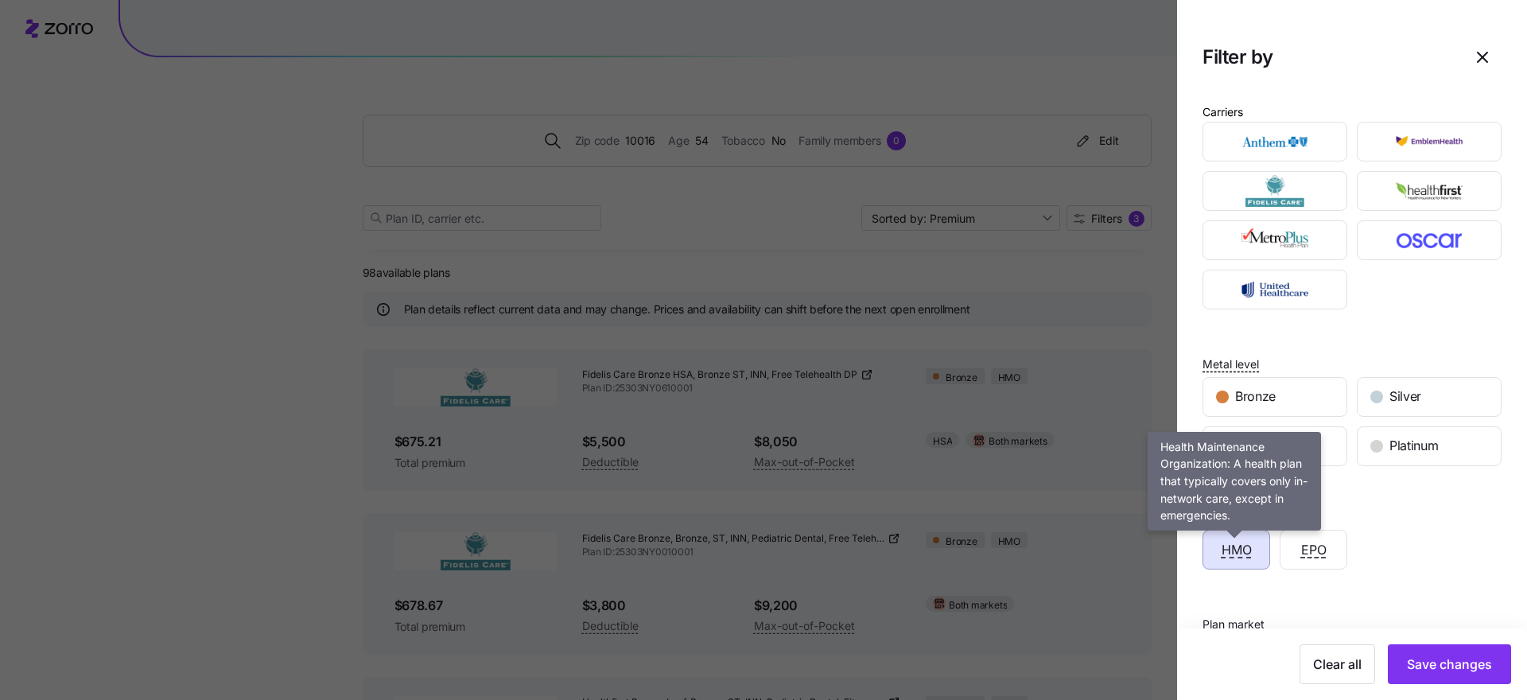
click at [1240, 556] on span "HMO" at bounding box center [1237, 550] width 30 height 20
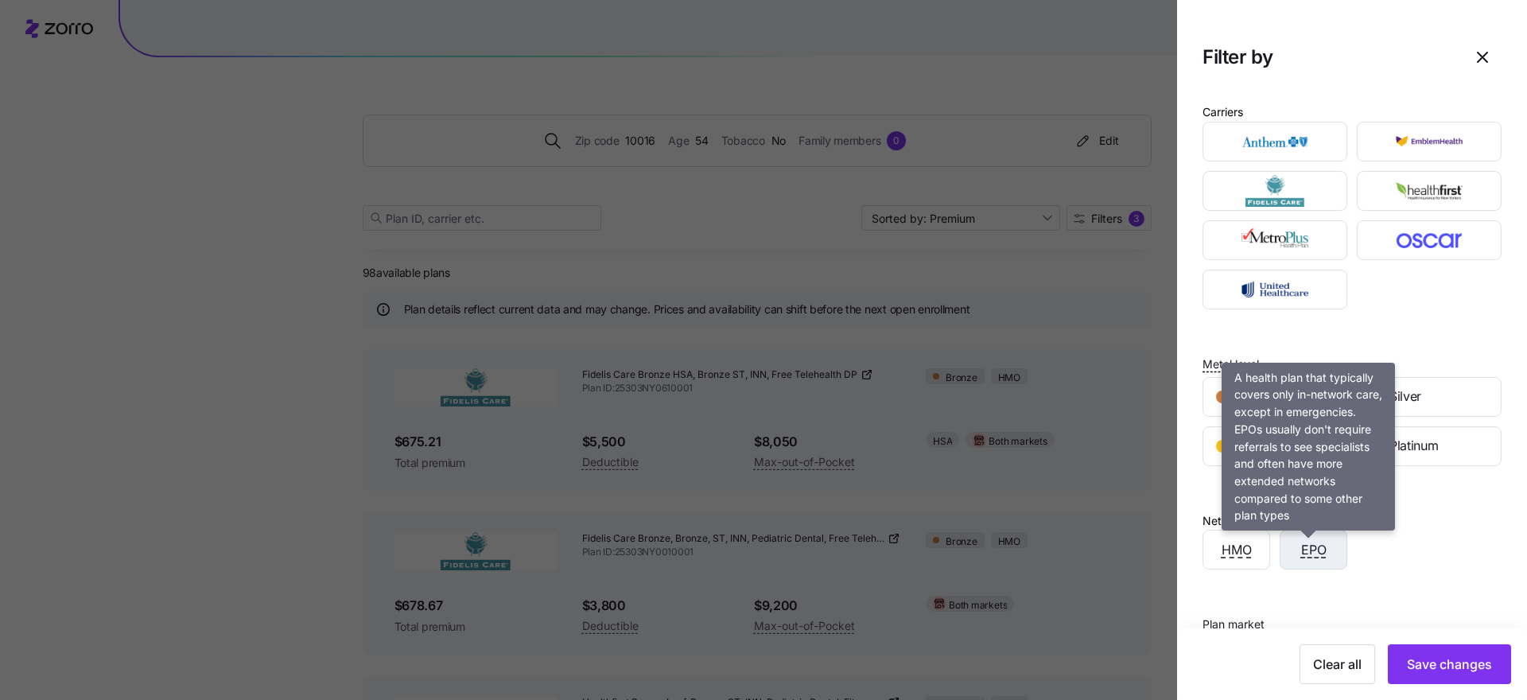
click at [1317, 554] on span "EPO" at bounding box center [1313, 550] width 25 height 20
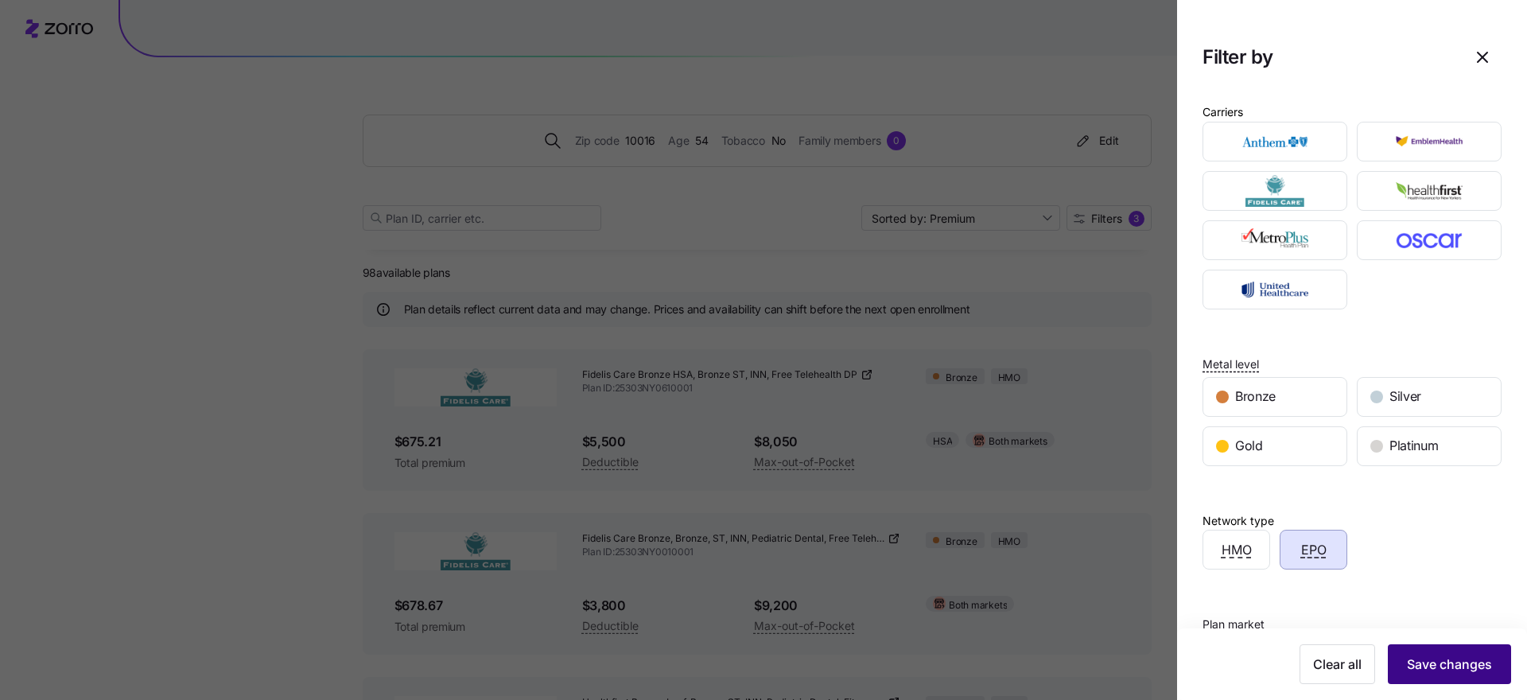
click at [1473, 663] on span "Save changes" at bounding box center [1449, 664] width 85 height 19
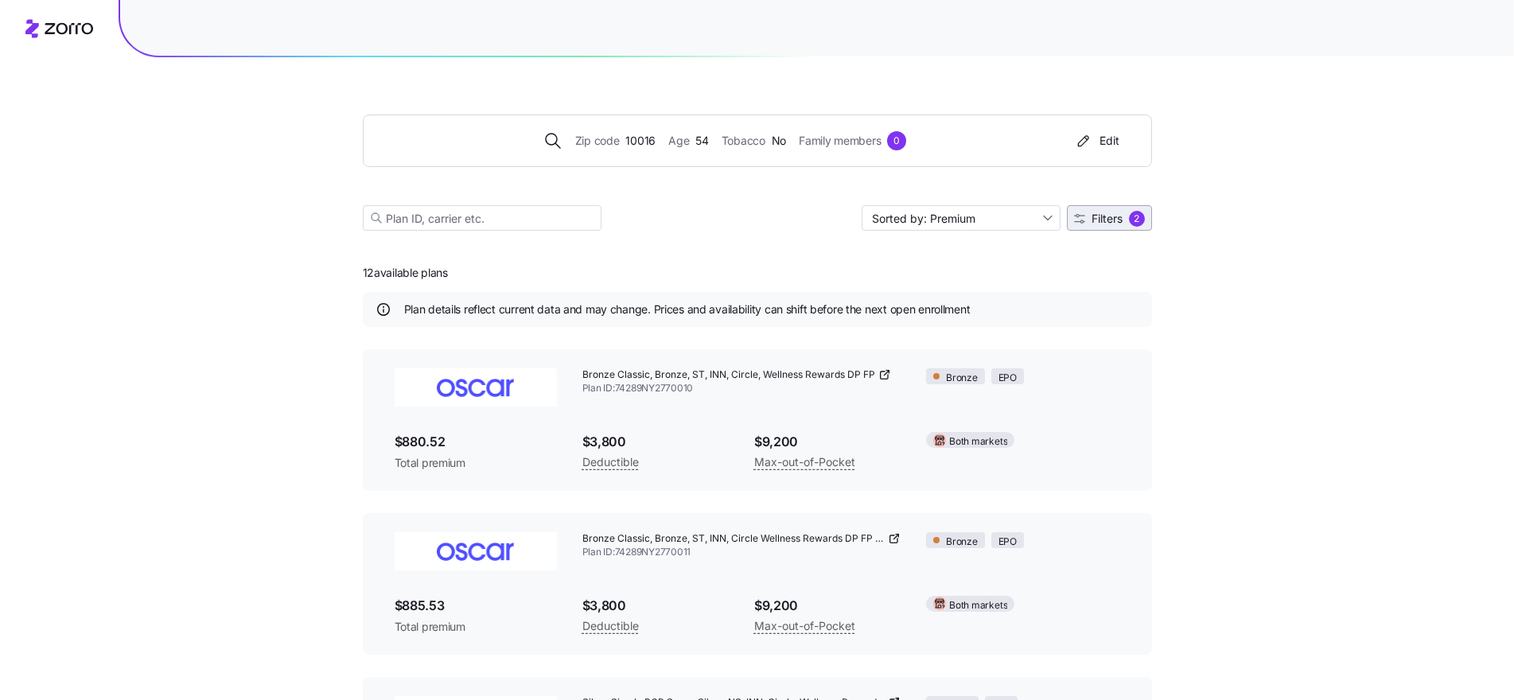
click at [1138, 219] on div "2" at bounding box center [1137, 219] width 16 height 16
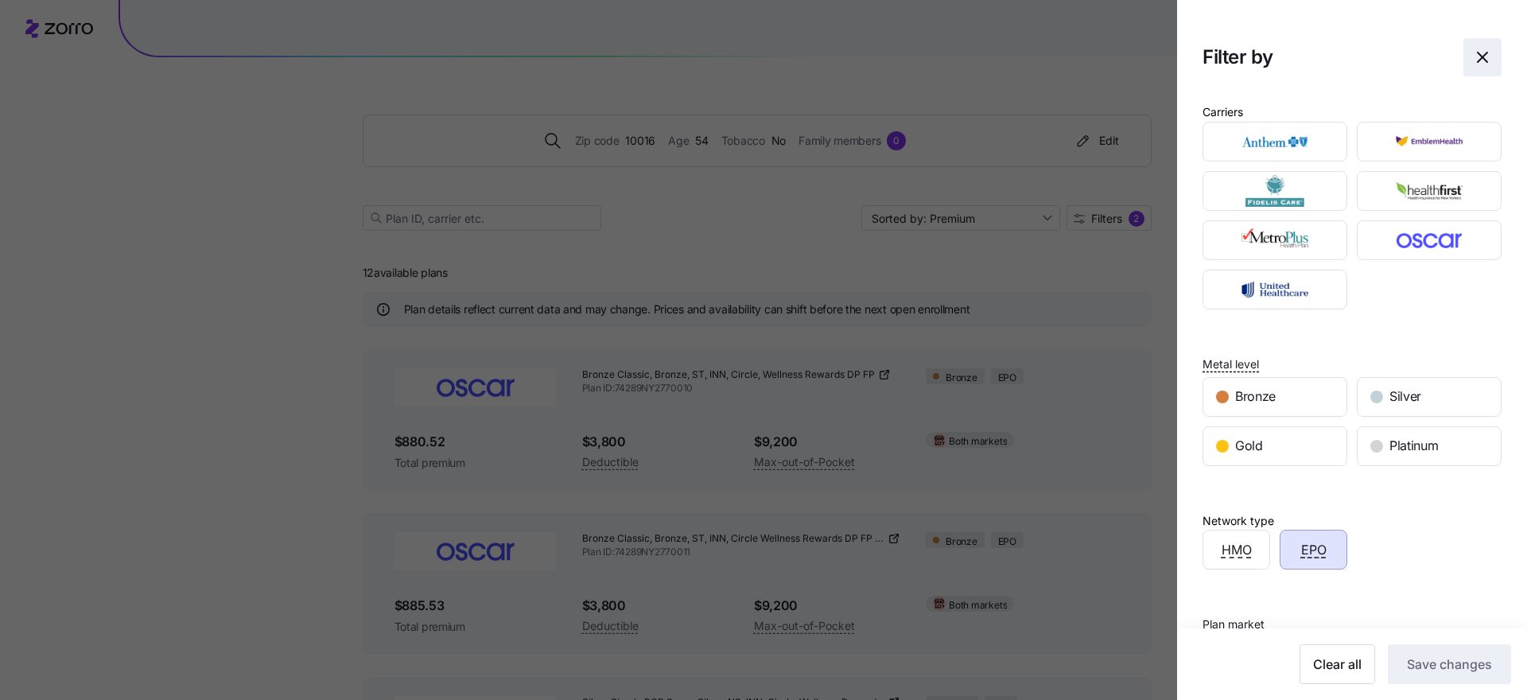
click at [1478, 55] on icon "button" at bounding box center [1483, 57] width 10 height 10
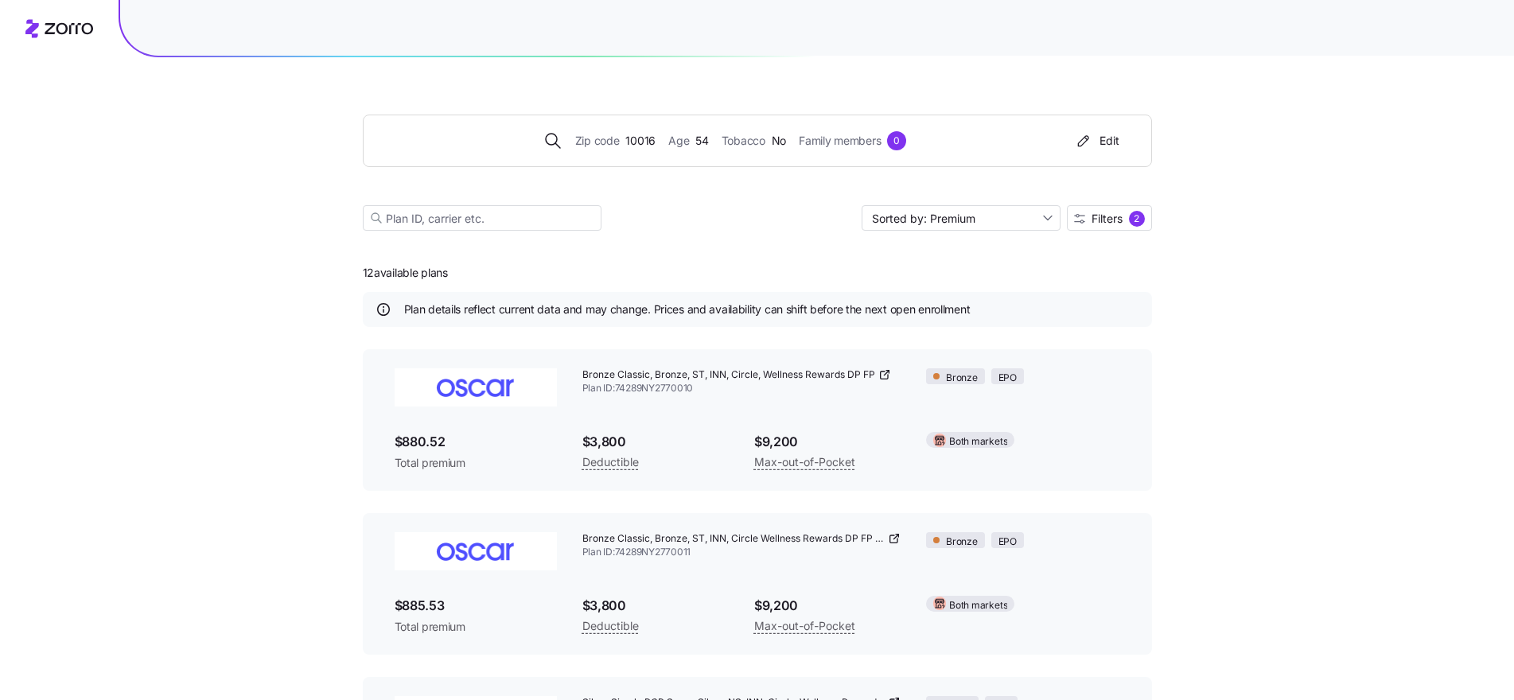
click at [1141, 220] on div "2" at bounding box center [1137, 219] width 16 height 16
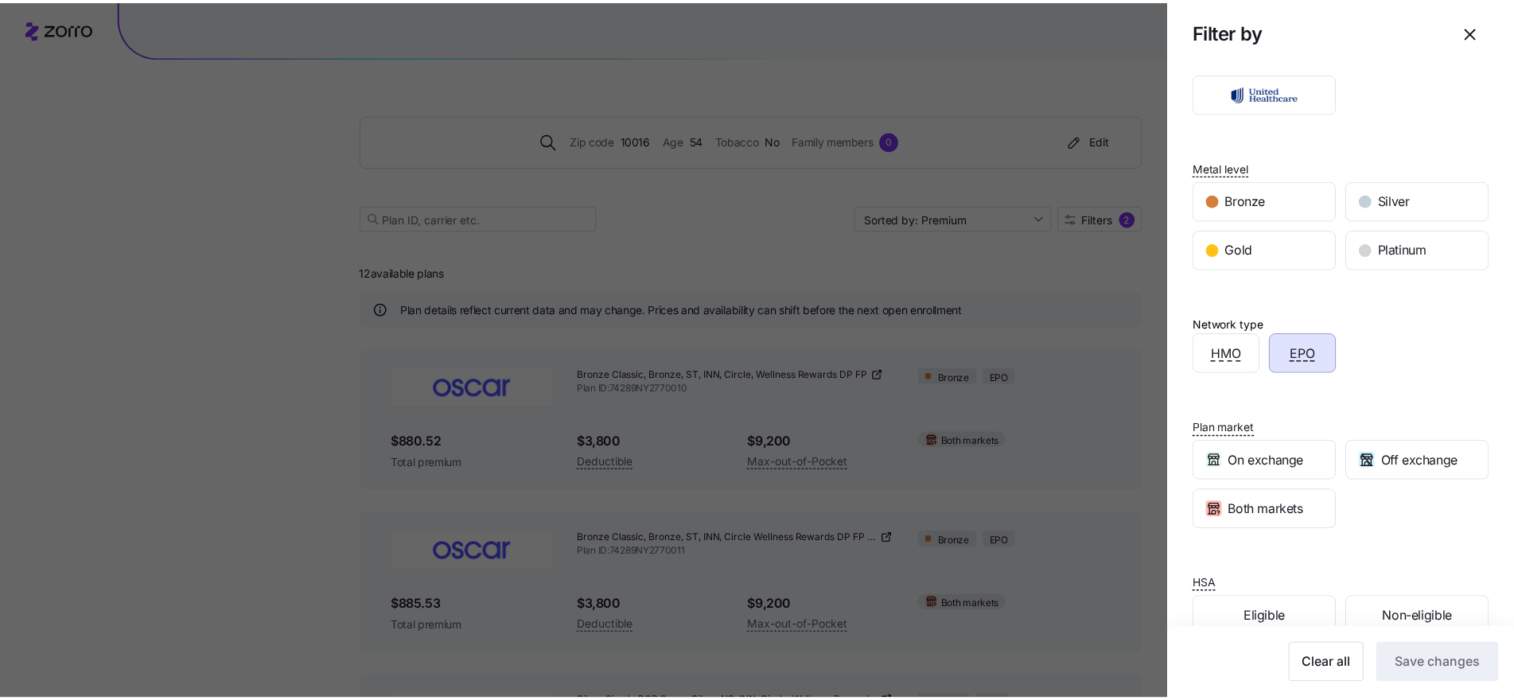
scroll to position [231, 0]
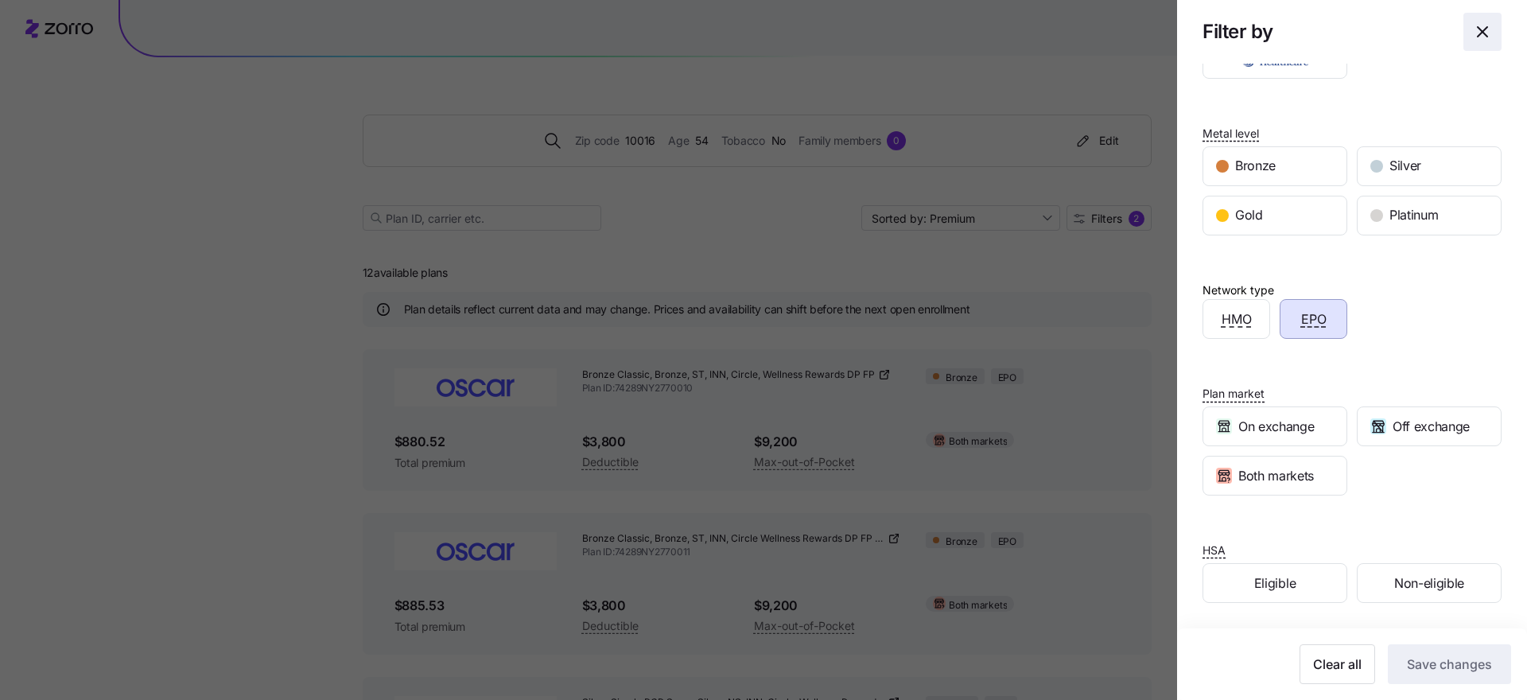
click at [1473, 30] on icon "button" at bounding box center [1482, 31] width 19 height 19
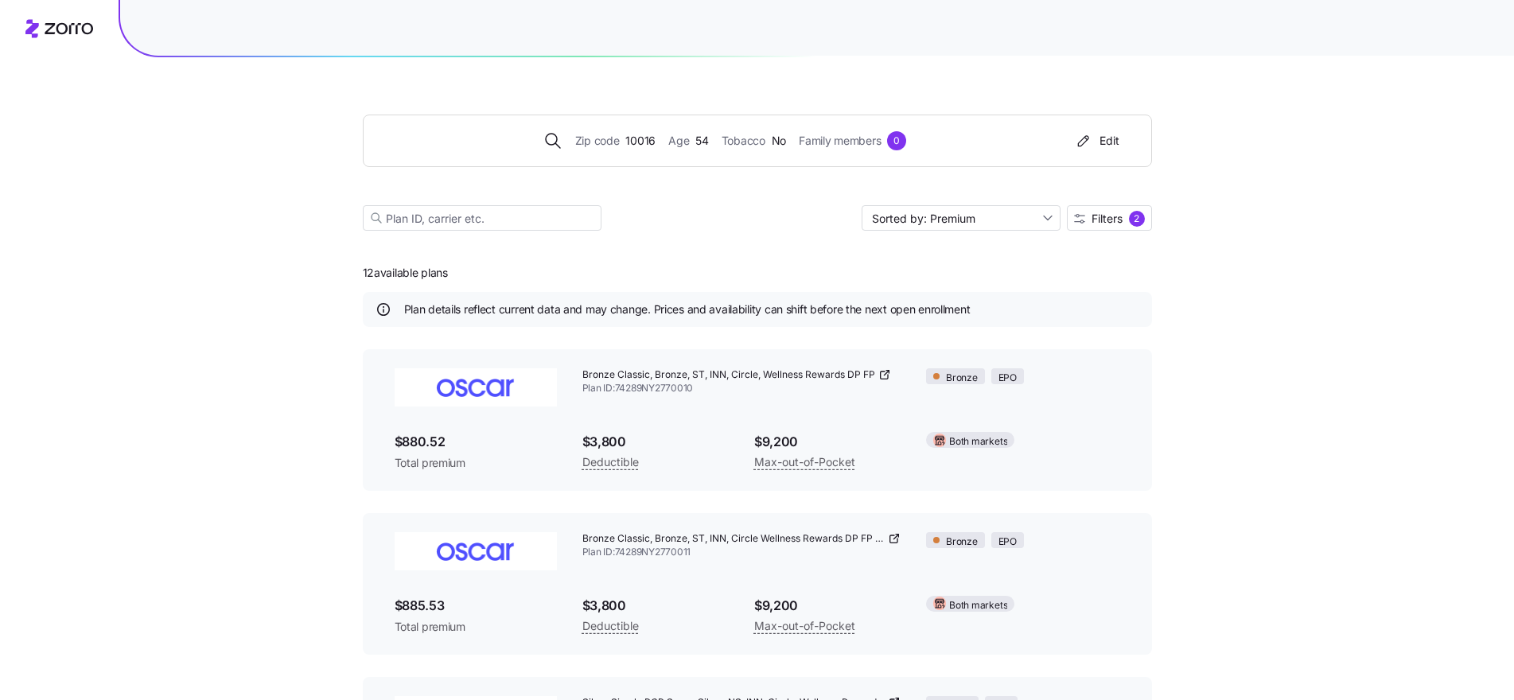
scroll to position [0, 0]
click at [1043, 217] on input "Sorted by: Premium" at bounding box center [960, 217] width 199 height 25
click at [1139, 216] on div "2" at bounding box center [1137, 219] width 16 height 16
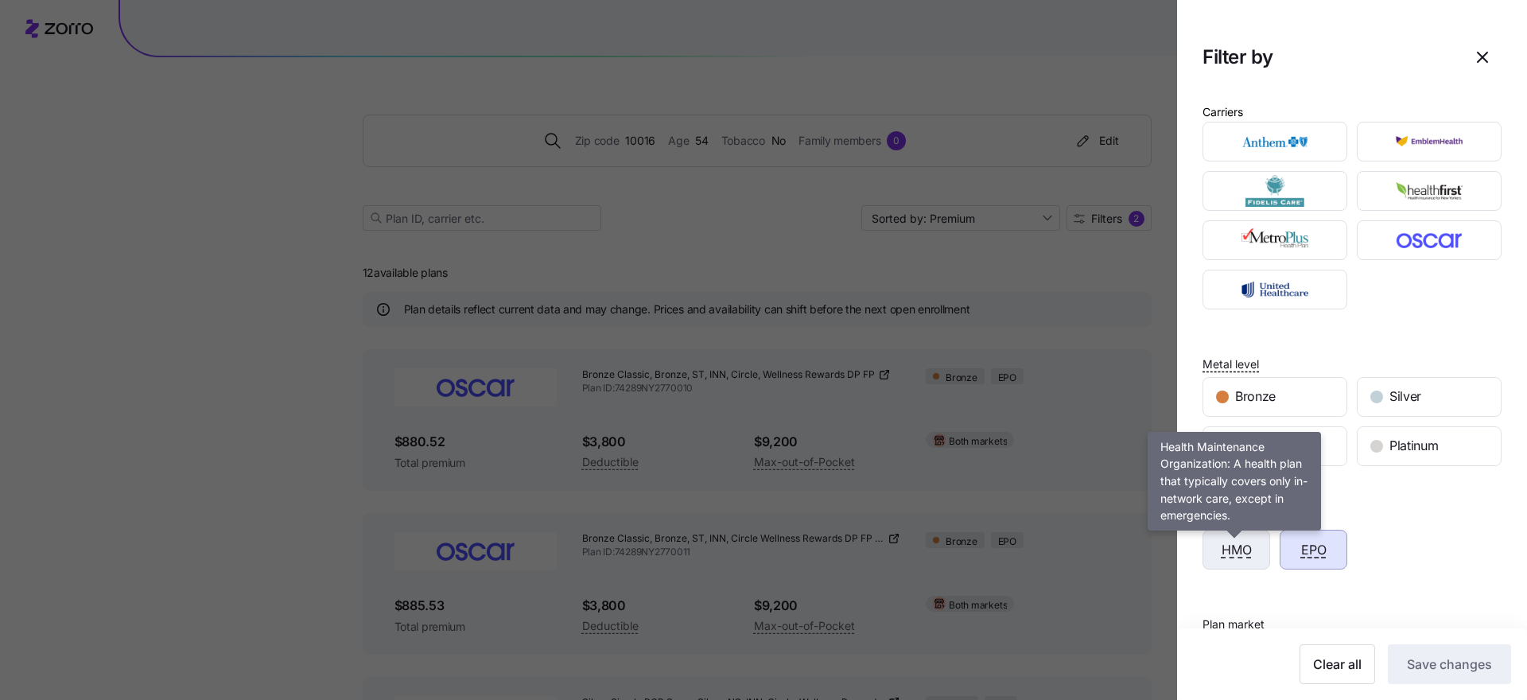
click at [1233, 558] on span "HMO" at bounding box center [1237, 550] width 30 height 20
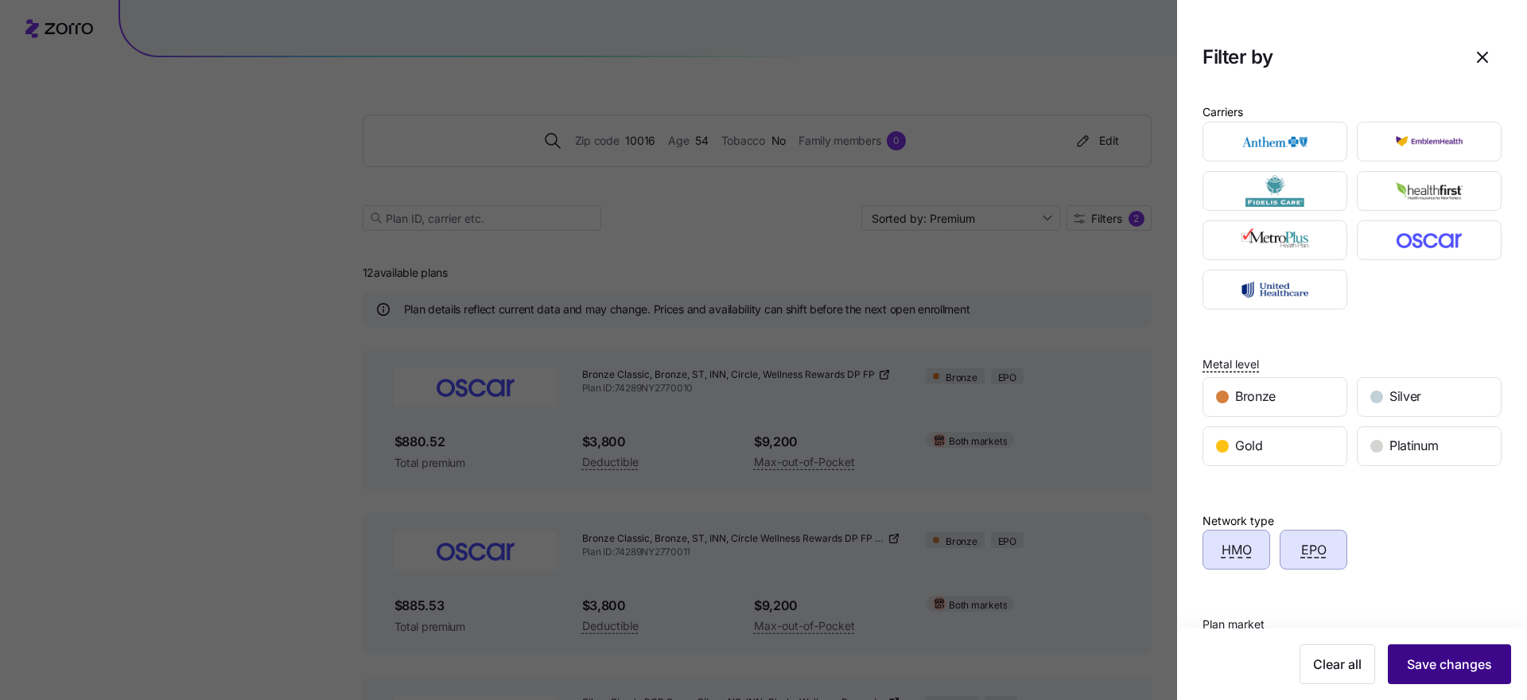
click at [1425, 669] on span "Save changes" at bounding box center [1449, 664] width 85 height 19
click at [1425, 668] on span "Save changes" at bounding box center [1449, 664] width 85 height 19
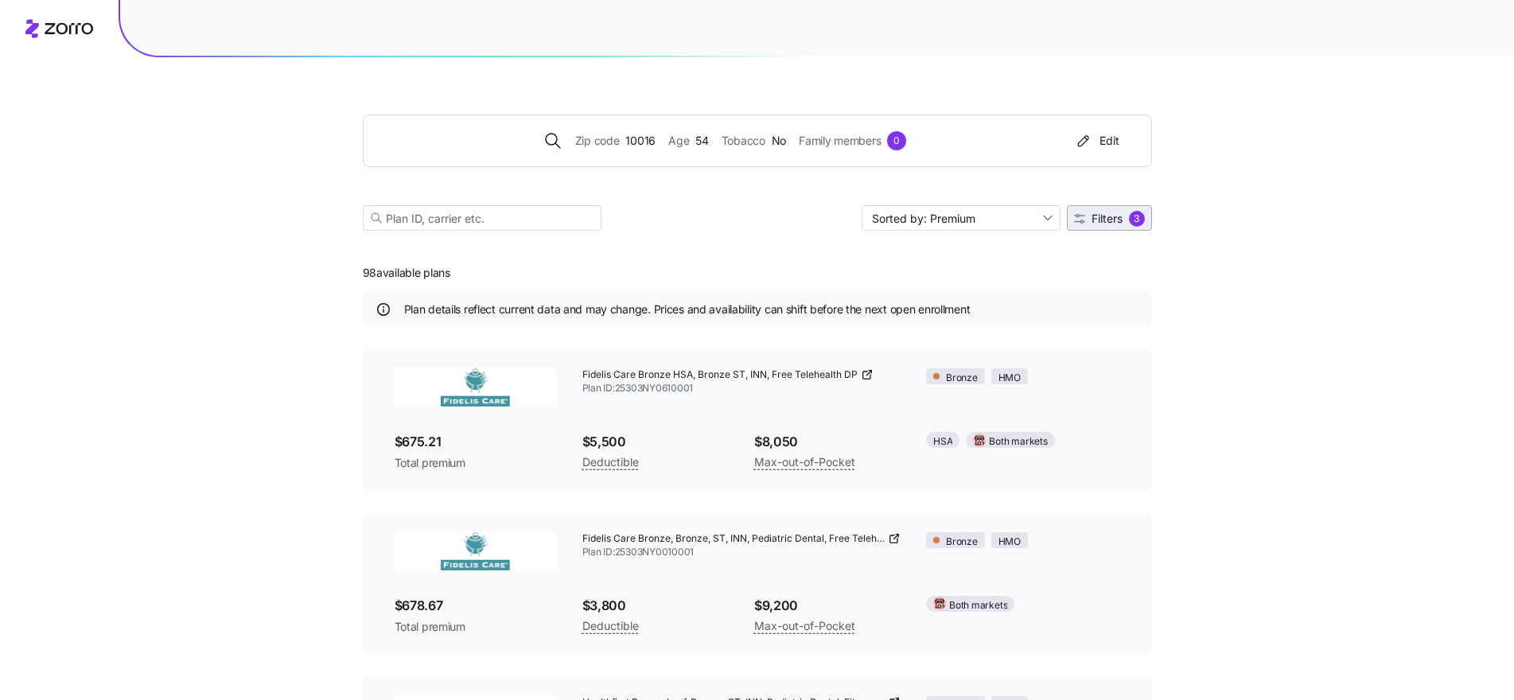
click at [1129, 219] on div "3" at bounding box center [1137, 219] width 16 height 16
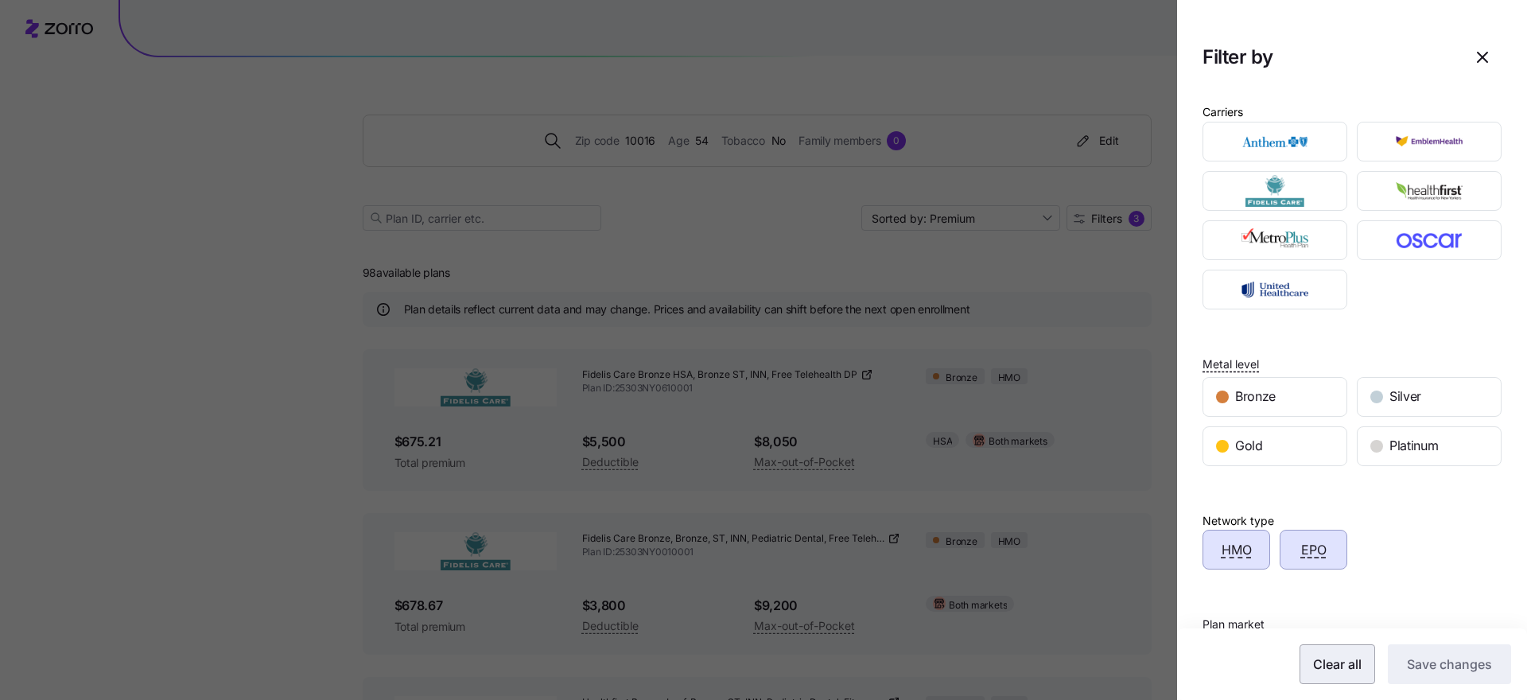
click at [1343, 671] on span "Clear all" at bounding box center [1337, 664] width 49 height 19
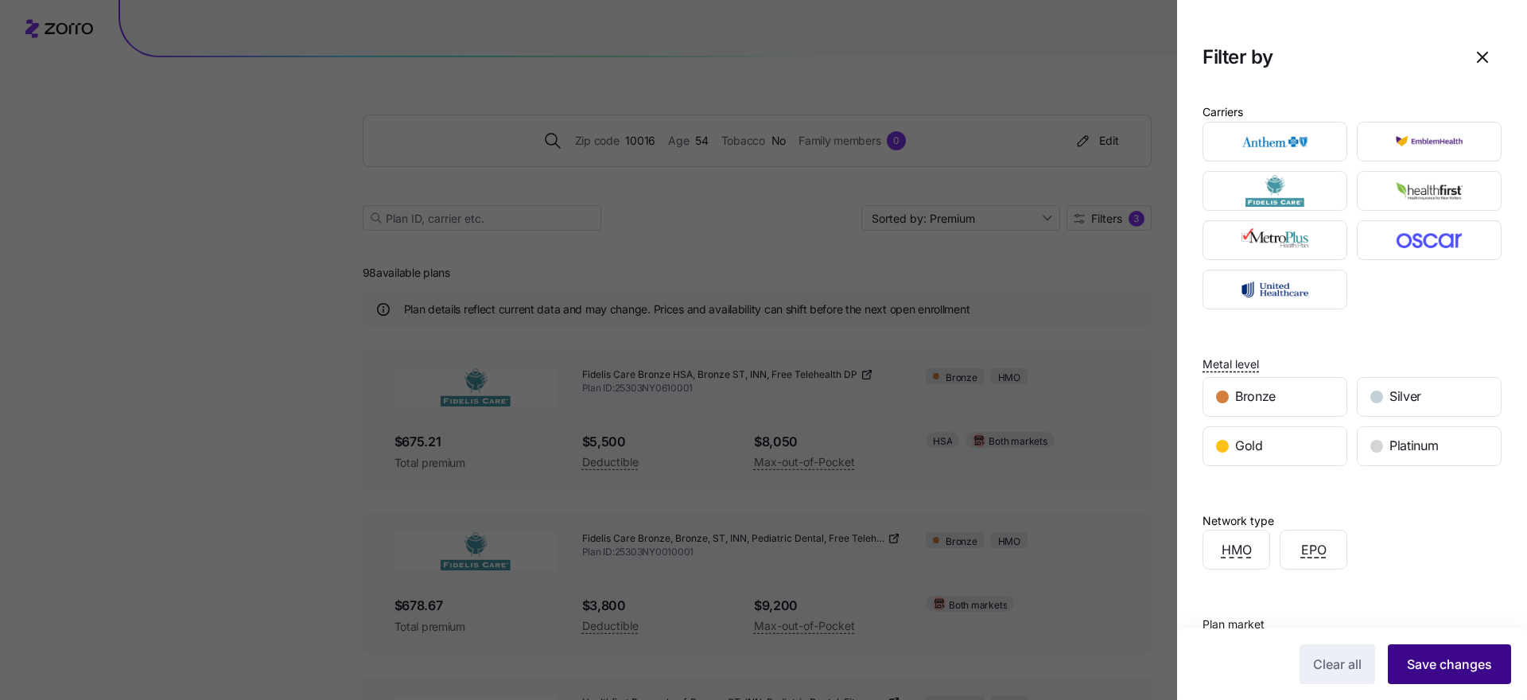
click at [1413, 676] on button "Save changes" at bounding box center [1449, 664] width 123 height 40
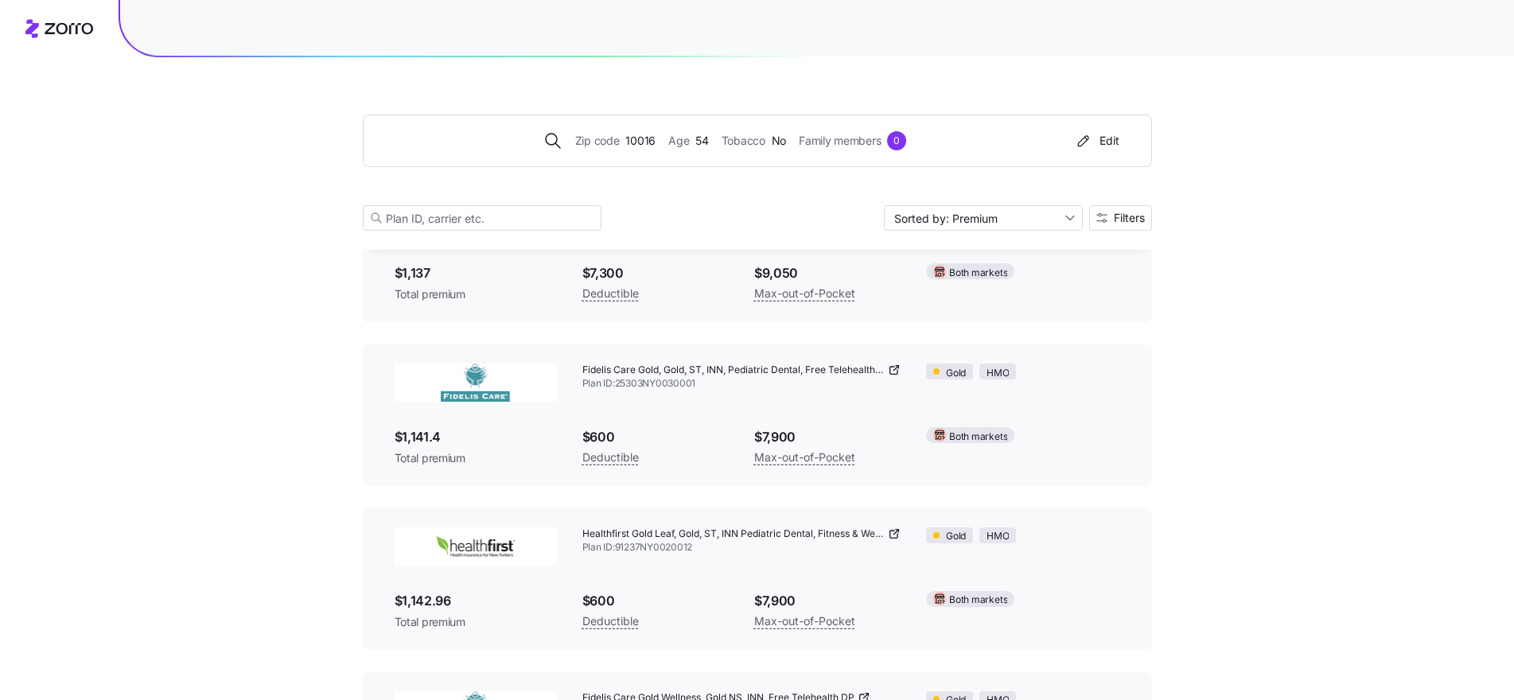
scroll to position [14664, 0]
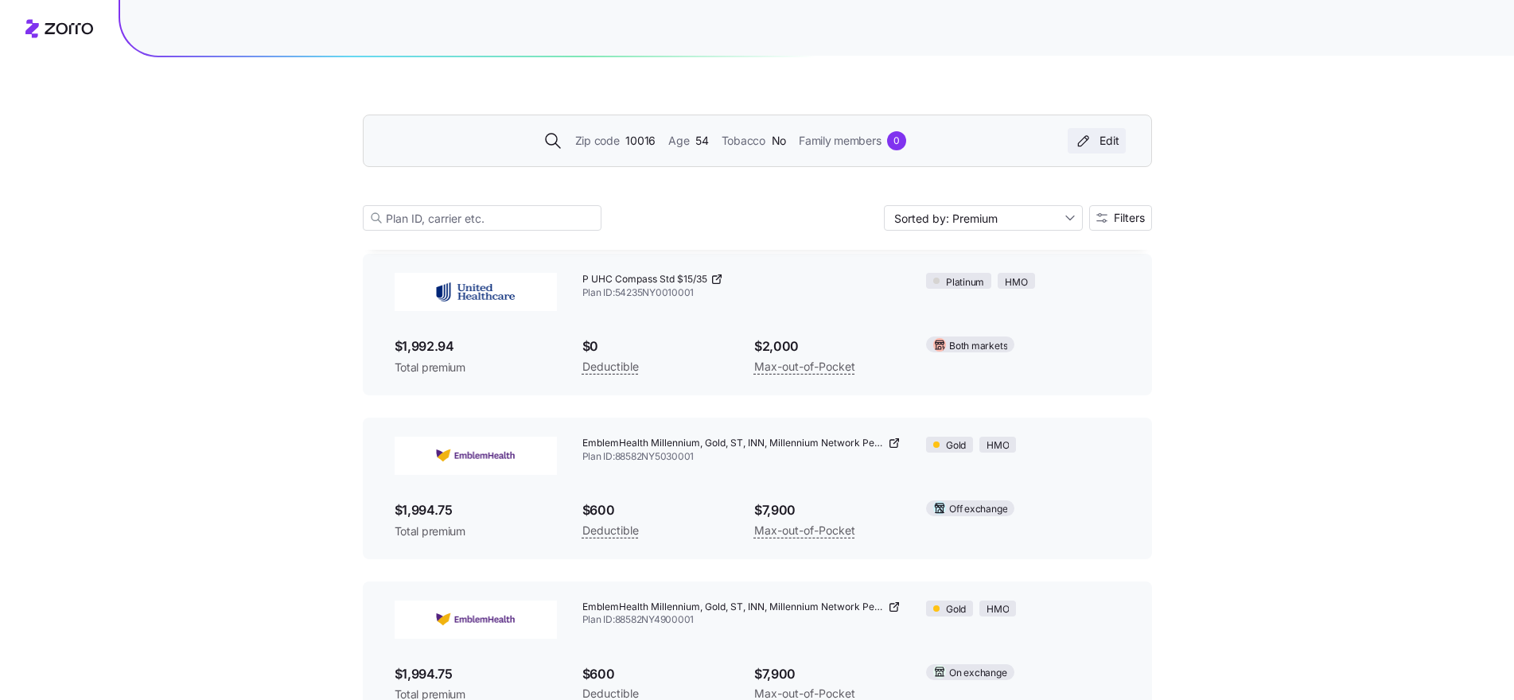
click at [1106, 142] on div "Edit" at bounding box center [1096, 141] width 45 height 16
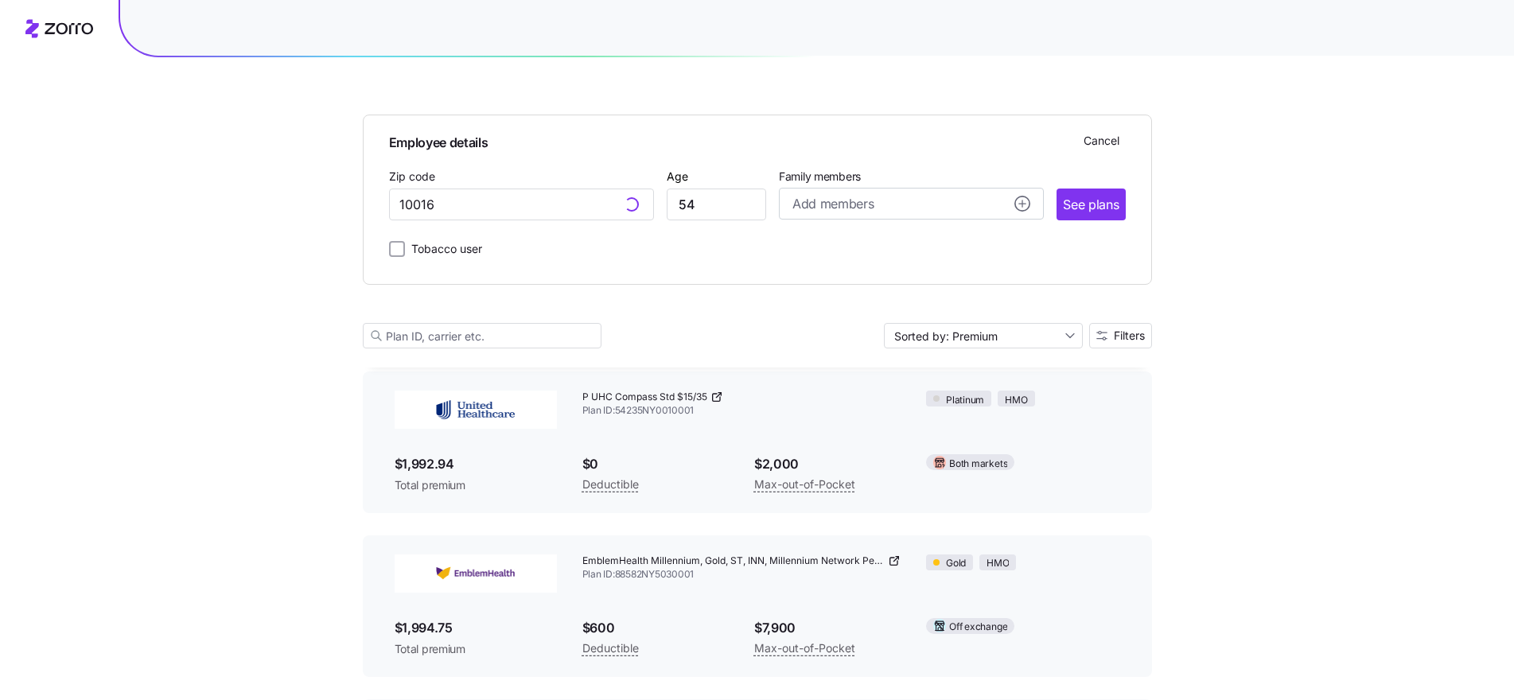
scroll to position [14782, 0]
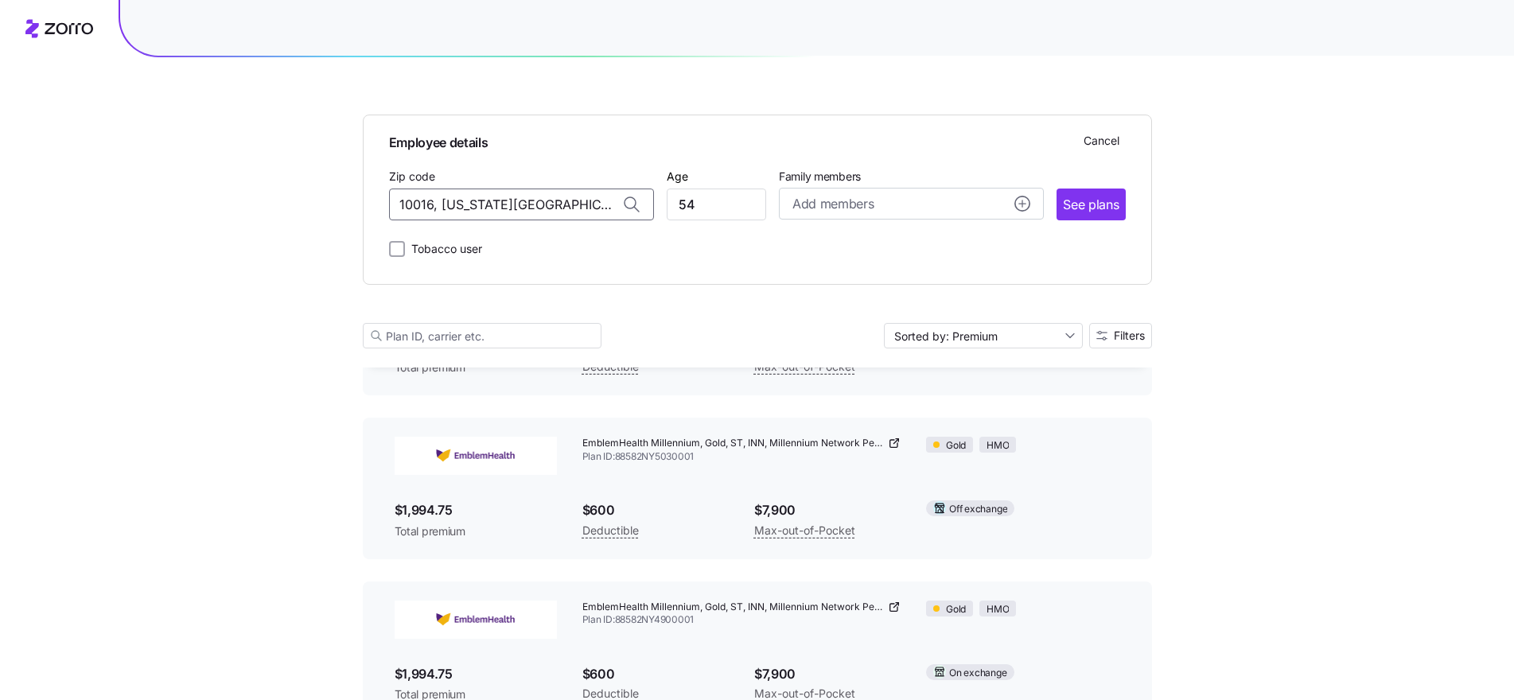
drag, startPoint x: 582, startPoint y: 208, endPoint x: 406, endPoint y: 181, distance: 178.0
click at [375, 208] on div "Employee details Cancel Zip code 10016, New York County, NY Age 54 Family membe…" at bounding box center [757, 200] width 789 height 170
type input "10016, [US_STATE][GEOGRAPHIC_DATA], [GEOGRAPHIC_DATA]"
click at [1096, 208] on span "See plans" at bounding box center [1091, 205] width 56 height 20
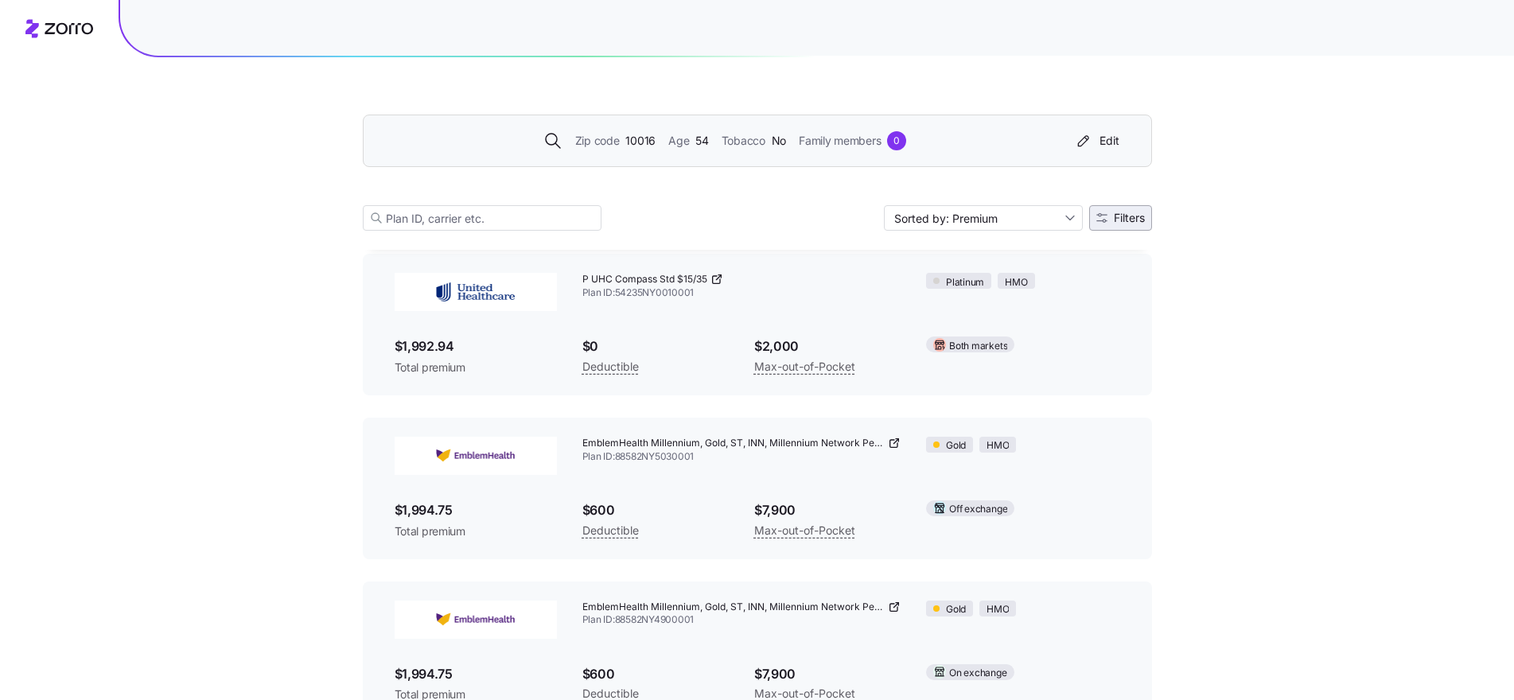
click at [1137, 227] on button "Filters" at bounding box center [1120, 217] width 63 height 25
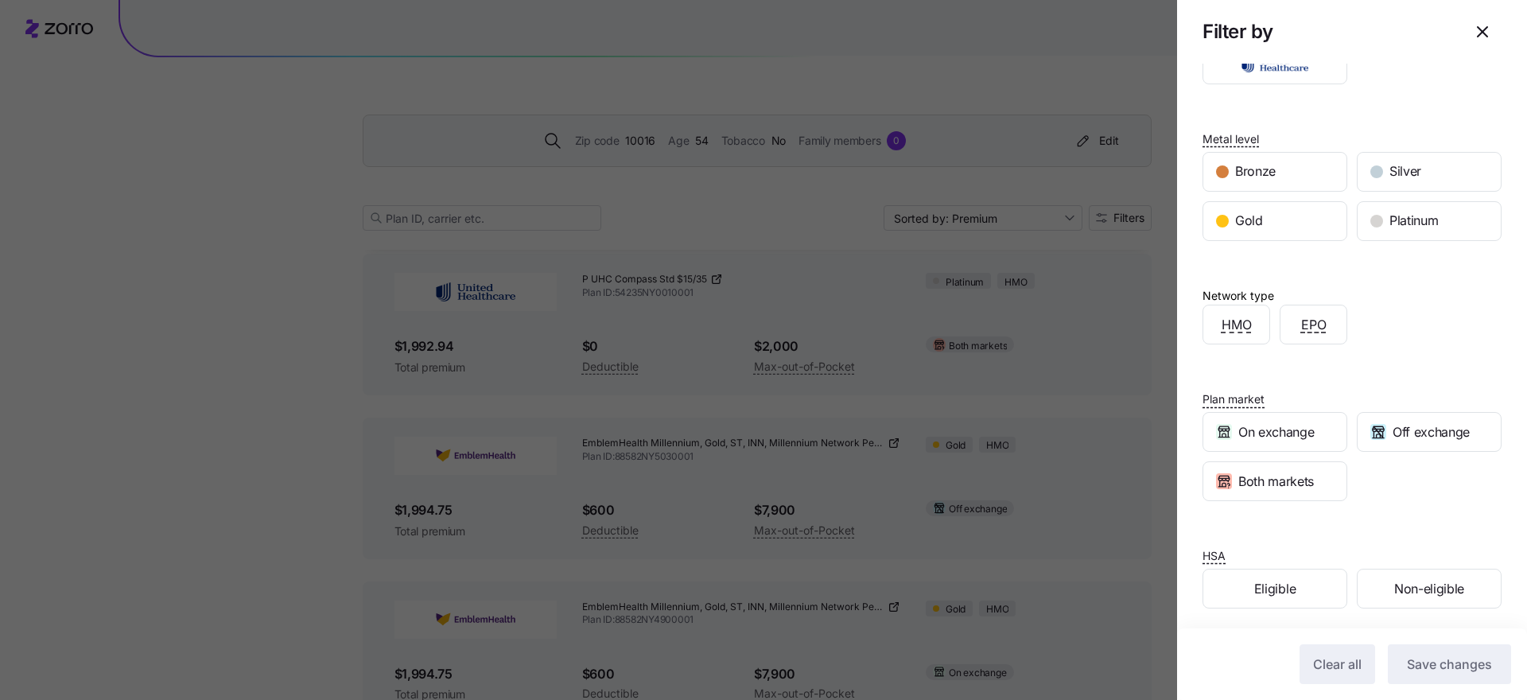
scroll to position [231, 0]
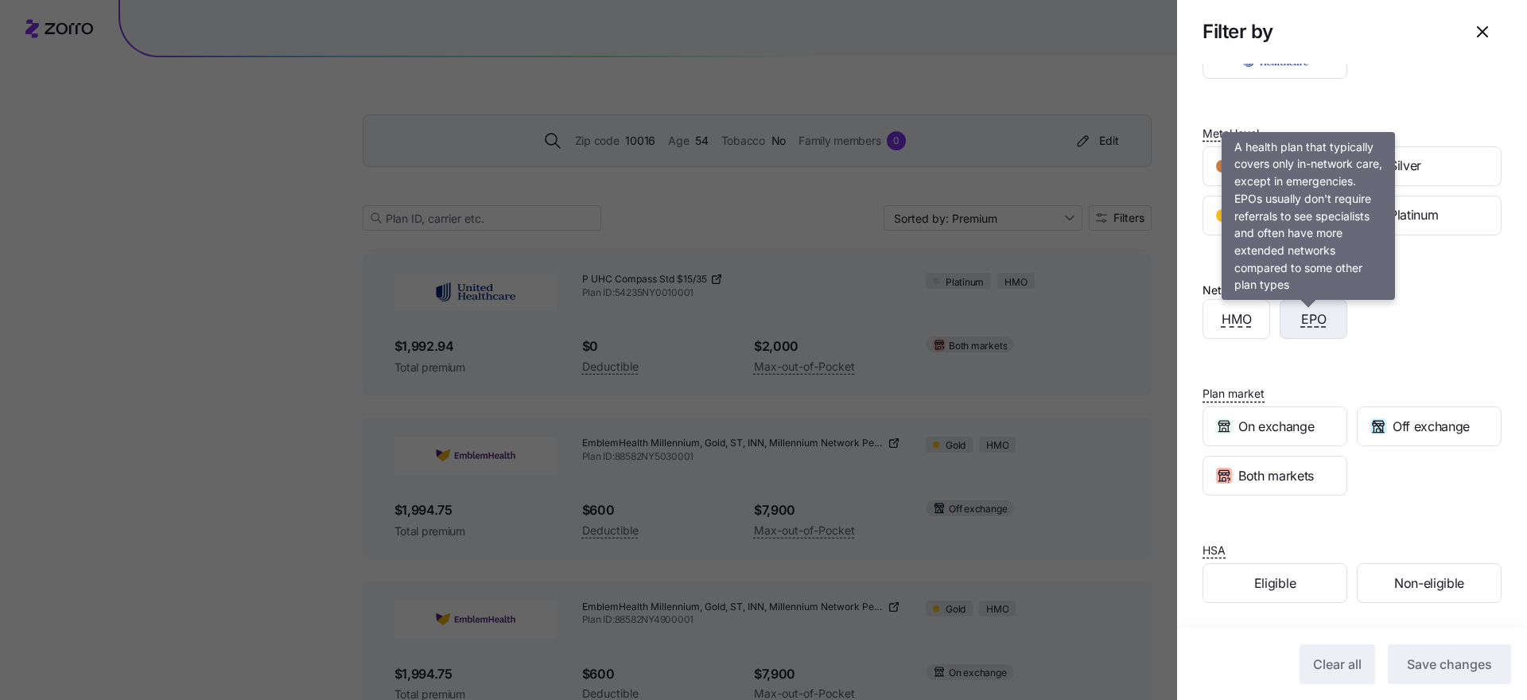
click at [1316, 322] on span "EPO" at bounding box center [1313, 319] width 25 height 20
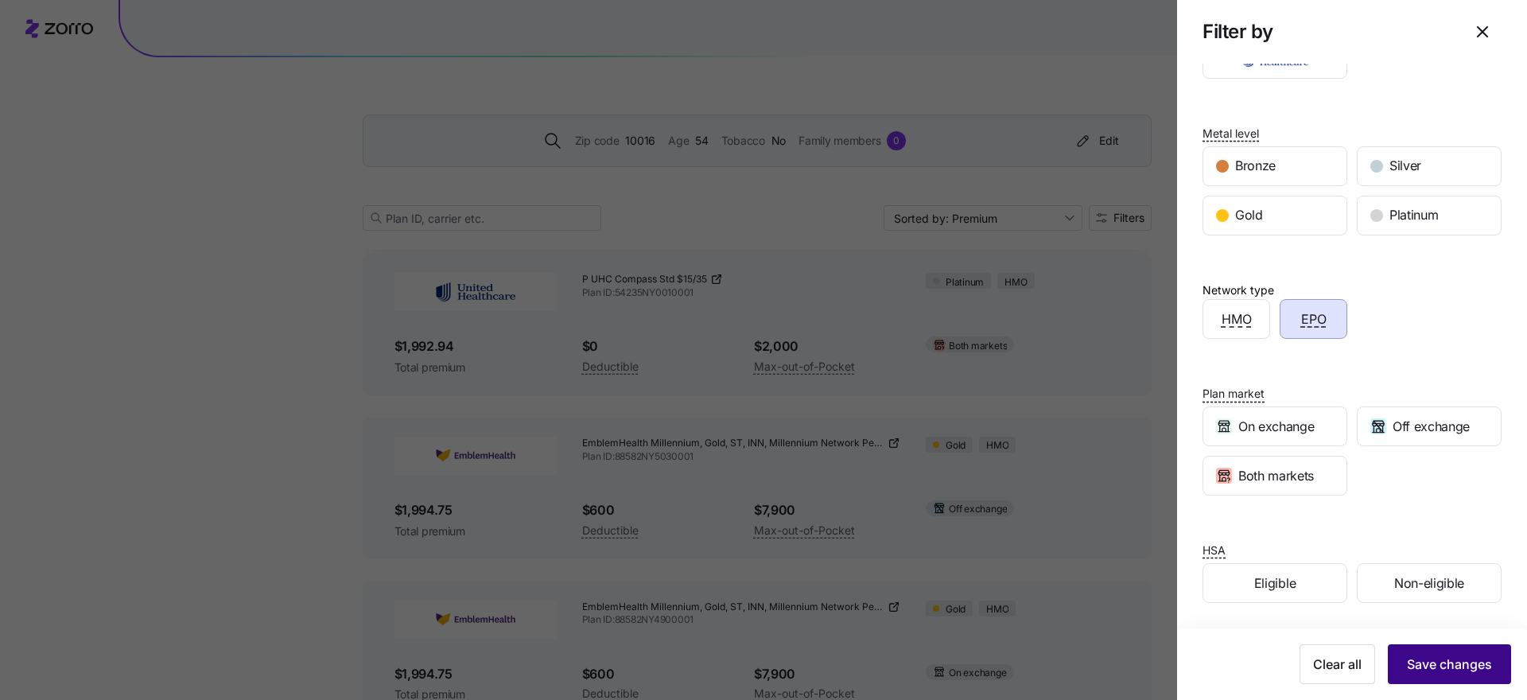
click at [1470, 668] on span "Save changes" at bounding box center [1449, 664] width 85 height 19
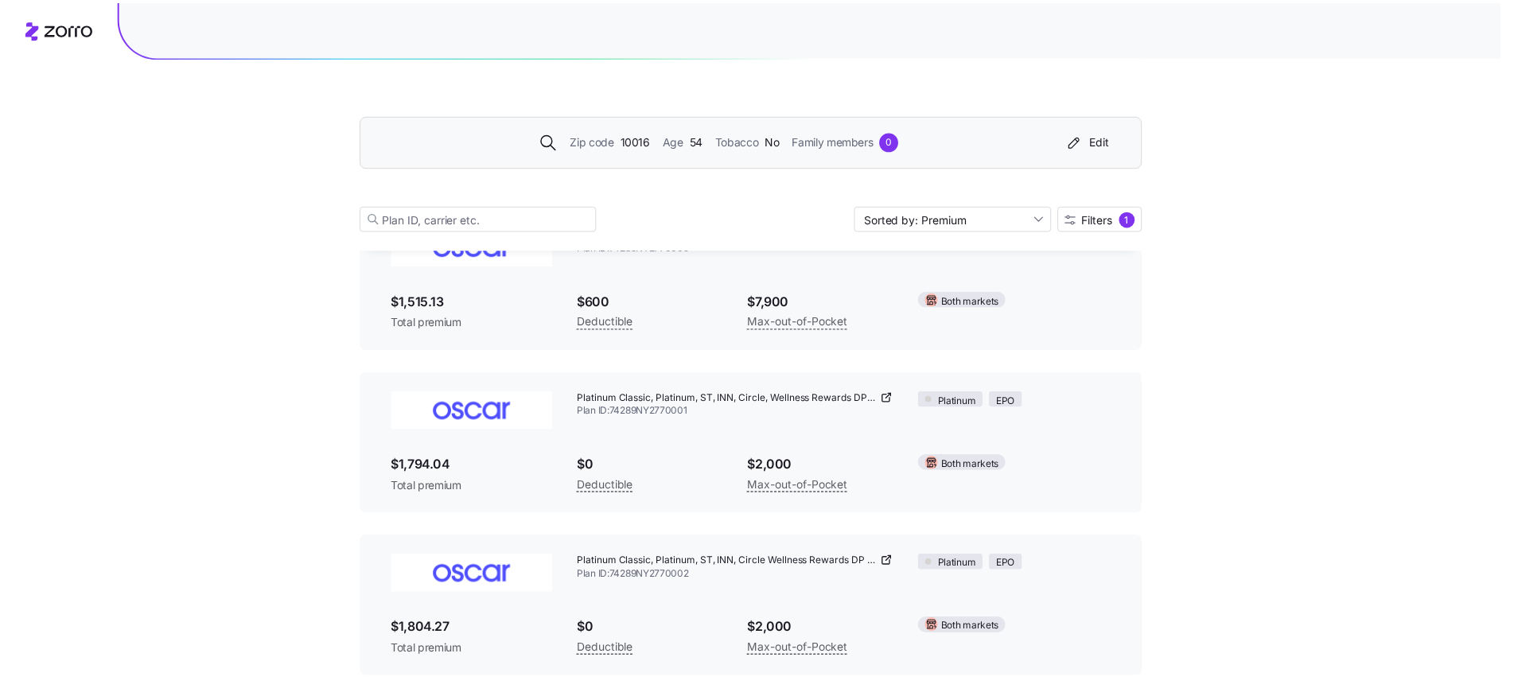
scroll to position [1614, 0]
click at [1118, 143] on div "Edit" at bounding box center [1096, 141] width 45 height 16
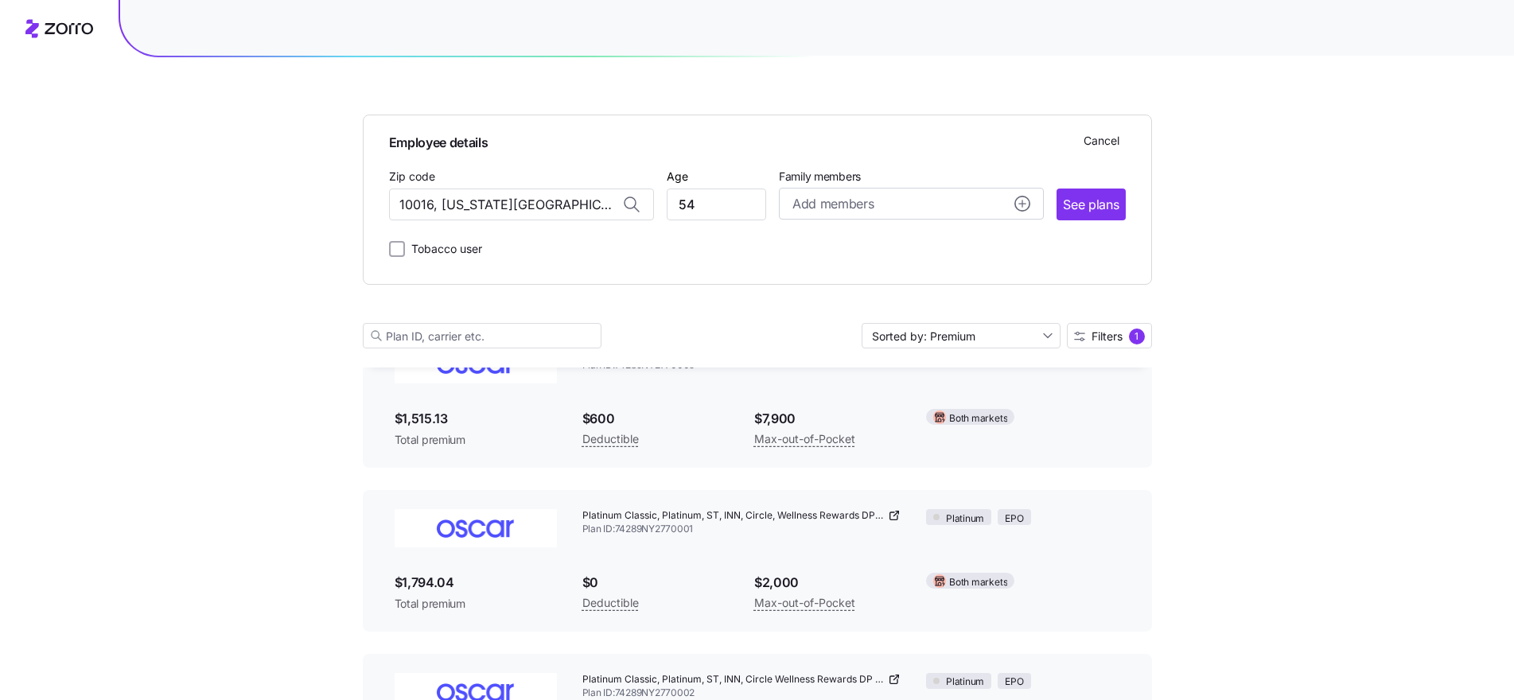
scroll to position [1732, 0]
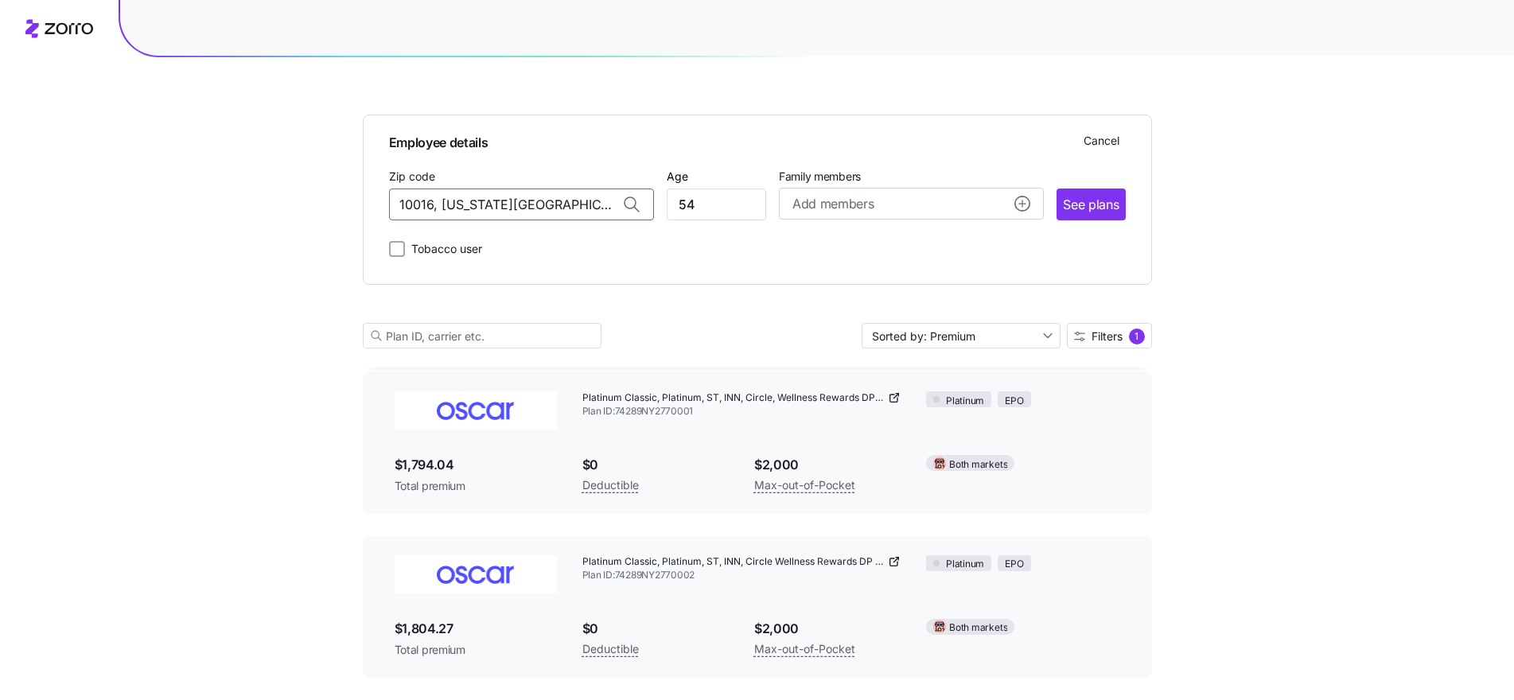
drag, startPoint x: 576, startPoint y: 198, endPoint x: 340, endPoint y: 198, distance: 235.4
click at [472, 243] on span "90028, Los Angeles County, CA" at bounding box center [517, 246] width 223 height 20
type input "90028, Los Angeles County, CA"
click at [1099, 200] on span "See plans" at bounding box center [1091, 205] width 56 height 20
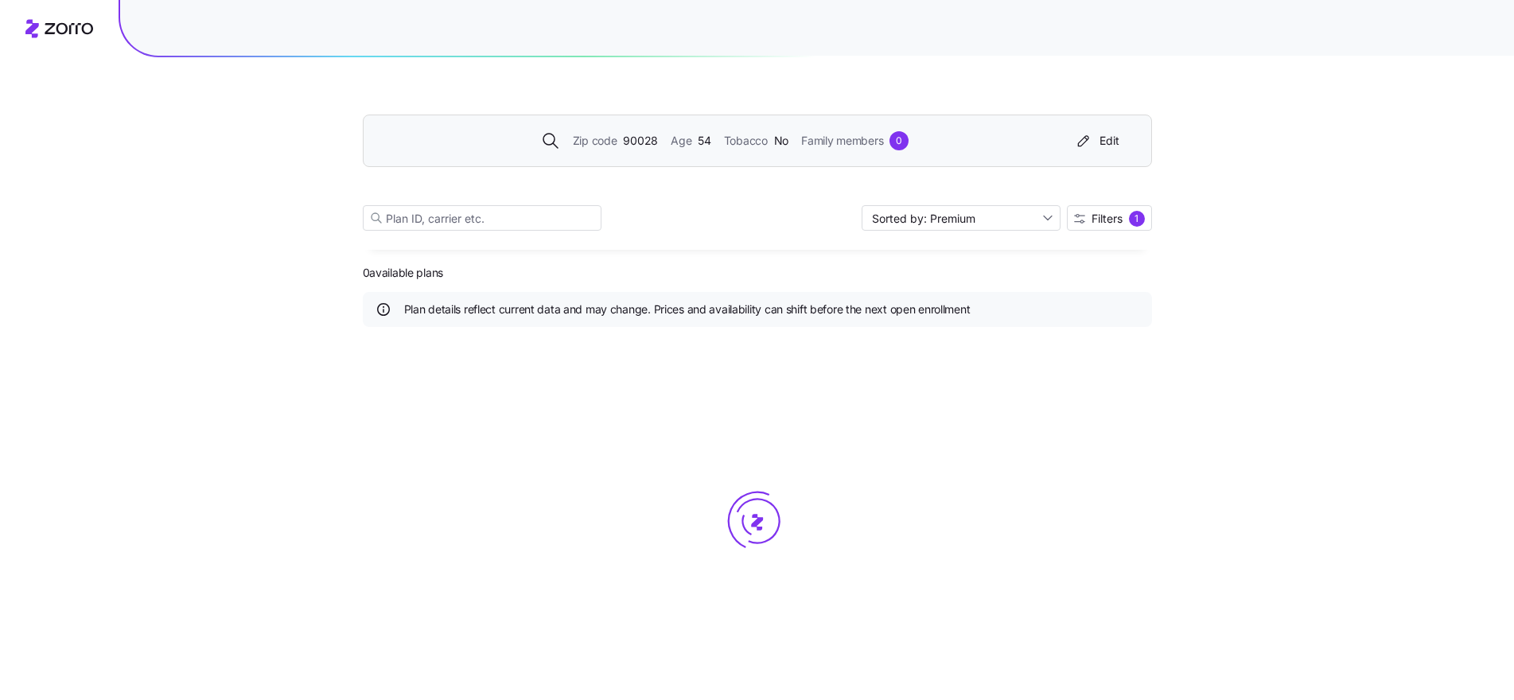
scroll to position [0, 0]
click at [1141, 212] on div "1" at bounding box center [1143, 219] width 16 height 16
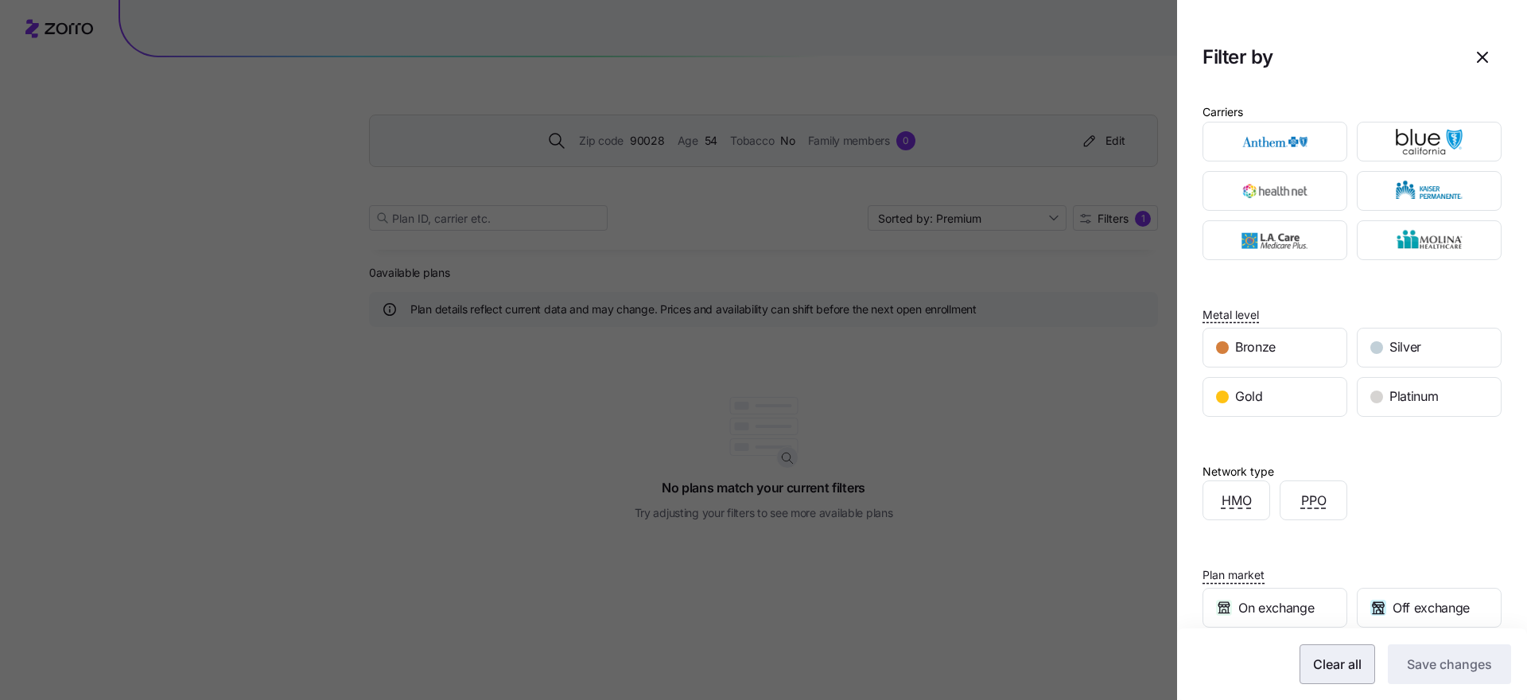
click at [1320, 672] on span "Clear all" at bounding box center [1337, 664] width 49 height 19
click at [1434, 672] on span "Save changes" at bounding box center [1449, 664] width 85 height 19
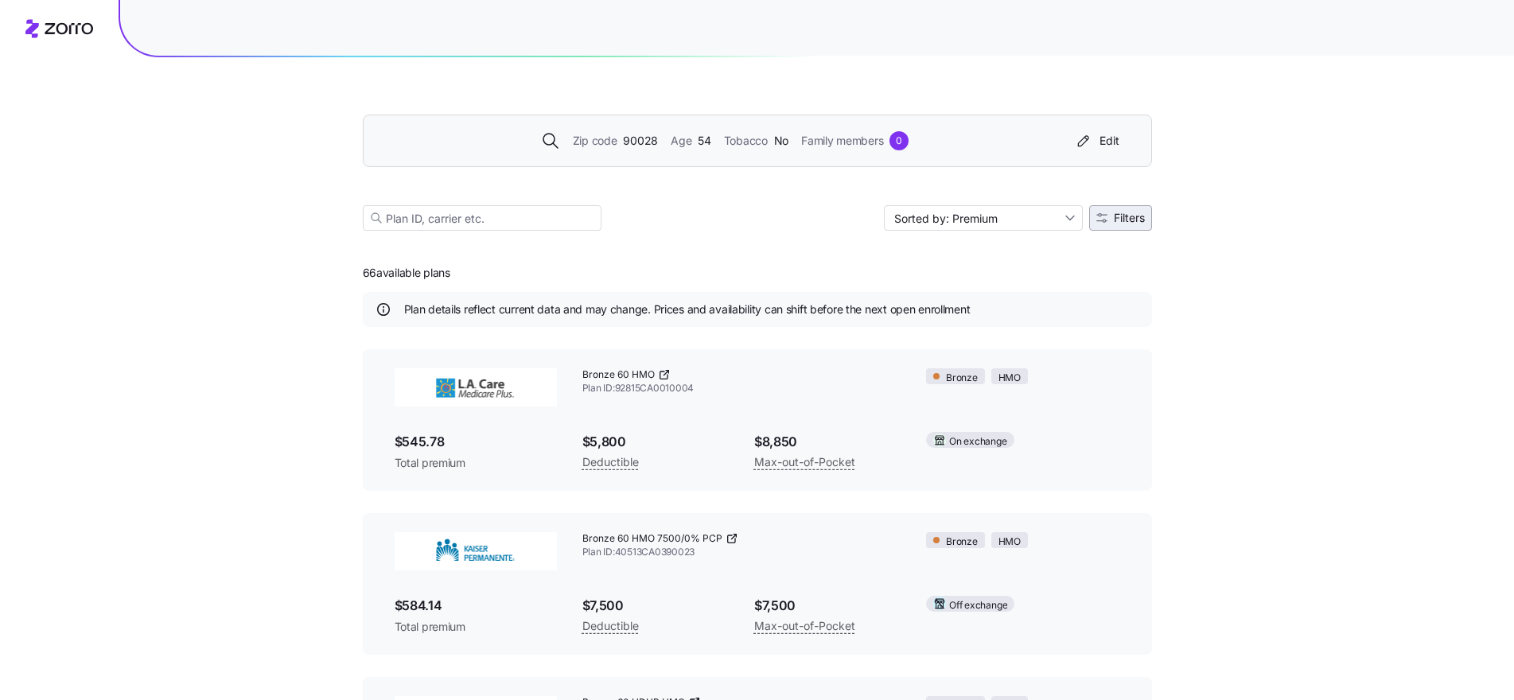
click at [1137, 216] on span "Filters" at bounding box center [1129, 217] width 31 height 11
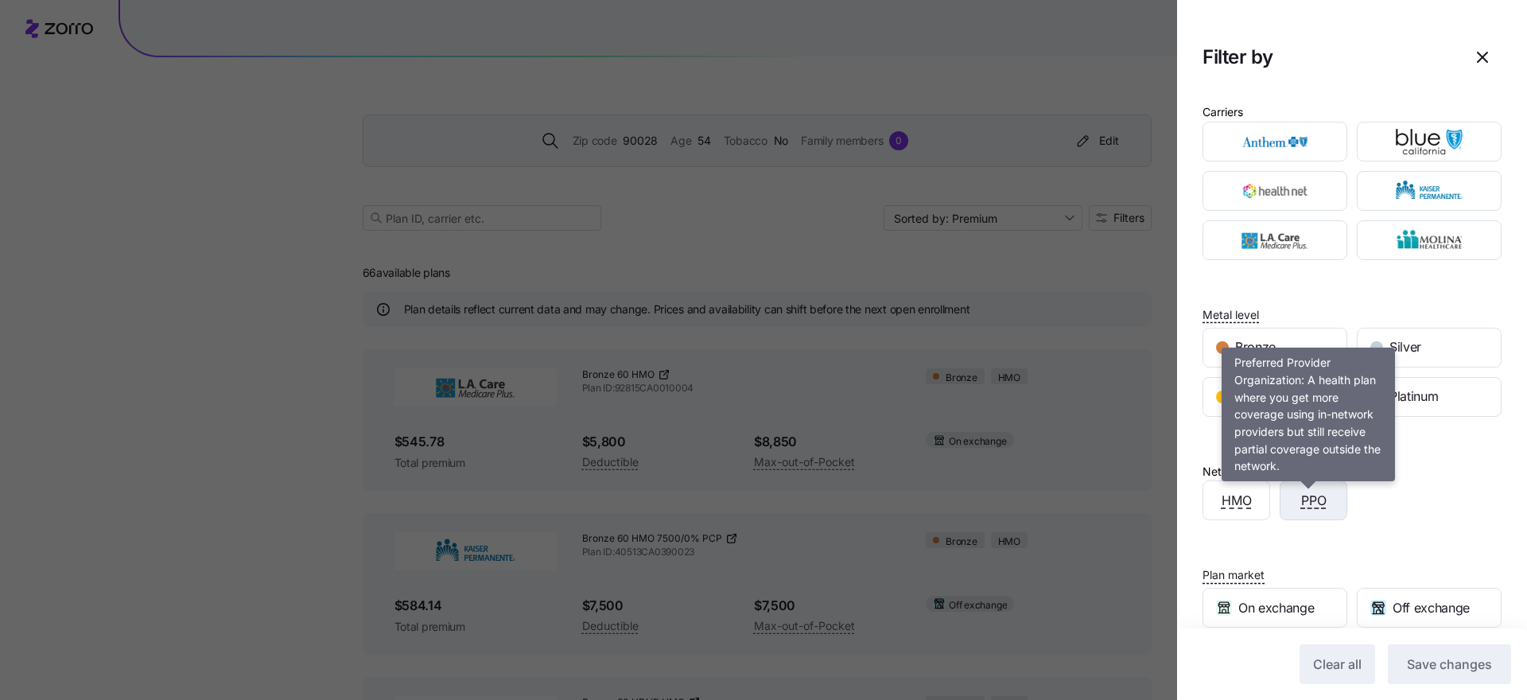
click at [1319, 502] on span "PPO" at bounding box center [1313, 501] width 25 height 20
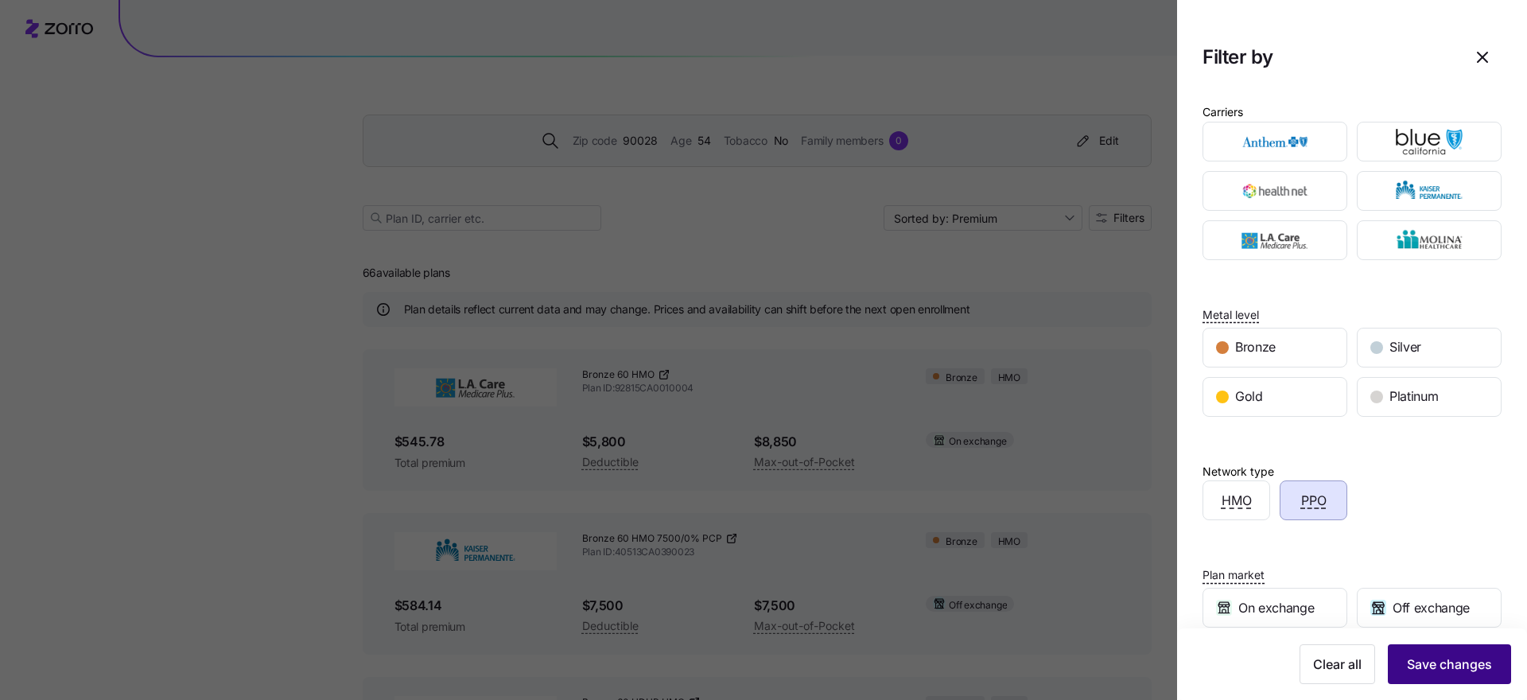
click at [1447, 663] on span "Save changes" at bounding box center [1449, 664] width 85 height 19
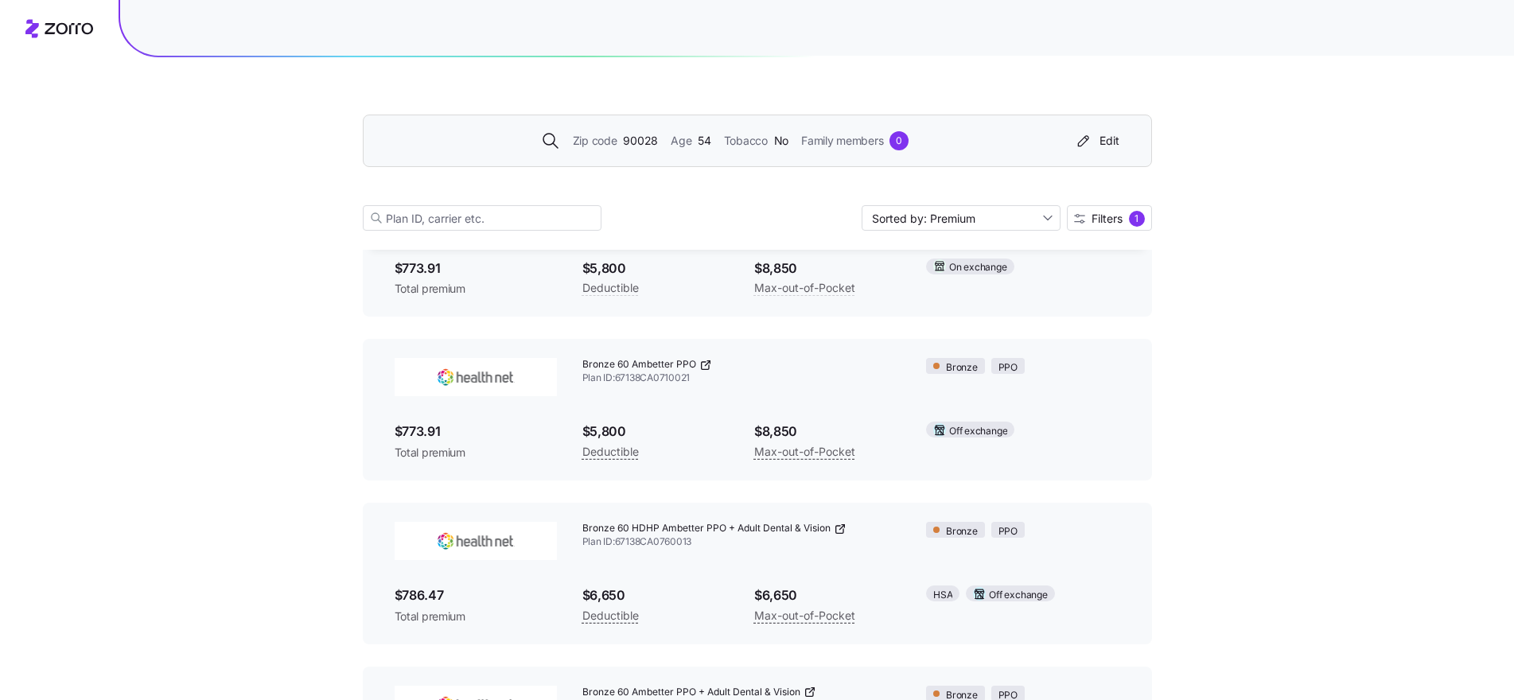
scroll to position [661, 0]
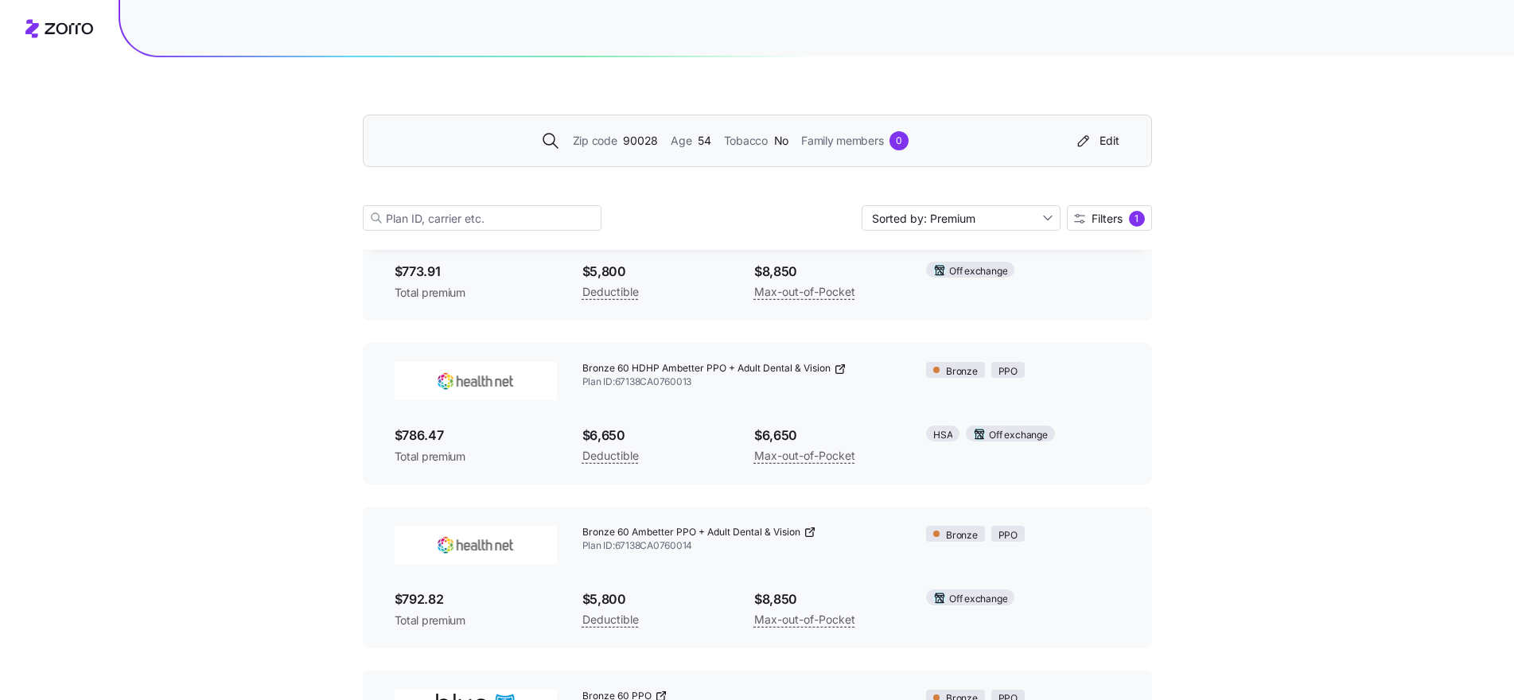
click at [835, 370] on icon at bounding box center [838, 369] width 7 height 7
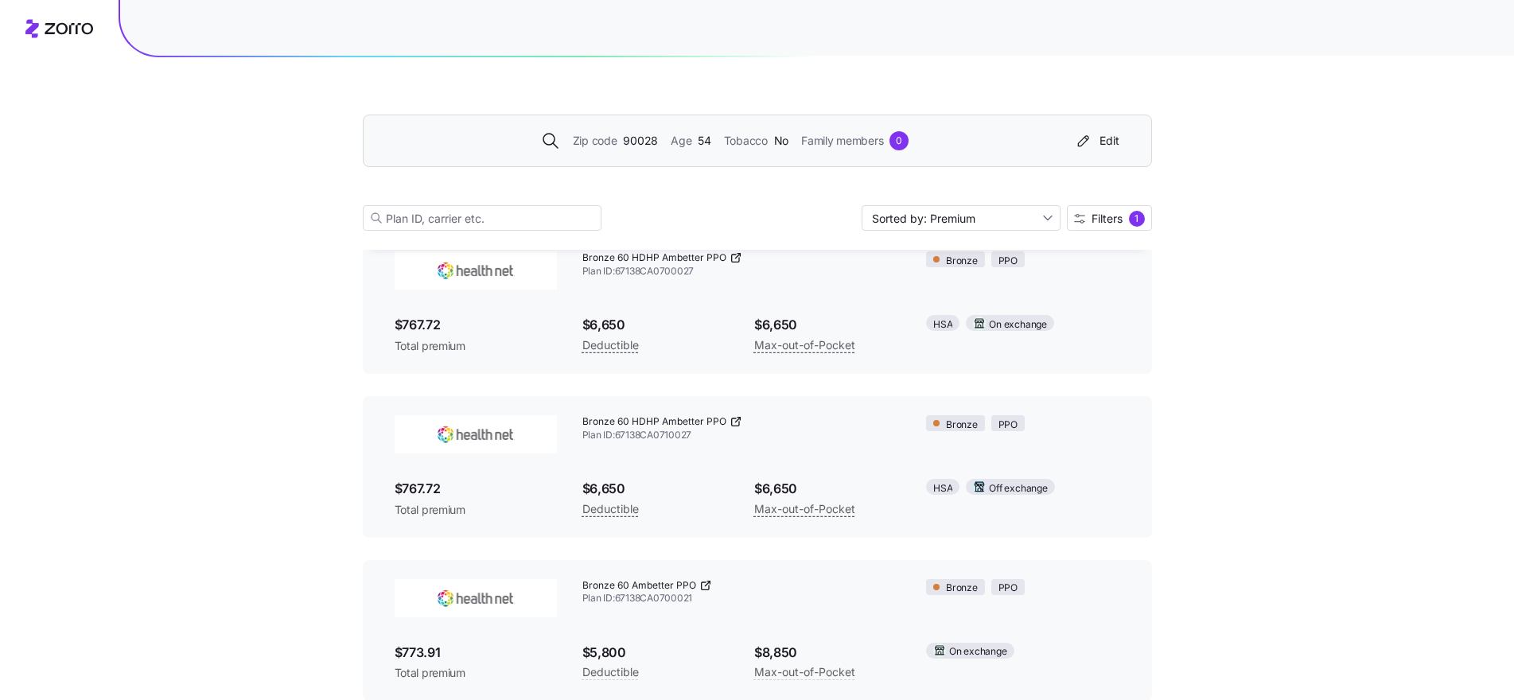
scroll to position [0, 0]
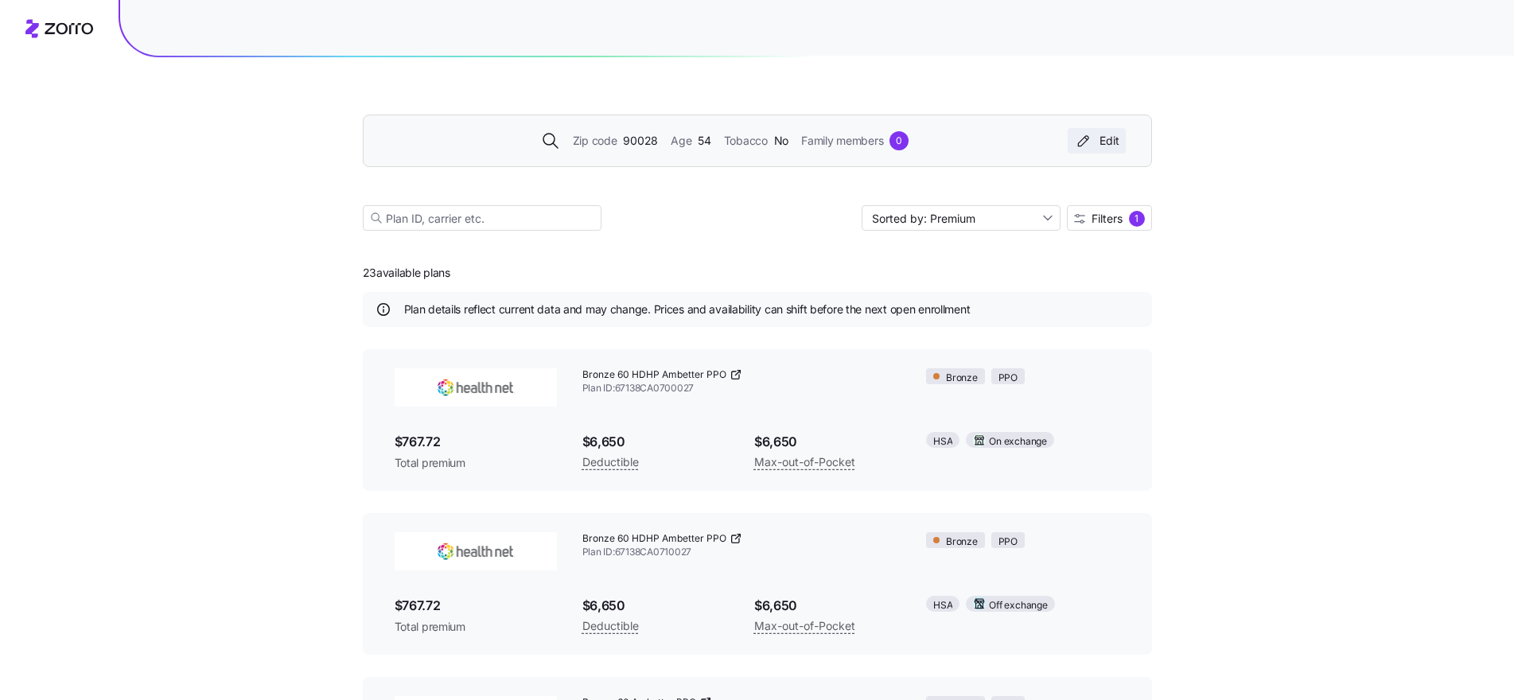
click at [1102, 135] on div "Edit" at bounding box center [1096, 141] width 45 height 16
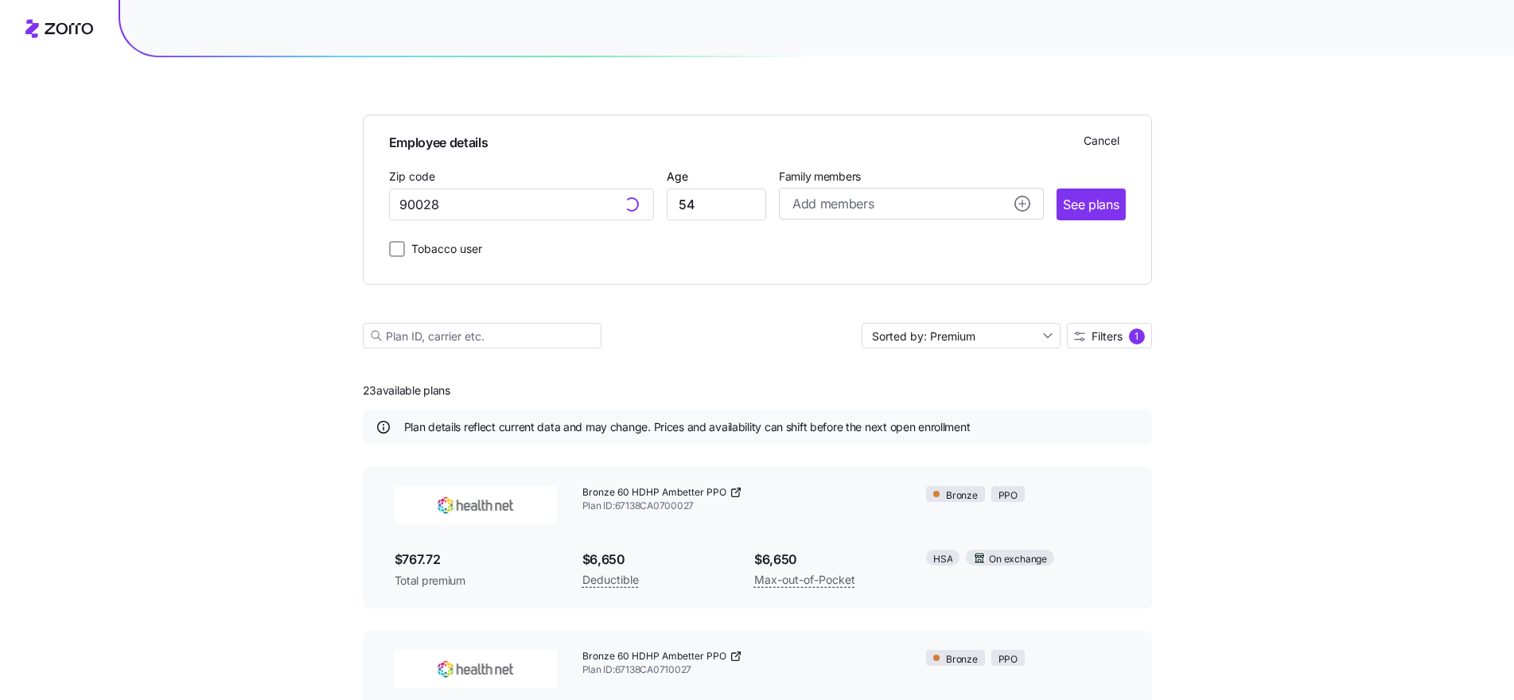
type input "90028, Los Angeles County, CA"
